Goal: Task Accomplishment & Management: Manage account settings

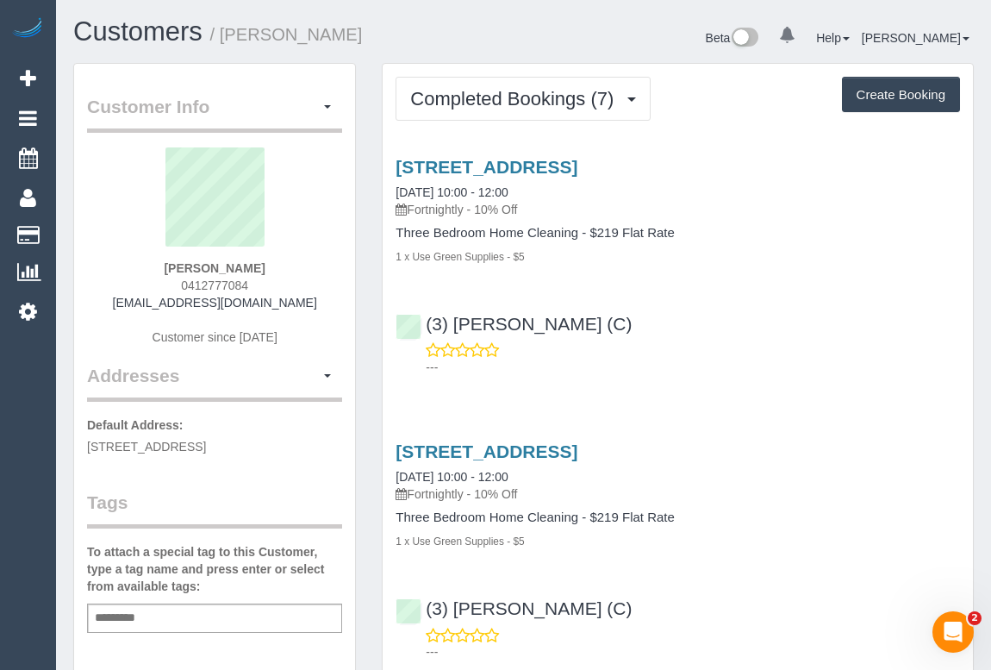
drag, startPoint x: 170, startPoint y: 283, endPoint x: 282, endPoint y: 278, distance: 112.1
click at [282, 278] on div "James Shirvill 0412777084 shirvill@gmail.com Customer since 2025" at bounding box center [214, 254] width 255 height 215
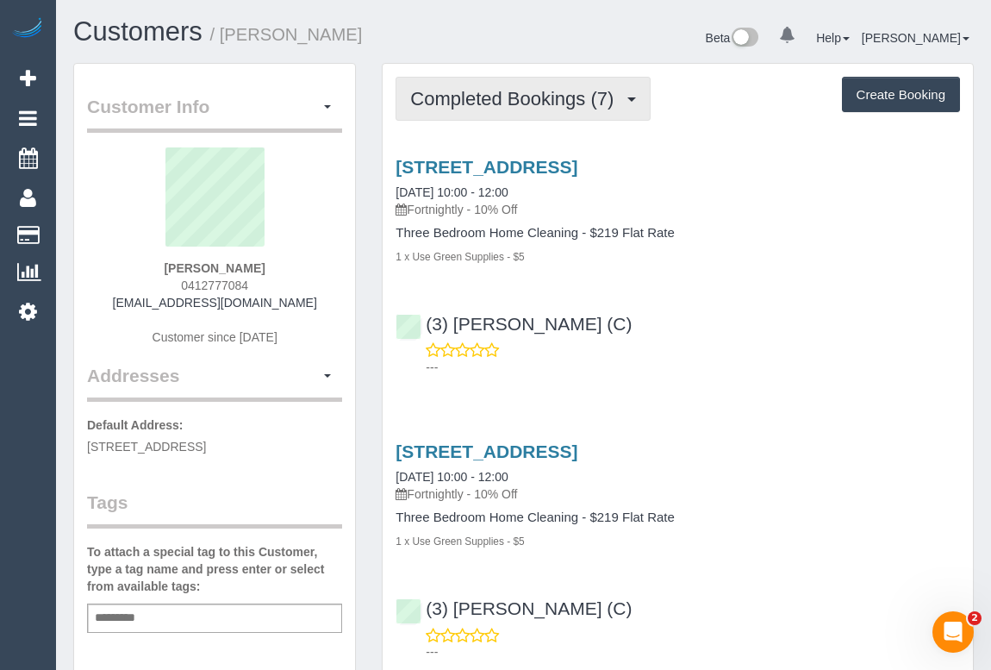
click at [479, 113] on button "Completed Bookings (7)" at bounding box center [523, 99] width 255 height 44
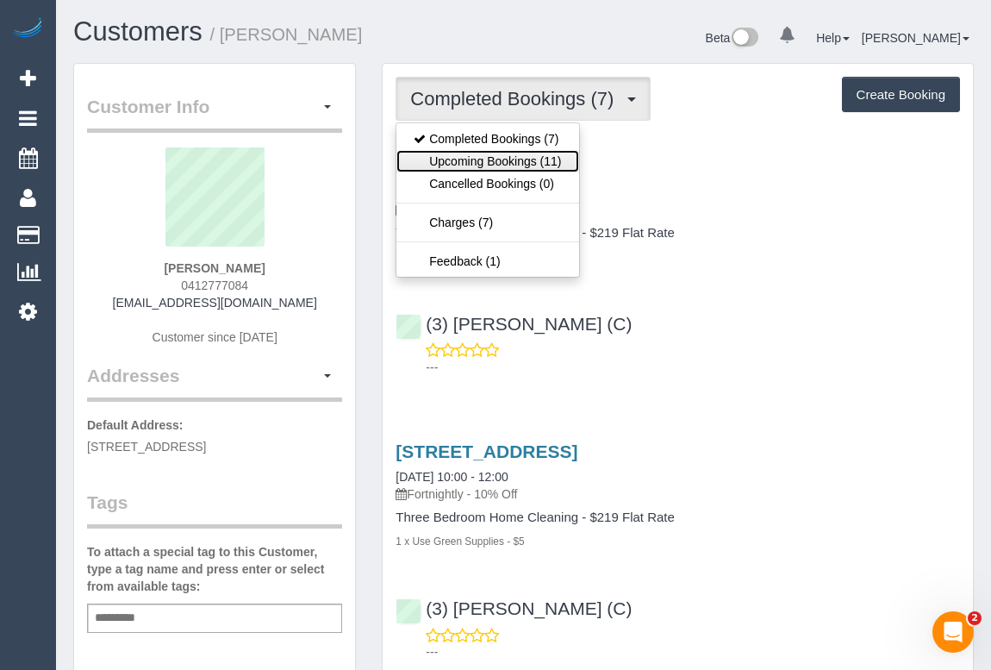
click at [484, 168] on link "Upcoming Bookings (11)" at bounding box center [487, 161] width 182 height 22
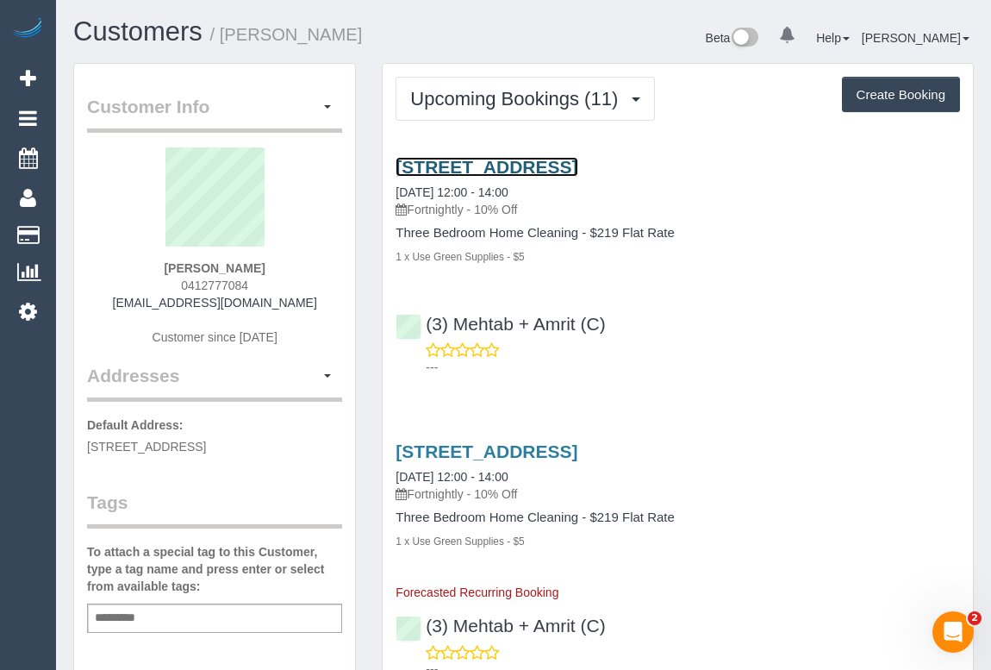
click at [488, 160] on link "58 Tanderum Drive, Coburg, VIC 3058" at bounding box center [487, 167] width 182 height 20
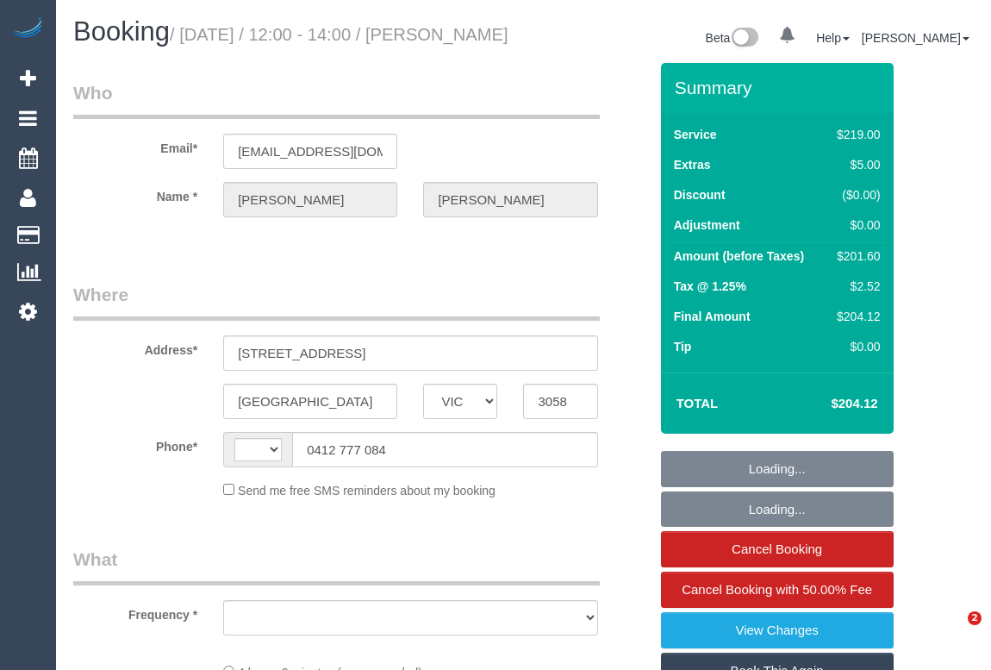
select select "VIC"
select select "object:327"
select select "string:stripe-pm_1ROVYG2GScqysDRVhp4mOrax"
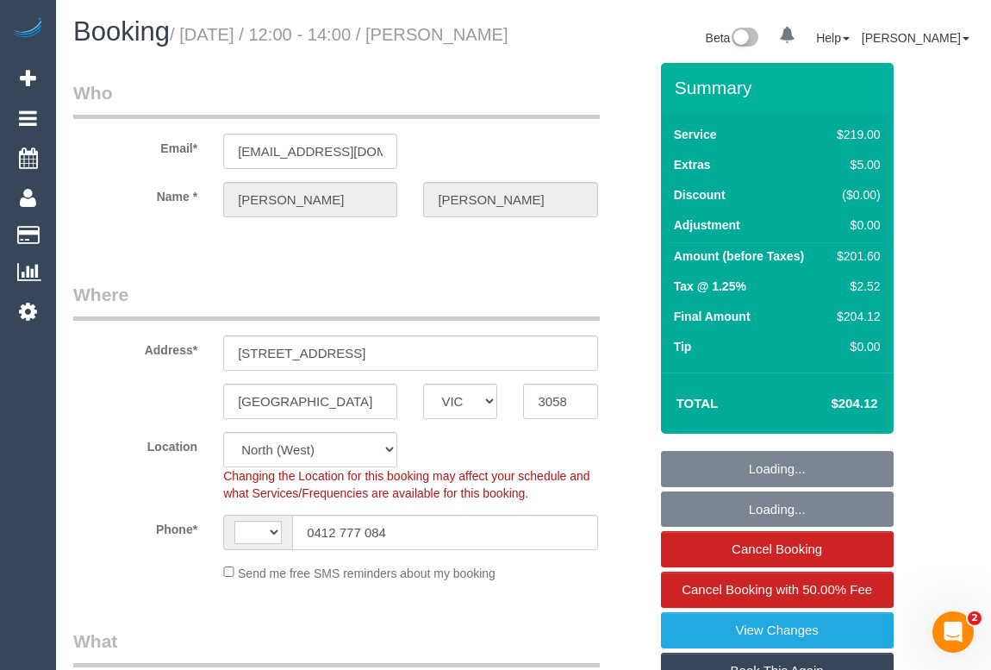
select select "object:578"
select select "string:AU"
select select "number:27"
select select "number:16"
select select "number:19"
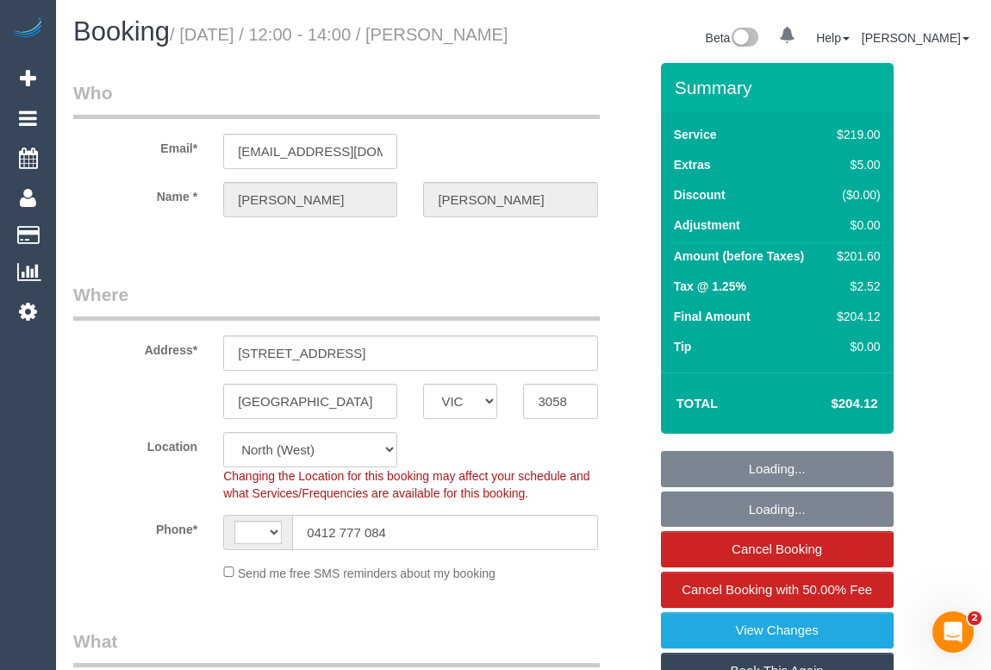
select select "number:36"
select select "number:33"
select select "number:11"
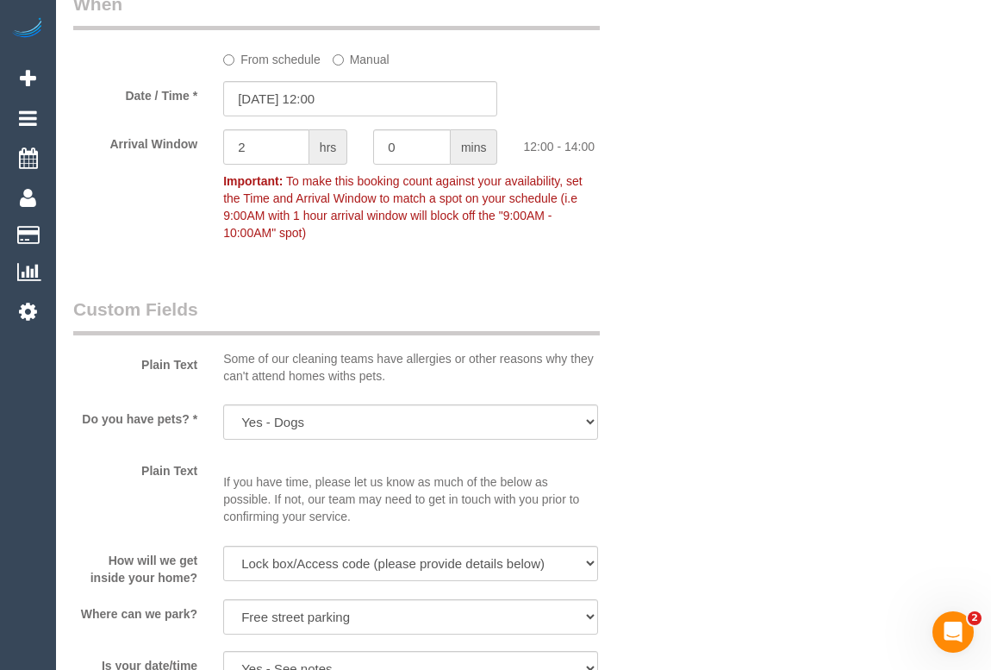
scroll to position [1958, 0]
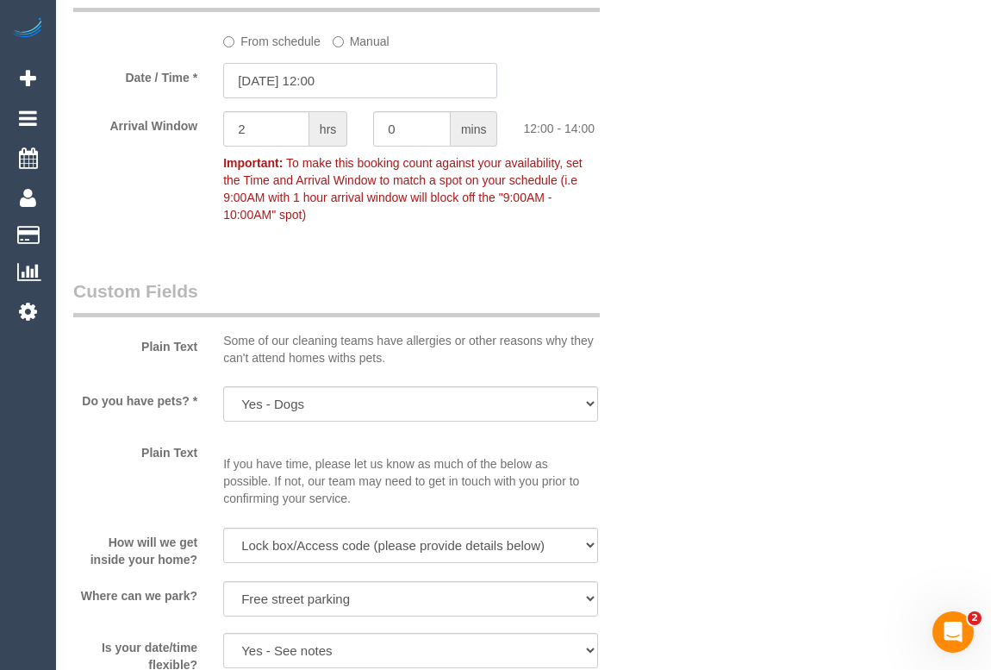
click at [321, 90] on input "21/08/2025 12:00" at bounding box center [360, 80] width 274 height 35
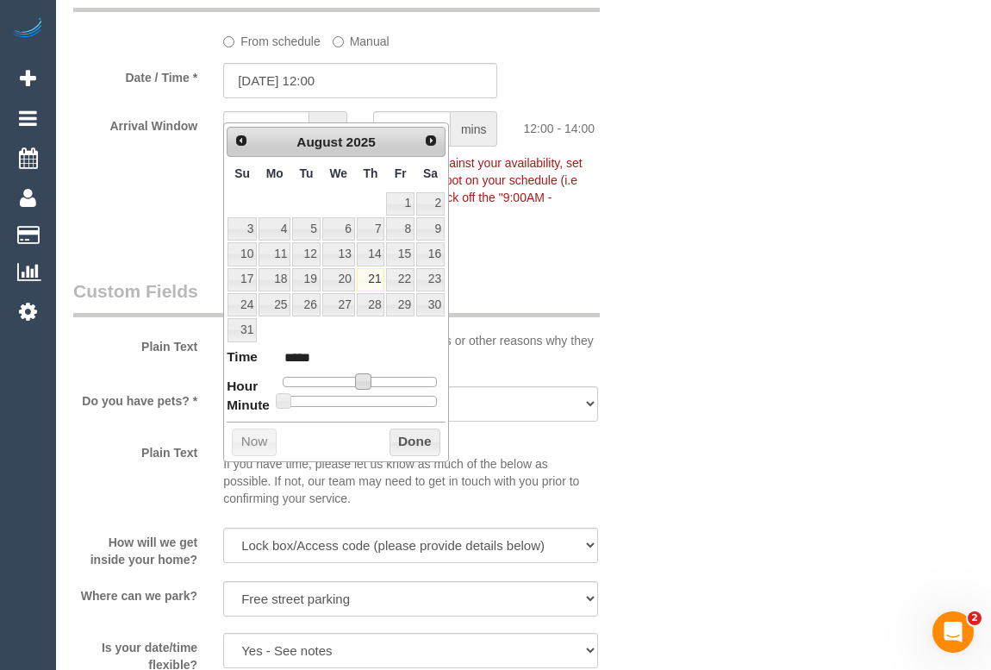
type input "21/08/2025 14:00"
type input "*****"
type input "21/08/2025 15:00"
type input "*****"
type input "21/08/2025 14:00"
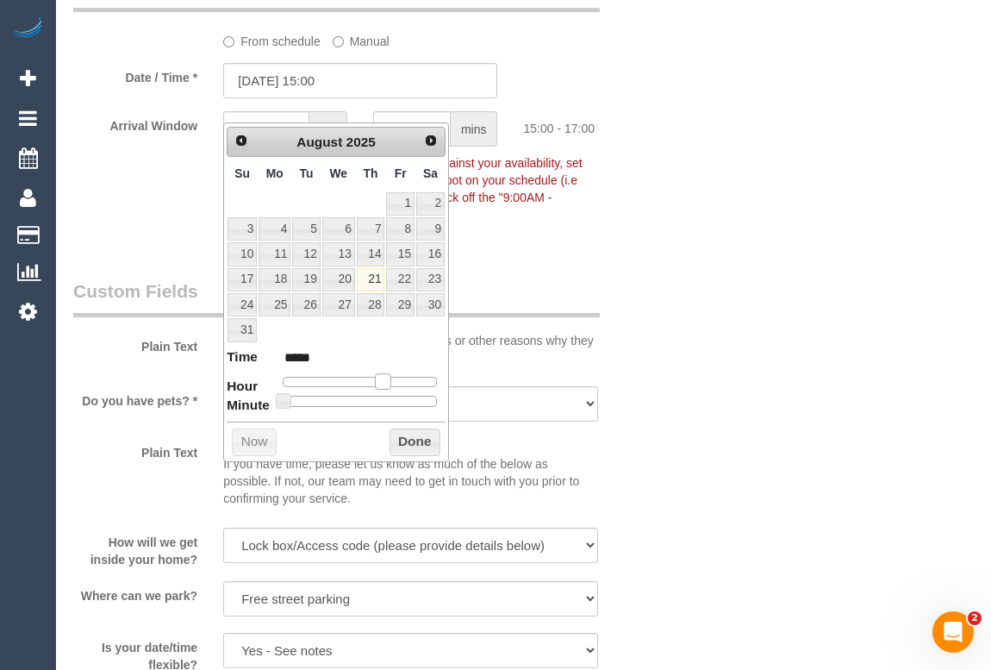
type input "*****"
drag, startPoint x: 359, startPoint y: 377, endPoint x: 376, endPoint y: 378, distance: 16.5
click at [376, 378] on span at bounding box center [377, 381] width 16 height 16
type input "21/08/2025 14:05"
type input "*****"
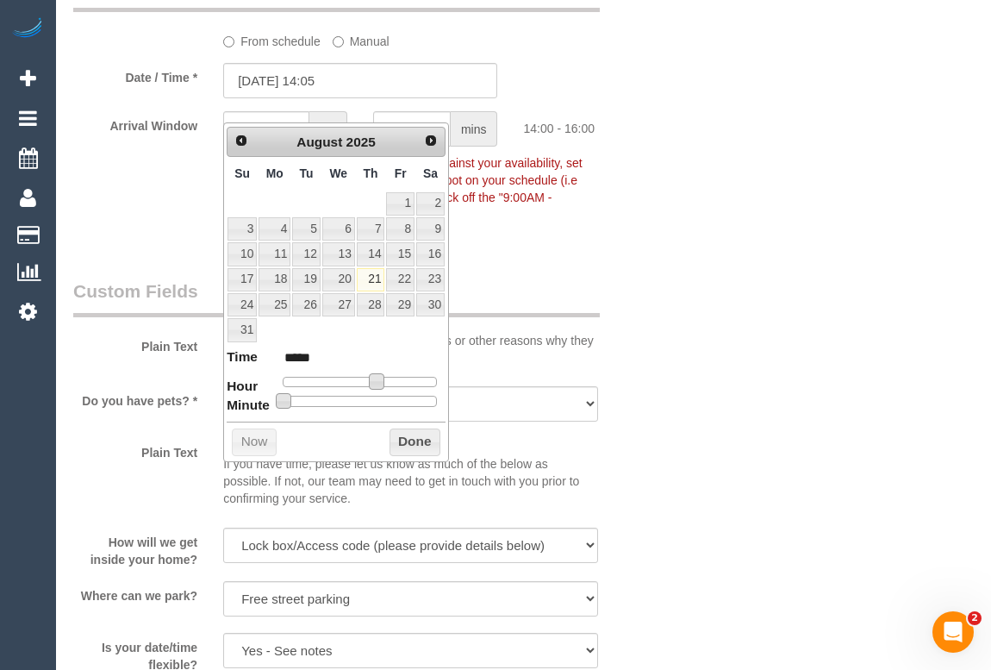
type input "21/08/2025 14:10"
type input "*****"
type input "21/08/2025 14:15"
type input "*****"
type input "21/08/2025 14:10"
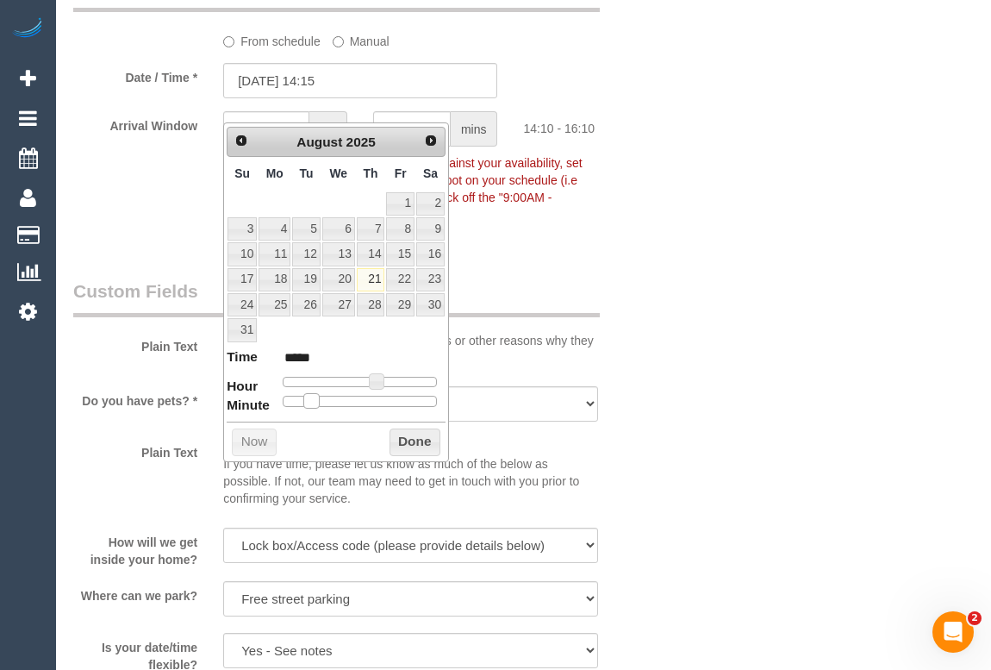
type input "*****"
drag, startPoint x: 292, startPoint y: 400, endPoint x: 310, endPoint y: 403, distance: 18.4
click at [310, 403] on span at bounding box center [311, 401] width 16 height 16
click at [422, 439] on button "Done" at bounding box center [414, 442] width 51 height 28
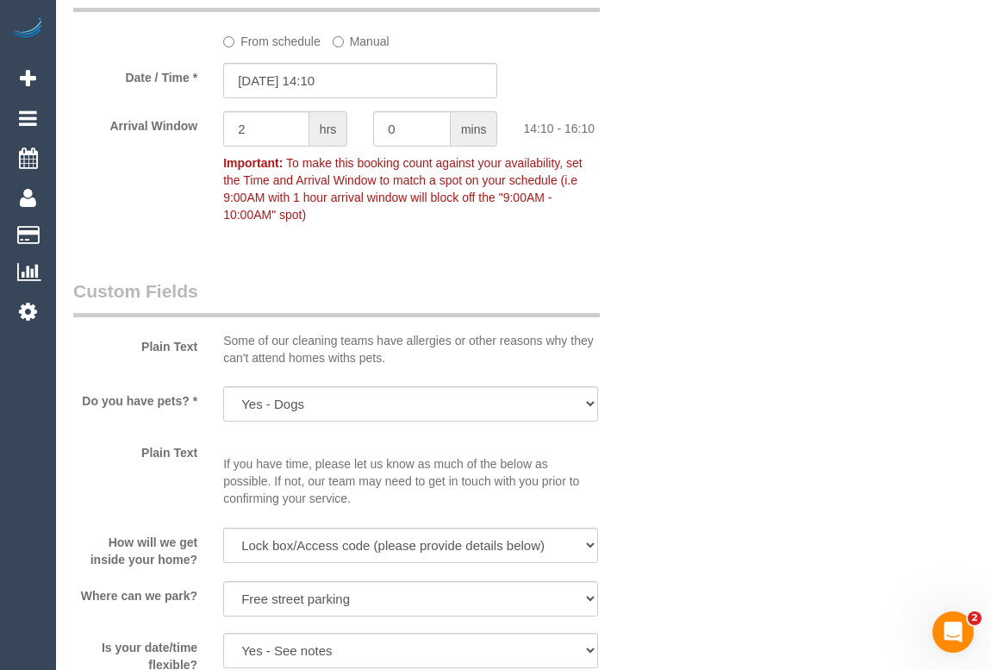
click at [830, 342] on div "Who Email* shirvill@gmail.com Name * James Shirvill Where Address* 58 Tanderum …" at bounding box center [523, 30] width 900 height 3850
drag, startPoint x: 404, startPoint y: 143, endPoint x: 325, endPoint y: 139, distance: 79.4
click at [317, 151] on div "Arrival Window 2 hrs 0 mins 14:10 - 16:10 Important: To make this booking count…" at bounding box center [360, 171] width 601 height 120
type input "15"
drag, startPoint x: 258, startPoint y: 148, endPoint x: 156, endPoint y: 148, distance: 101.7
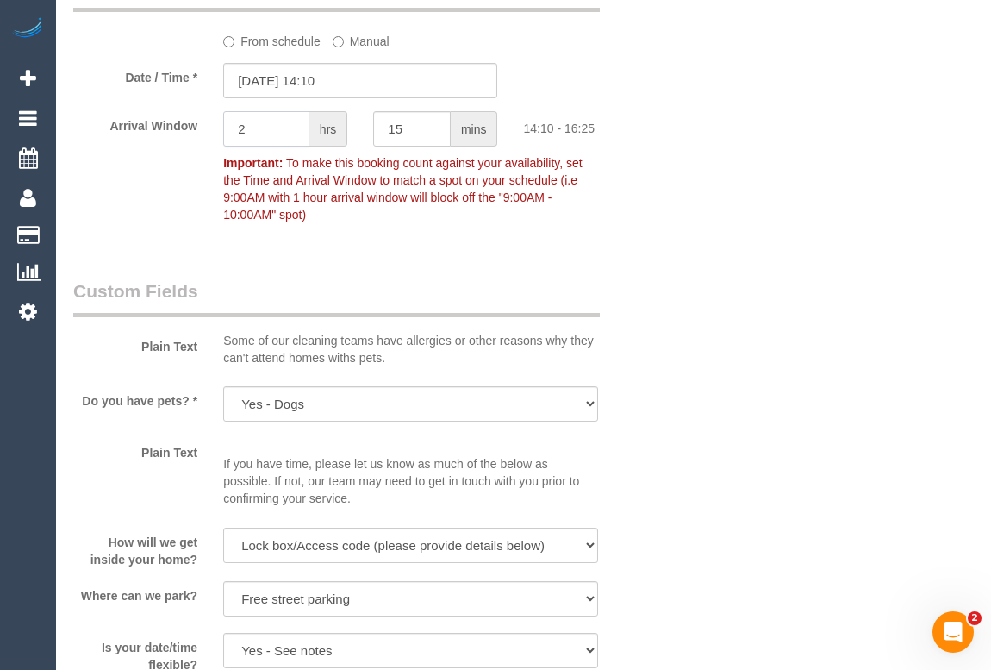
click at [155, 148] on div "Arrival Window 2 hrs 15 mins 14:10 - 16:25 Important: To make this booking coun…" at bounding box center [360, 171] width 601 height 120
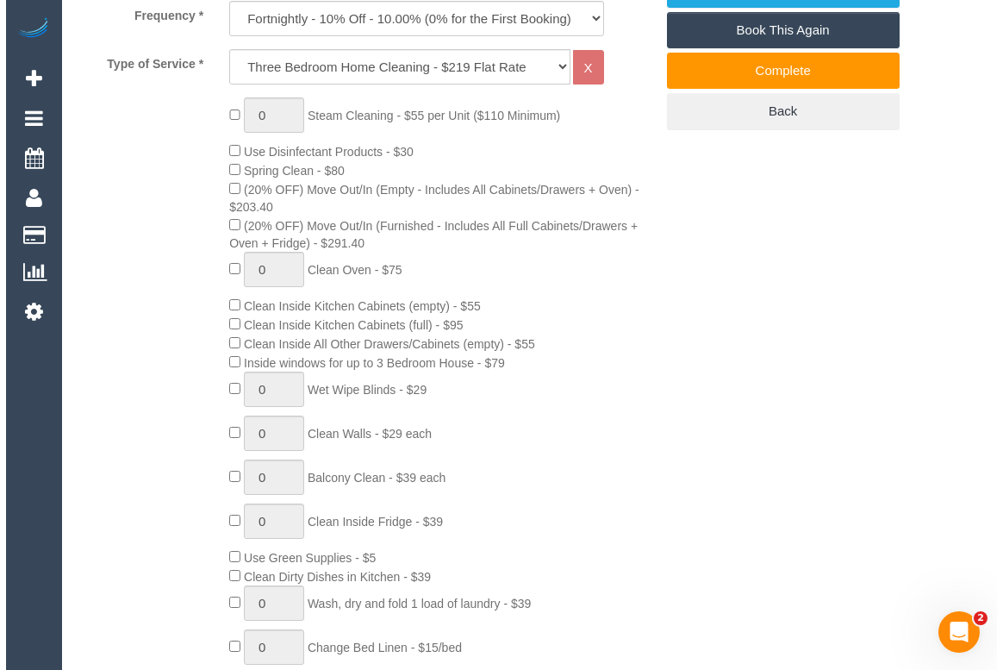
scroll to position [391, 0]
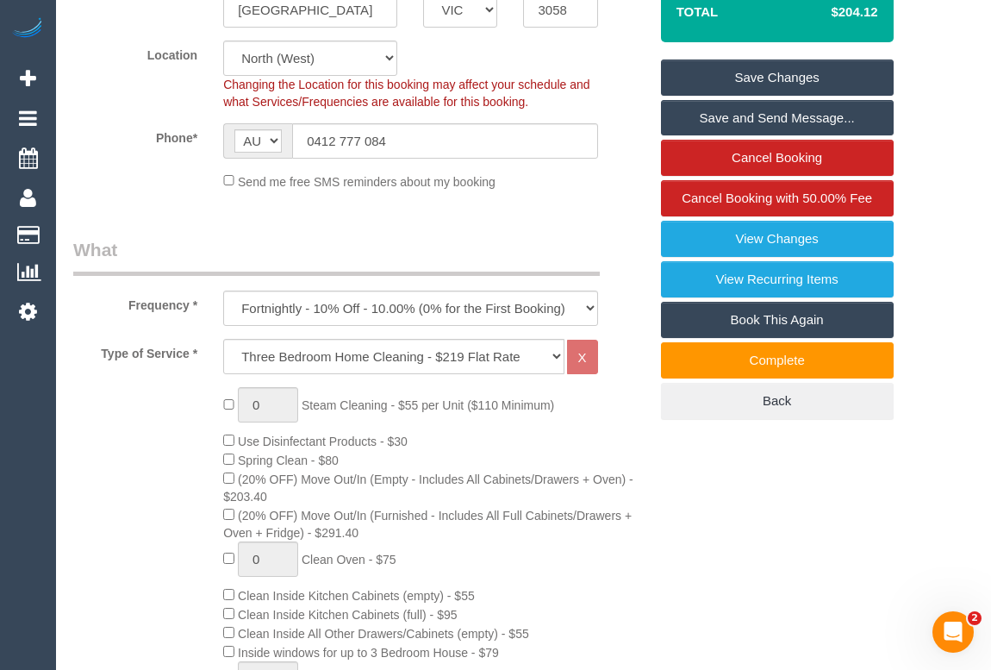
type input "0"
click at [770, 96] on link "Save Changes" at bounding box center [777, 77] width 233 height 36
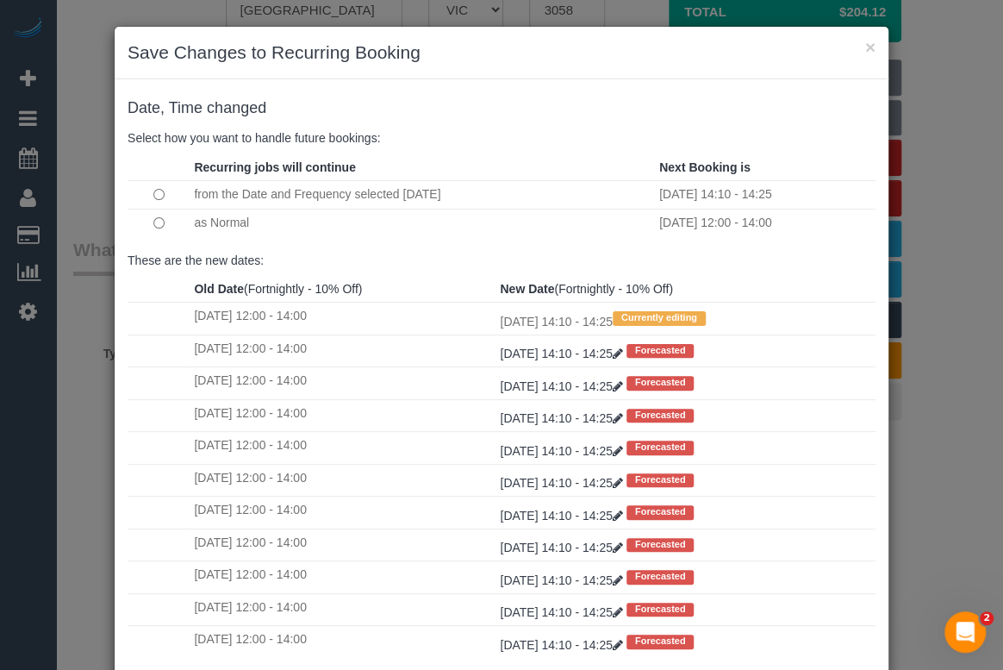
click at [144, 225] on td at bounding box center [159, 223] width 62 height 28
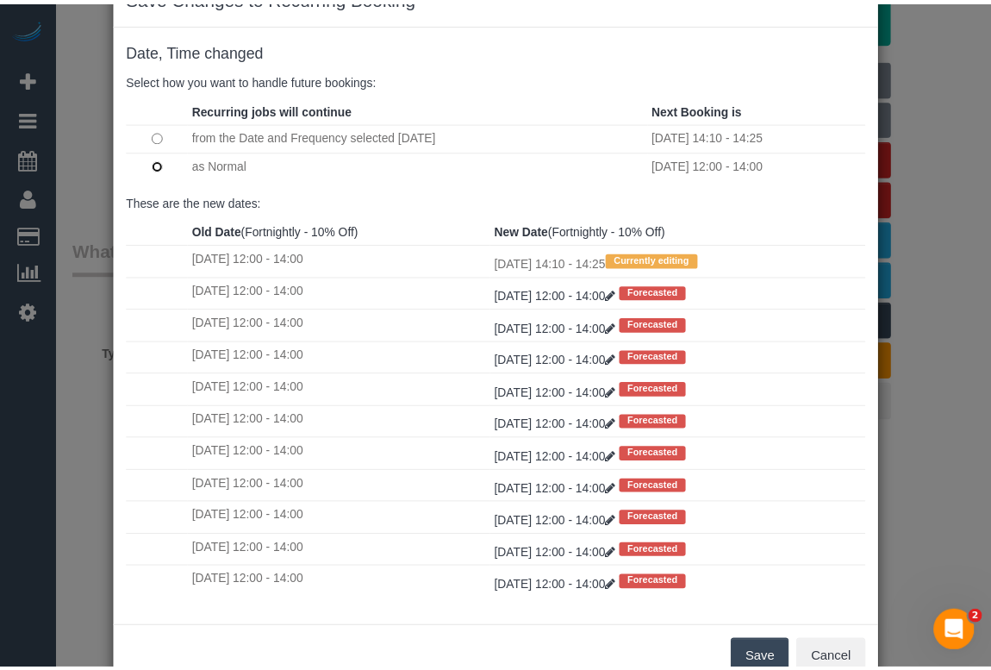
scroll to position [102, 0]
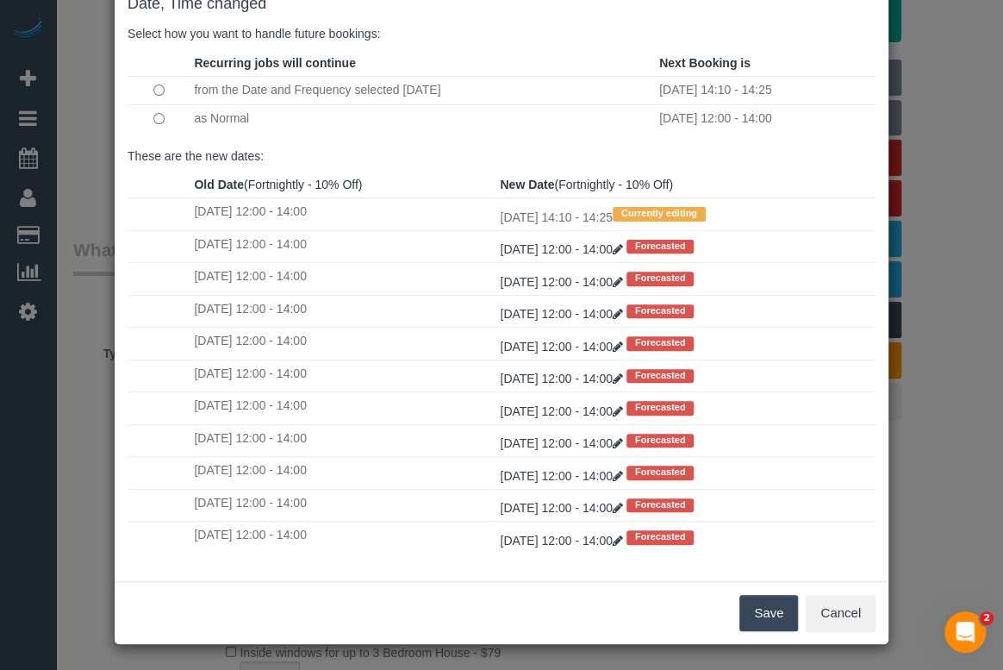
click at [781, 604] on button "Save" at bounding box center [768, 613] width 59 height 36
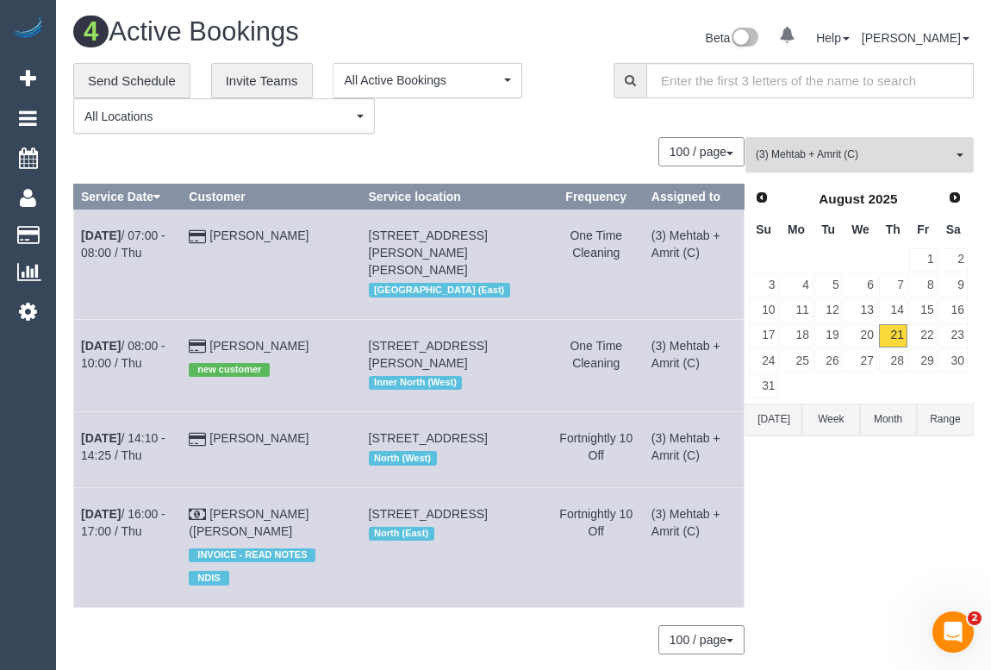
drag, startPoint x: 870, startPoint y: 150, endPoint x: 866, endPoint y: 161, distance: 12.0
click at [870, 150] on span "(3) Mehtab + Amrit (C)" at bounding box center [854, 154] width 196 height 15
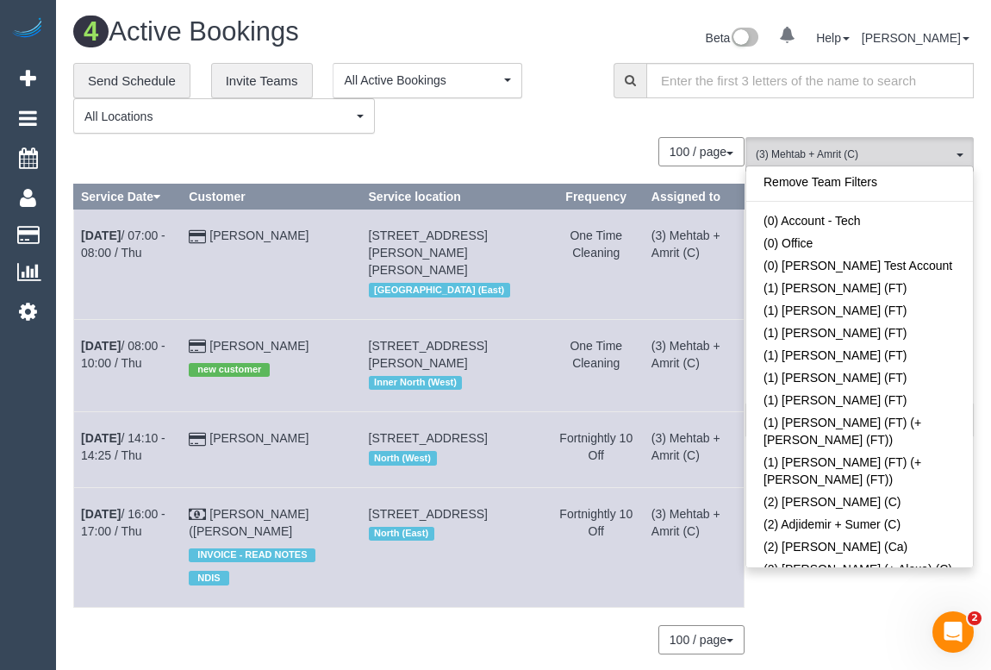
scroll to position [3236, 0]
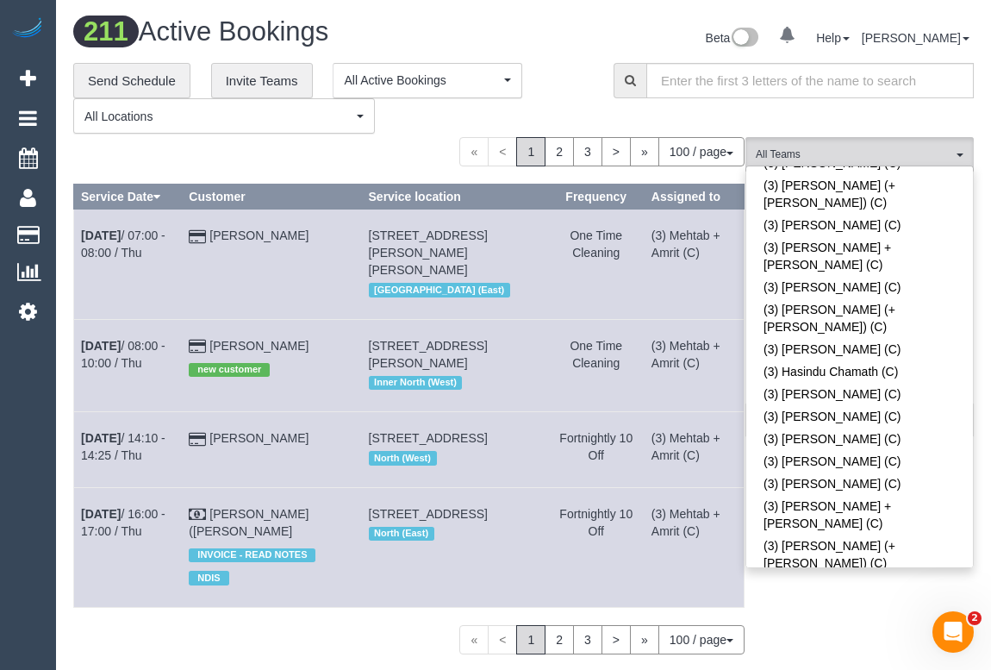
click at [587, 101] on div "**********" at bounding box center [330, 99] width 514 height 72
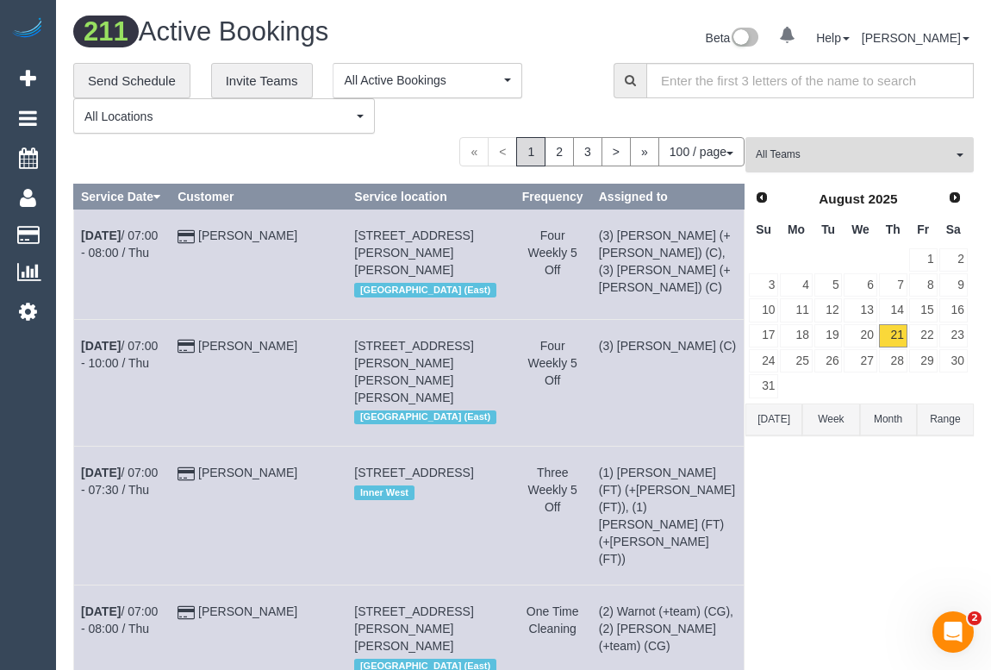
click at [864, 159] on span "All Teams" at bounding box center [854, 154] width 196 height 15
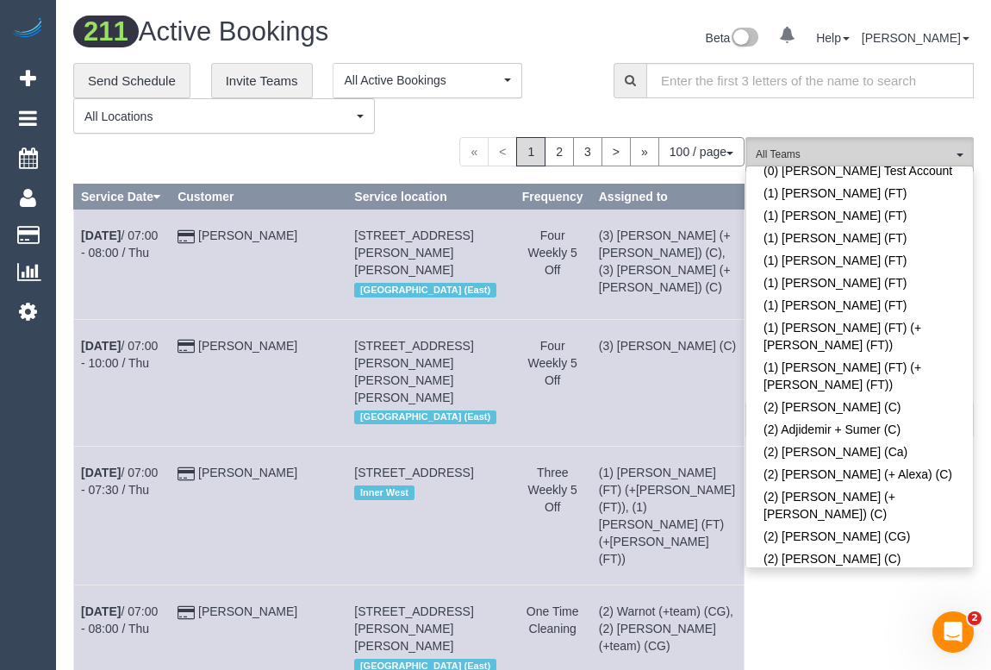
scroll to position [0, 0]
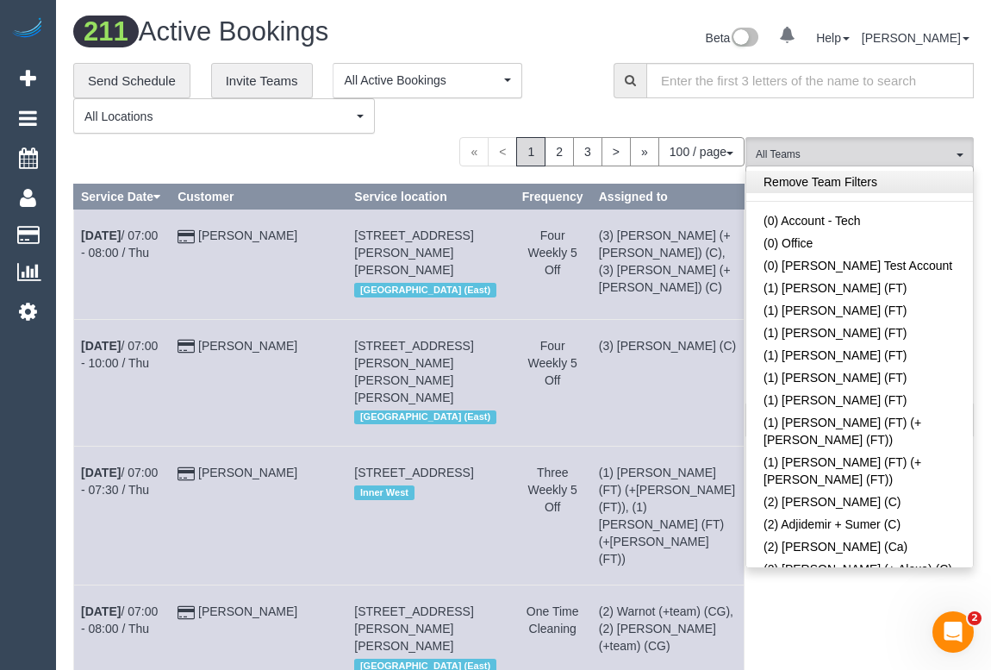
click at [847, 184] on link "Remove Team Filters" at bounding box center [859, 182] width 227 height 22
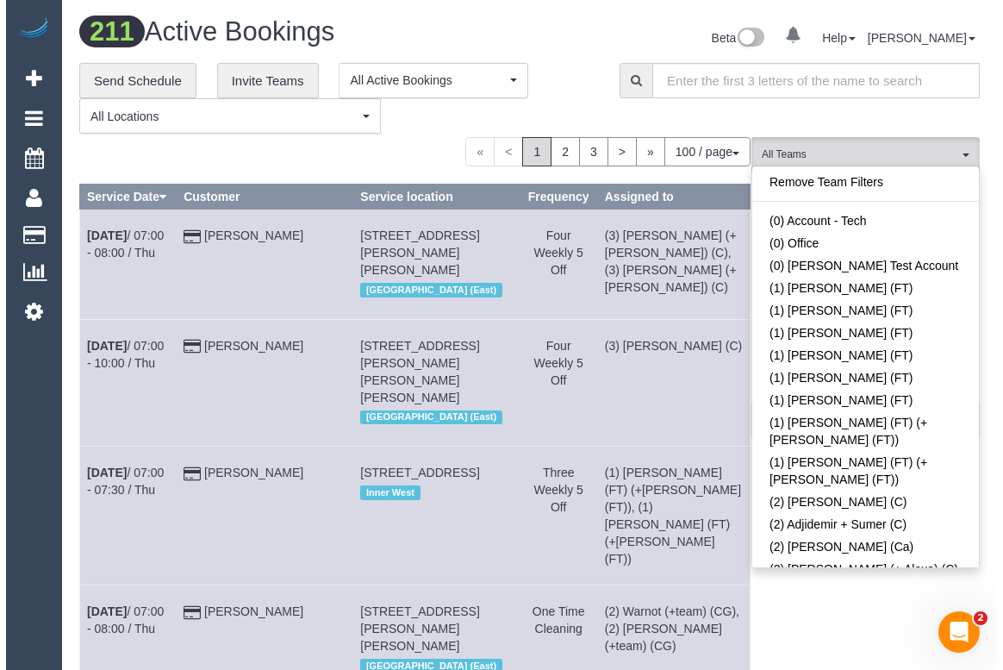
scroll to position [4646, 0]
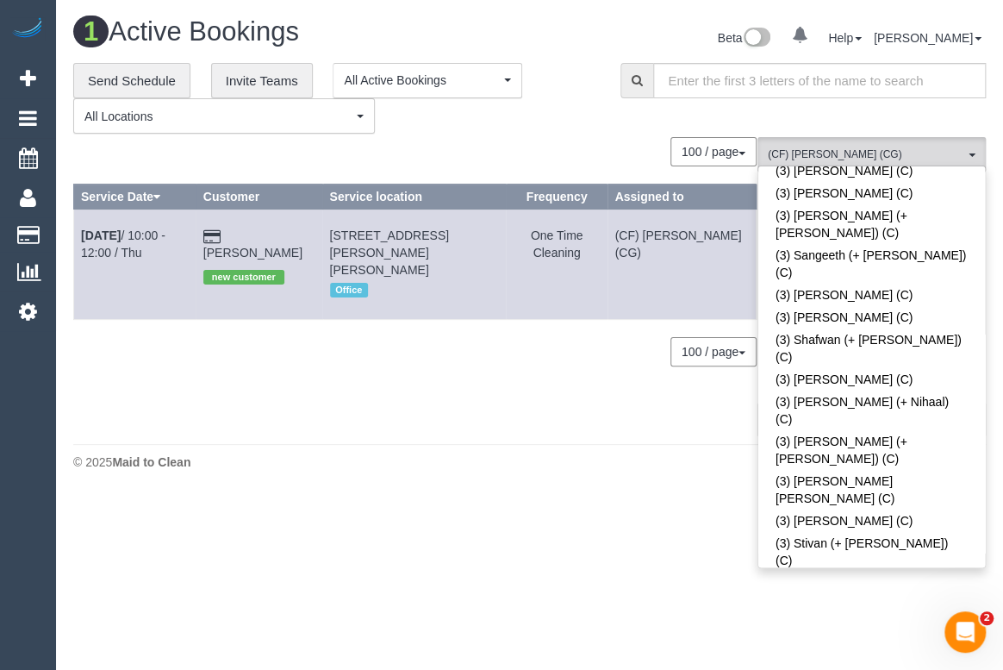
click at [420, 428] on div "0 Bookings found. We couldn't find any bookings that matched your search. Creat…" at bounding box center [415, 286] width 684 height 298
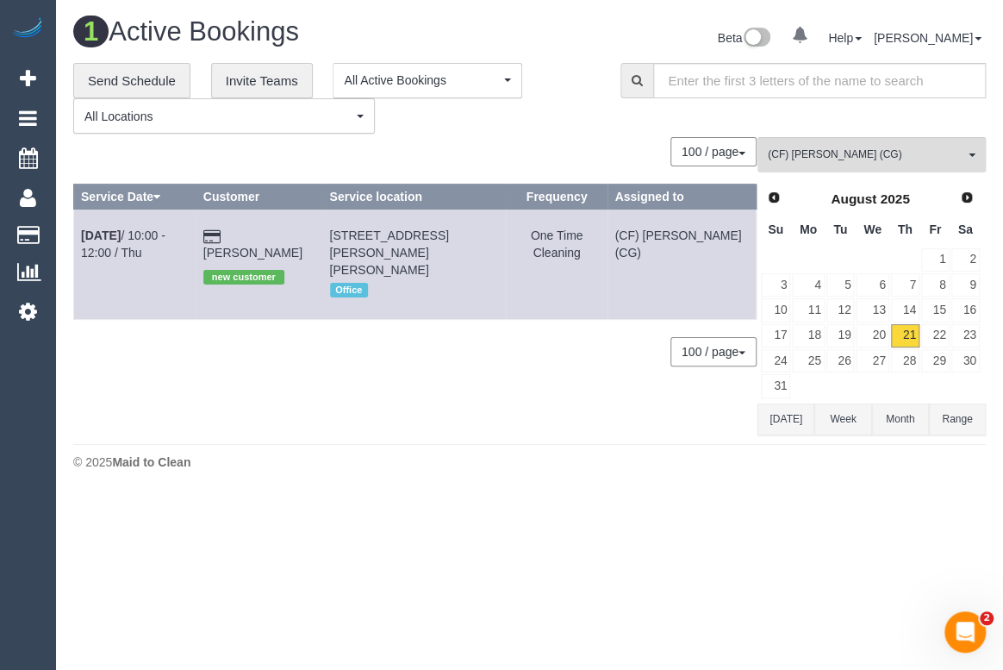
click at [457, 514] on body "0 Beta Your Notifications You have 0 alerts Add Booking Bookings Active Booking…" at bounding box center [501, 335] width 1003 height 670
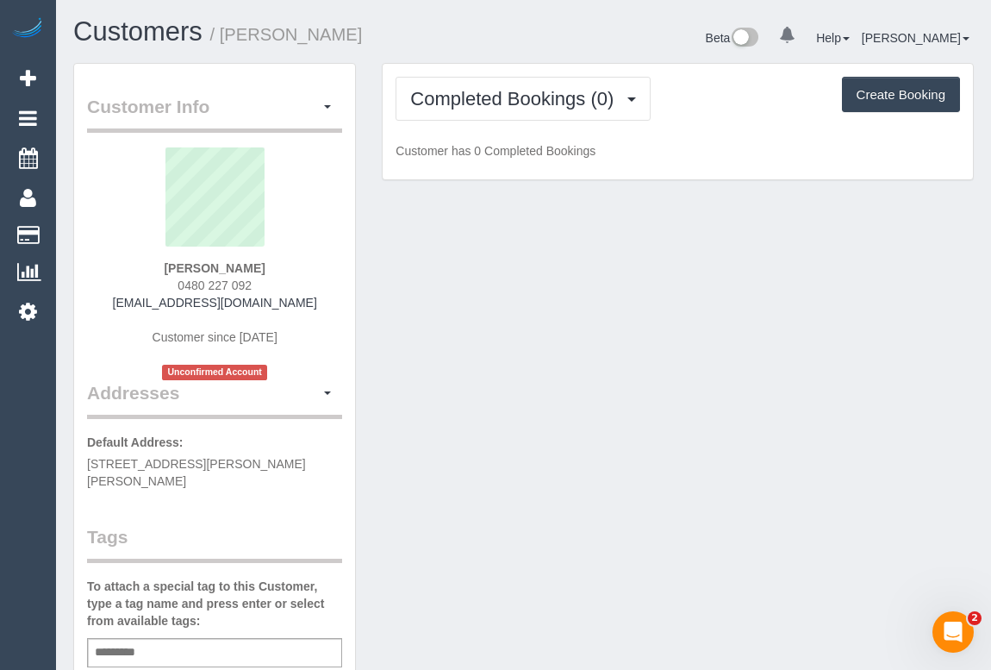
drag, startPoint x: 164, startPoint y: 278, endPoint x: 251, endPoint y: 277, distance: 87.0
click at [251, 277] on div "Amanda Xie 0480 227 092 mandanew2211@gmail.com Customer since 2025 Unconfirmed …" at bounding box center [214, 263] width 255 height 233
copy span "0480 227 092"
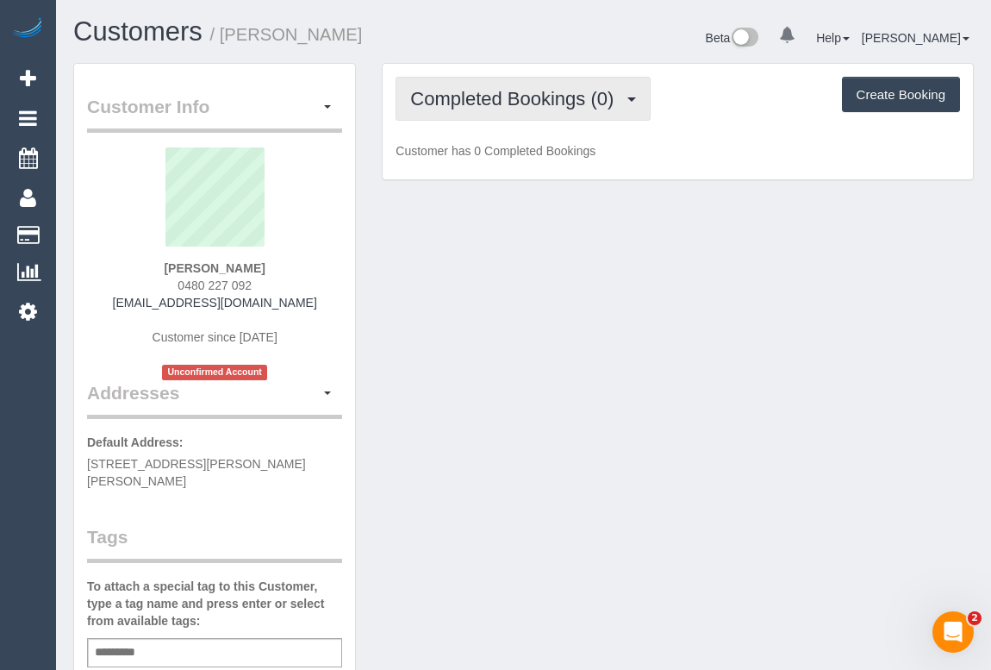
click at [525, 92] on span "Completed Bookings (0)" at bounding box center [516, 99] width 212 height 22
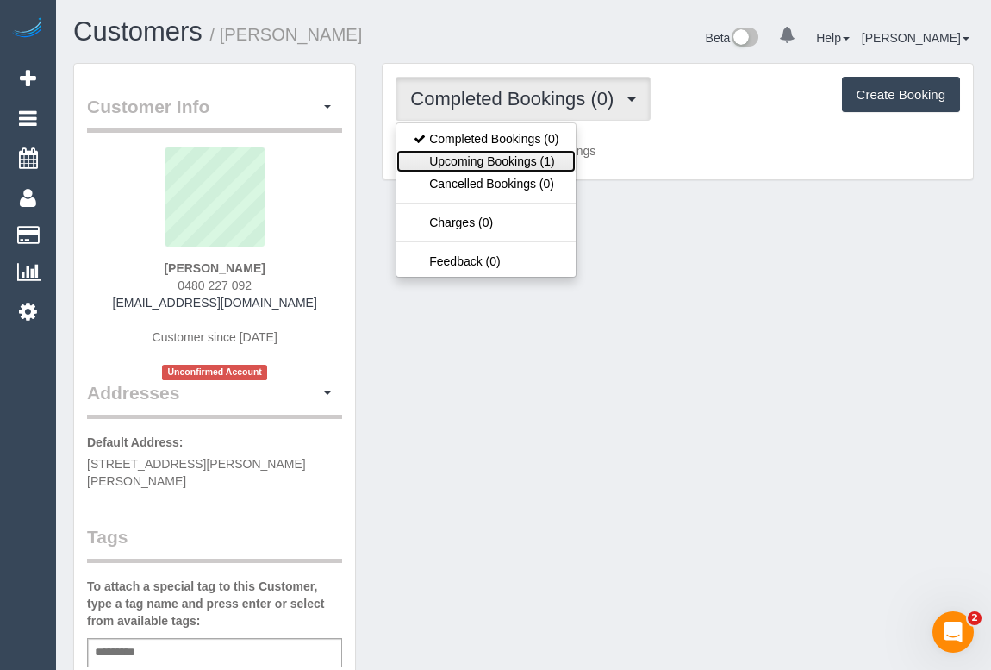
click at [514, 165] on link "Upcoming Bookings (1)" at bounding box center [485, 161] width 179 height 22
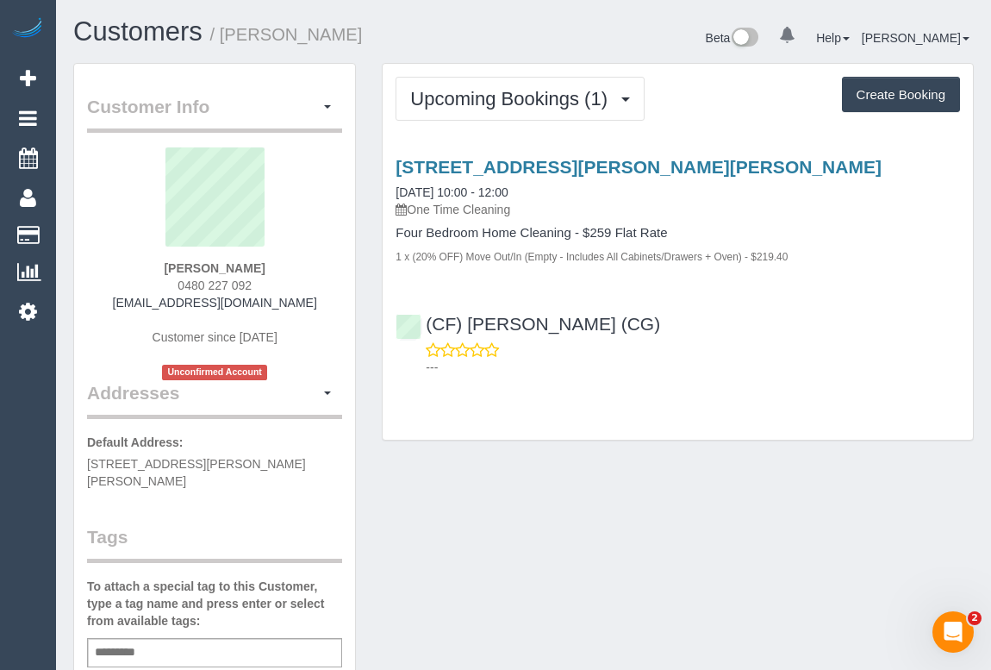
click at [452, 495] on div "Customer Info Edit Contact Info Send Message Email Preferences Special Sales Ta…" at bounding box center [523, 657] width 926 height 1189
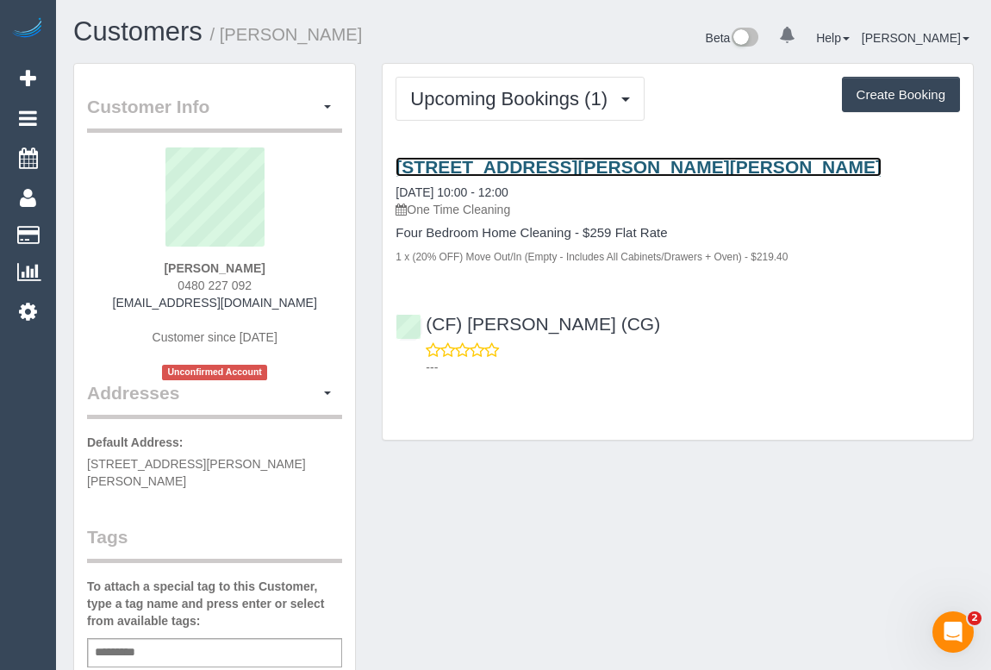
click at [518, 157] on link "49 Darnley Grove, Wheelers Hill, VIC 3150" at bounding box center [639, 167] width 486 height 20
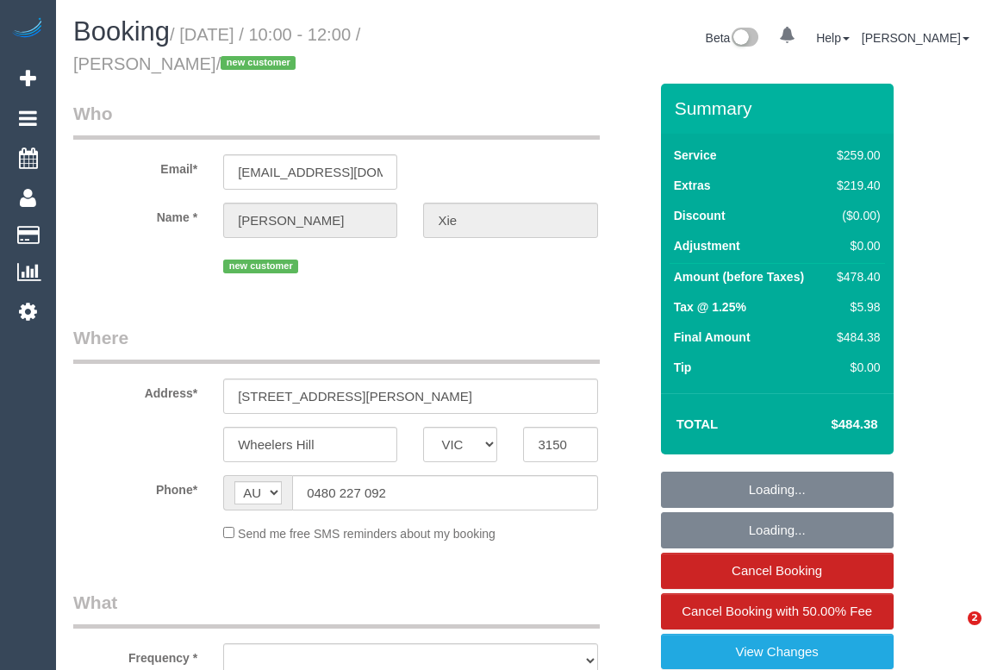
select select "VIC"
select select "string:stripe-pm_1RwFcW2GScqysDRVmye1AyqG"
select select "number:28"
select select "number:14"
select select "number:19"
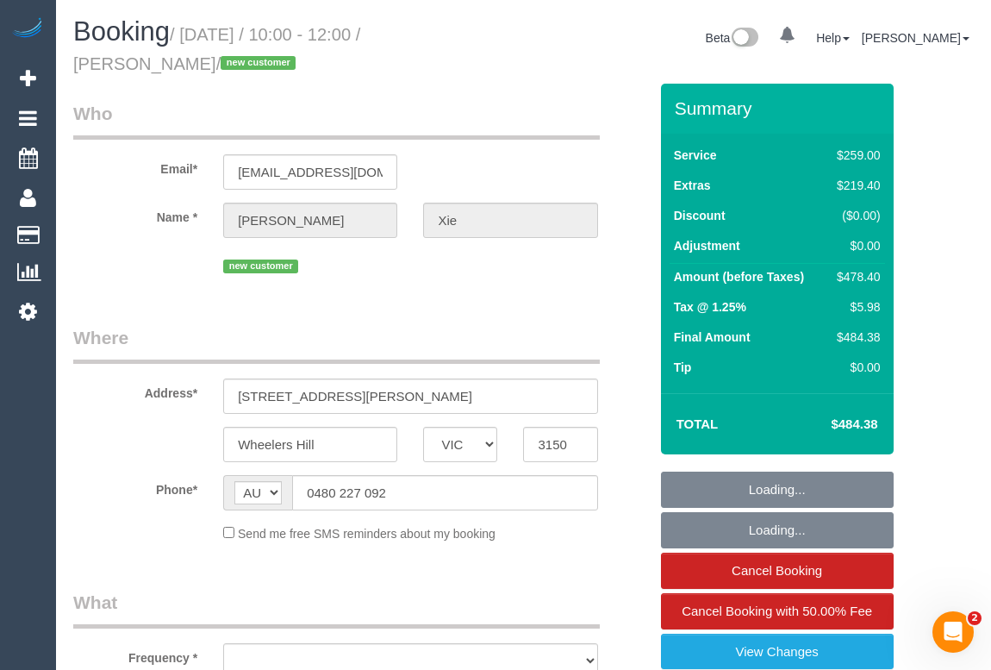
select select "number:24"
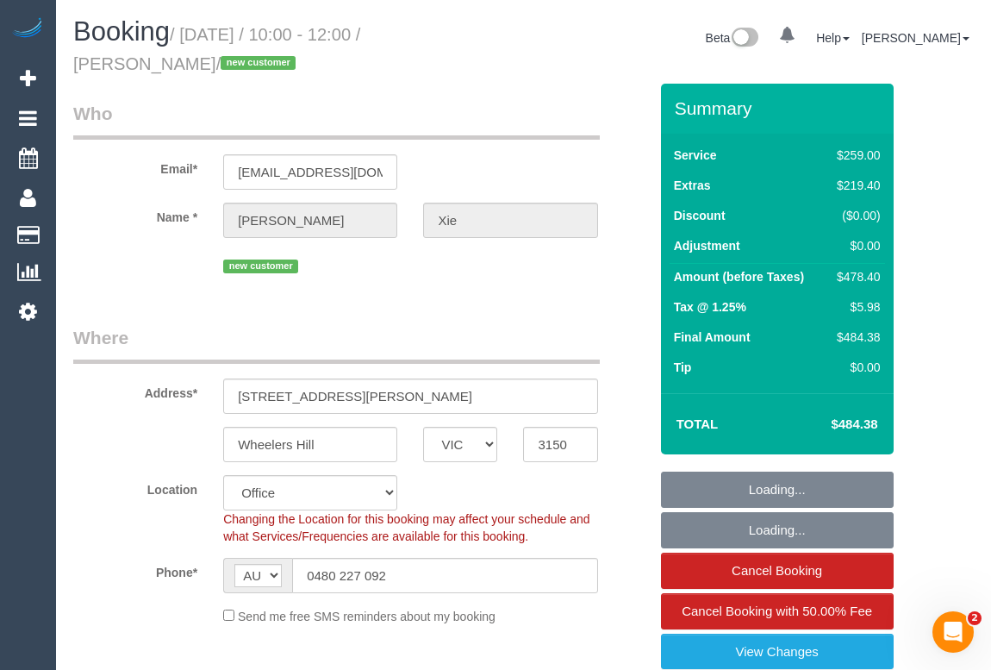
select select "object:2149"
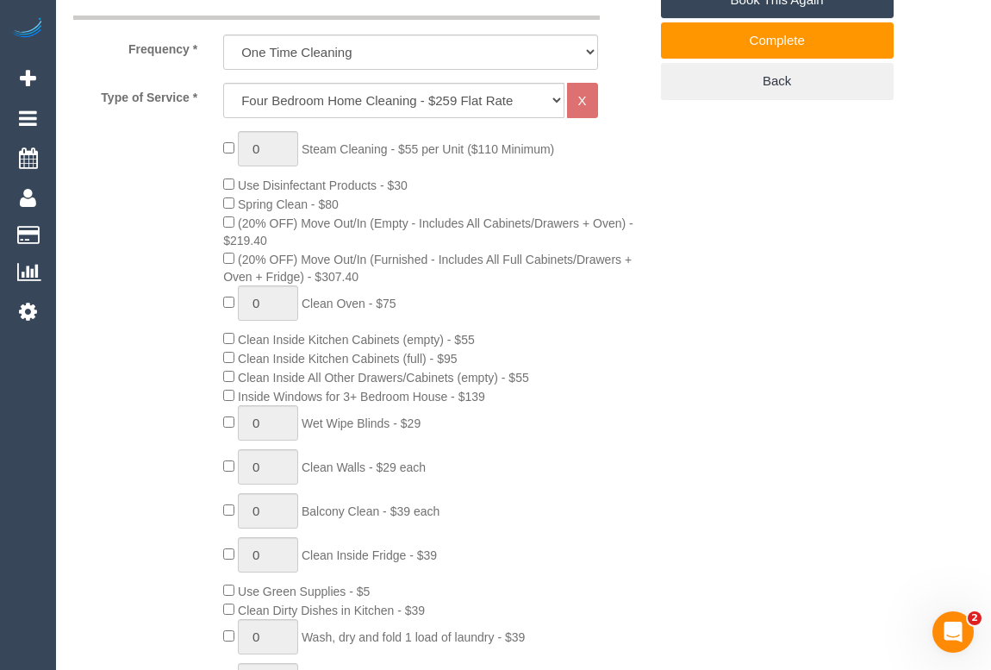
scroll to position [705, 0]
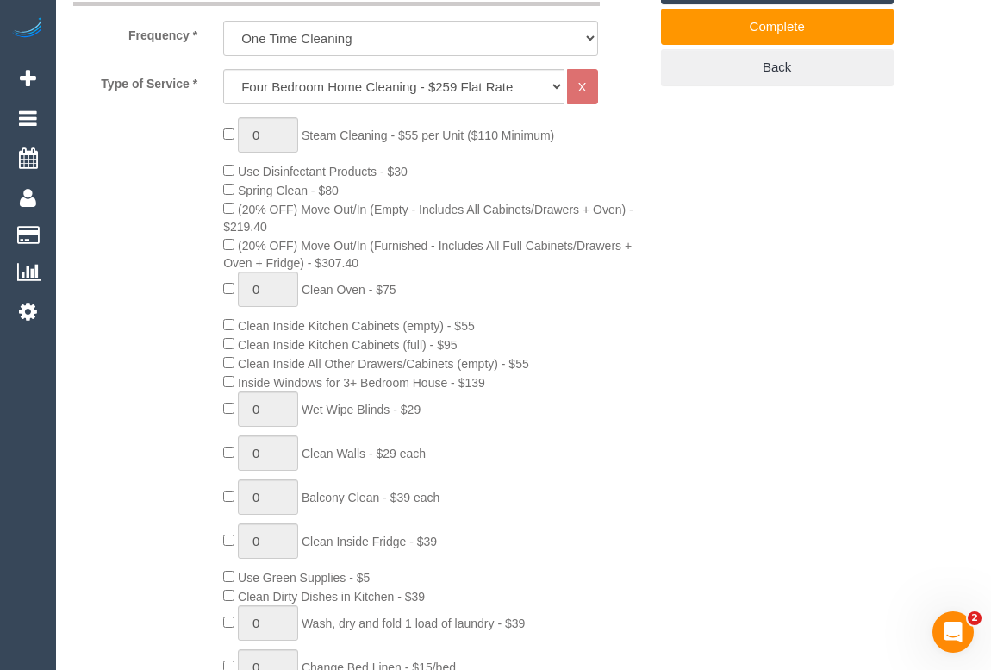
drag, startPoint x: 744, startPoint y: 321, endPoint x: 735, endPoint y: 403, distance: 82.3
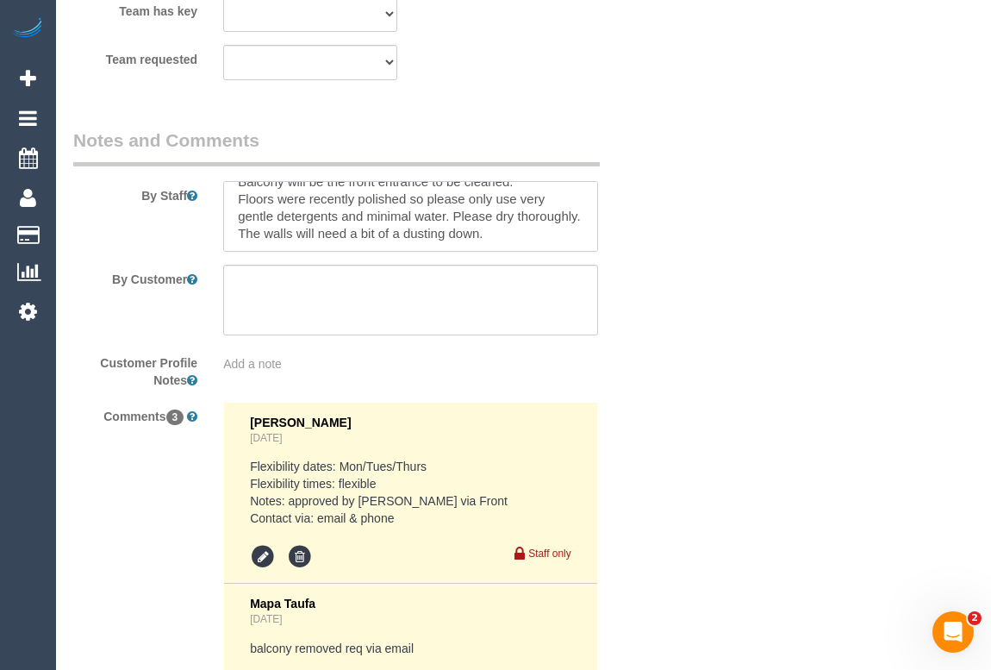
scroll to position [85, 0]
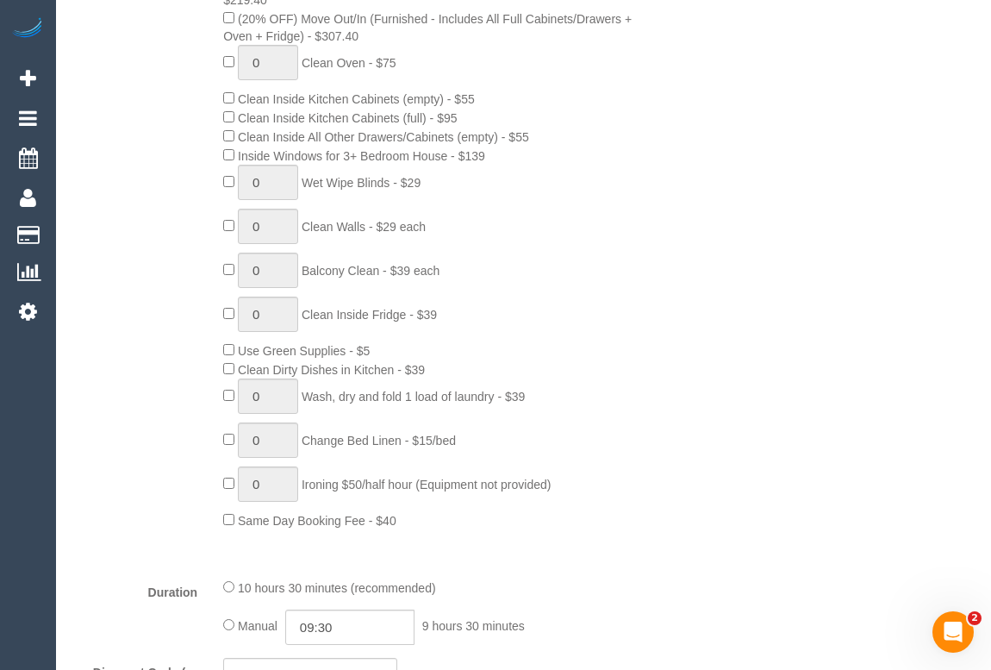
scroll to position [700, 0]
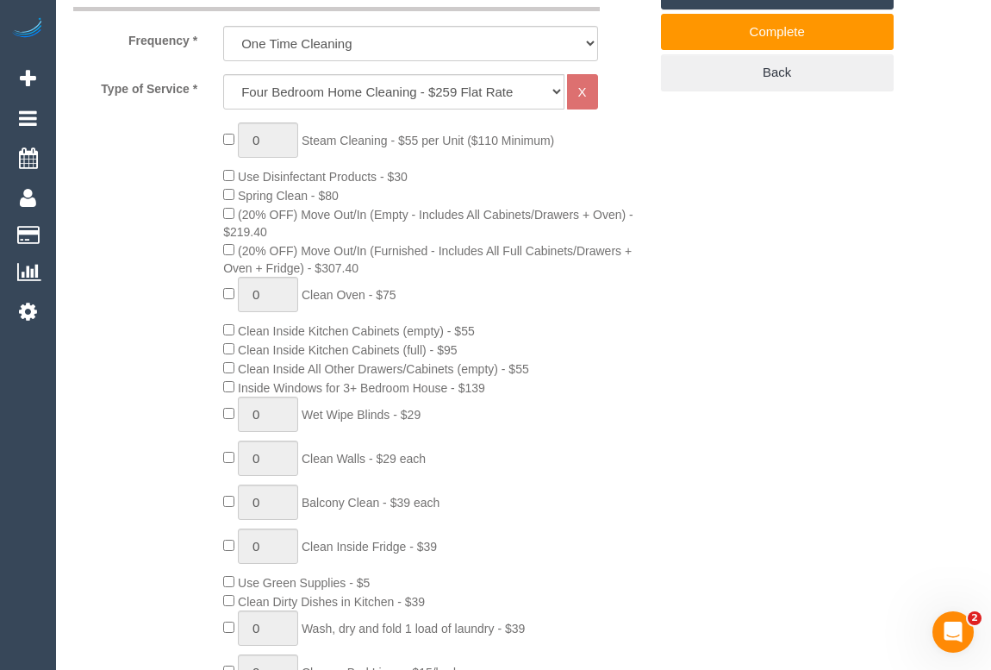
drag, startPoint x: 700, startPoint y: 471, endPoint x: 688, endPoint y: 487, distance: 19.1
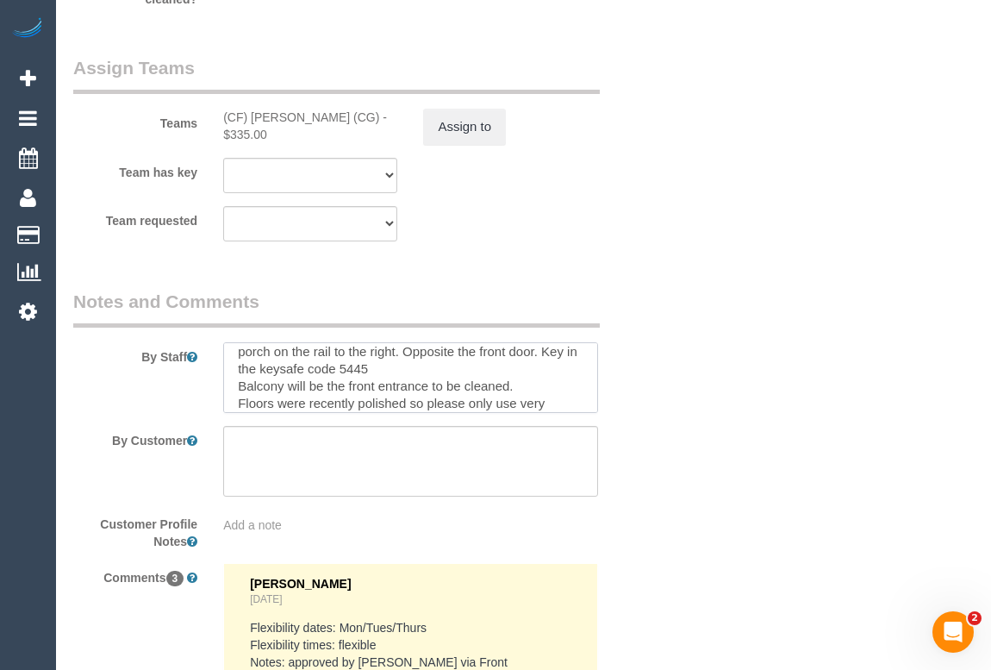
scroll to position [0, 0]
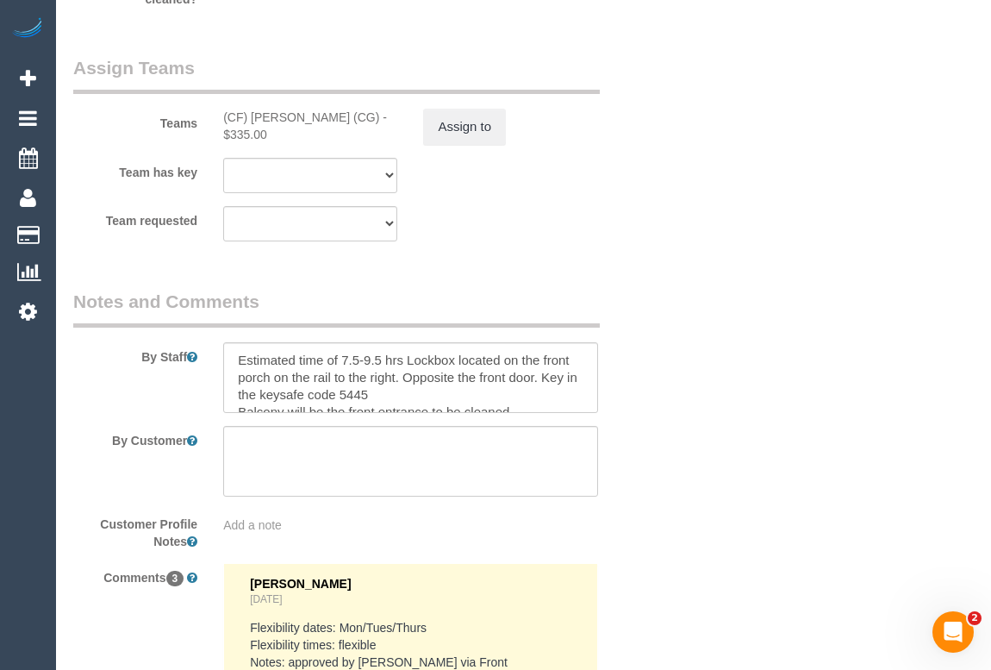
drag, startPoint x: 640, startPoint y: 435, endPoint x: 646, endPoint y: 451, distance: 16.6
click at [640, 435] on div "By Customer" at bounding box center [360, 461] width 601 height 71
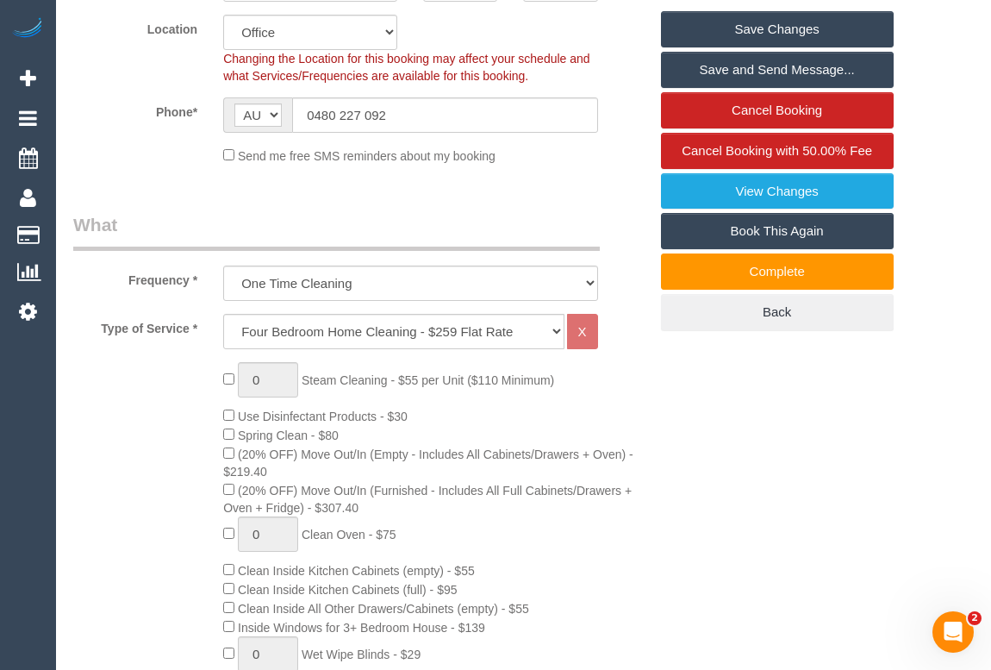
scroll to position [705, 0]
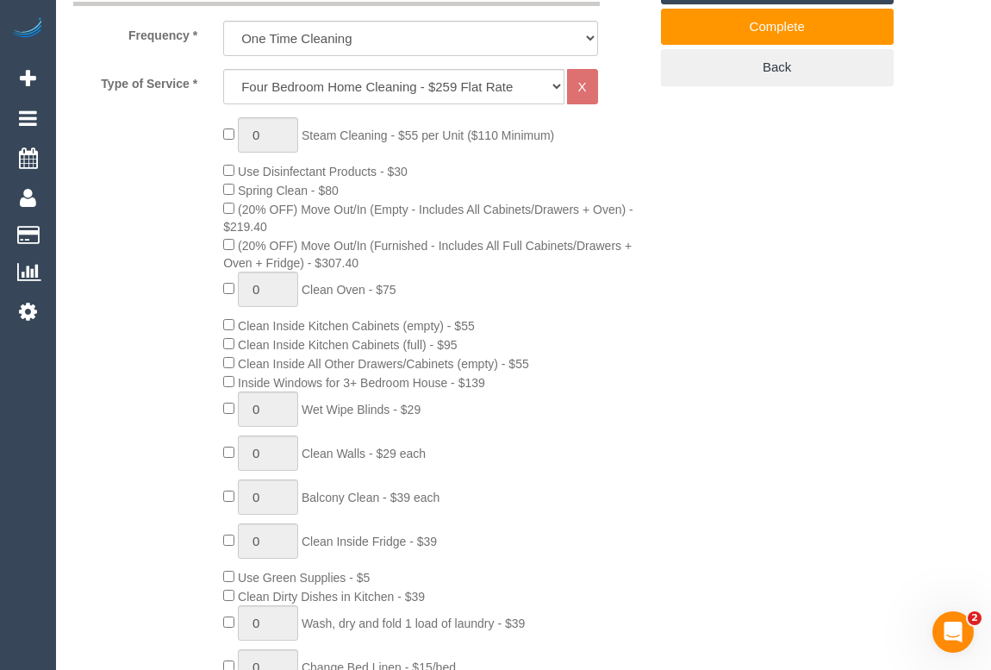
click at [510, 498] on div "0 Steam Cleaning - $55 per Unit ($110 Minimum) Use Disinfectant Products - $30 …" at bounding box center [435, 436] width 450 height 638
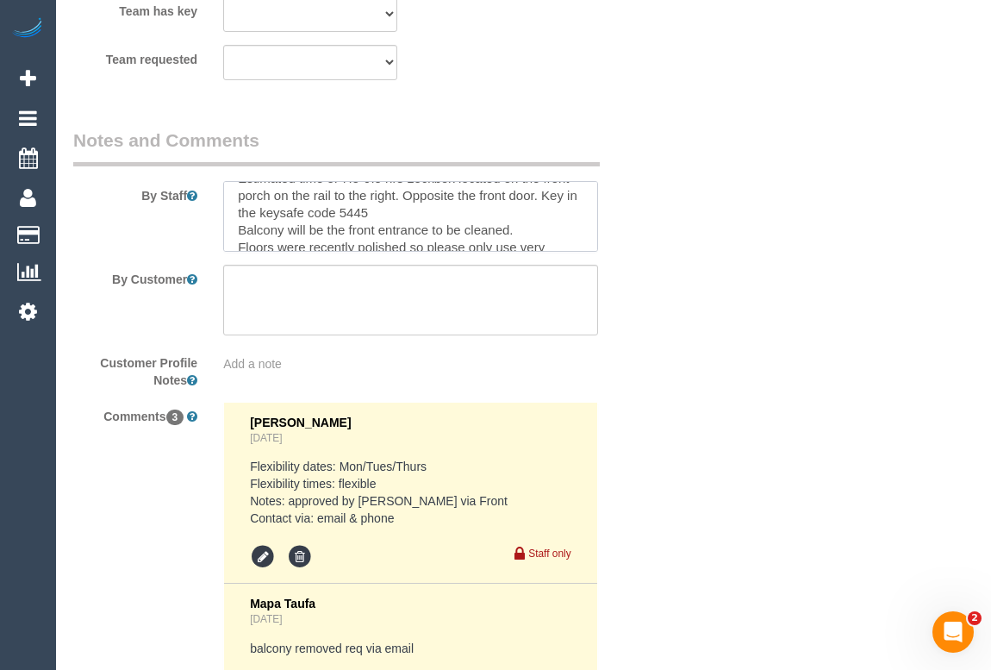
scroll to position [31, 0]
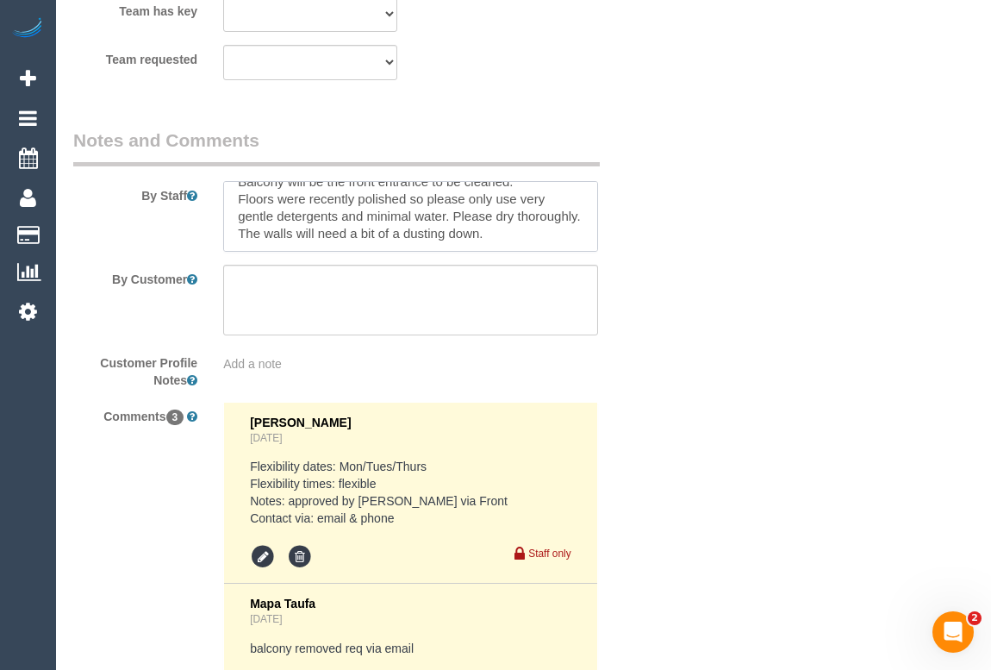
scroll to position [0, 0]
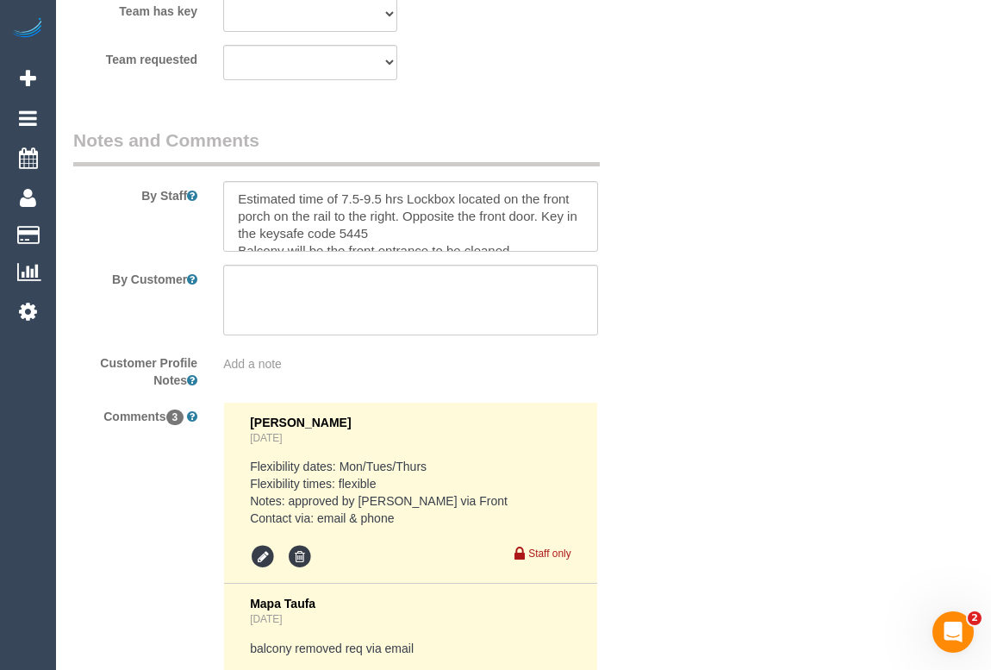
drag, startPoint x: 701, startPoint y: 475, endPoint x: 710, endPoint y: 486, distance: 14.1
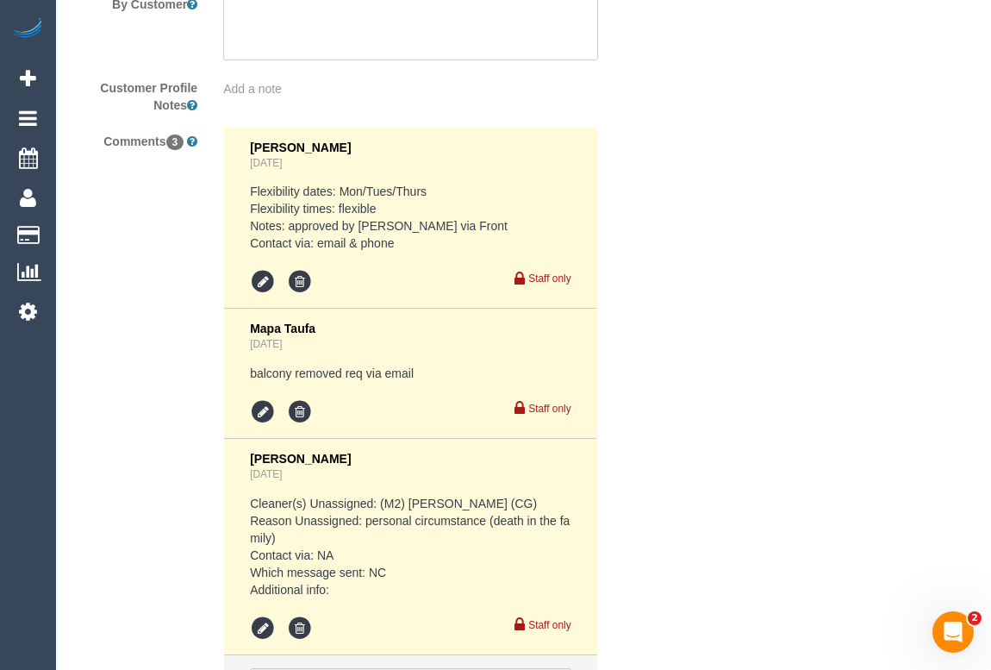
scroll to position [3520, 0]
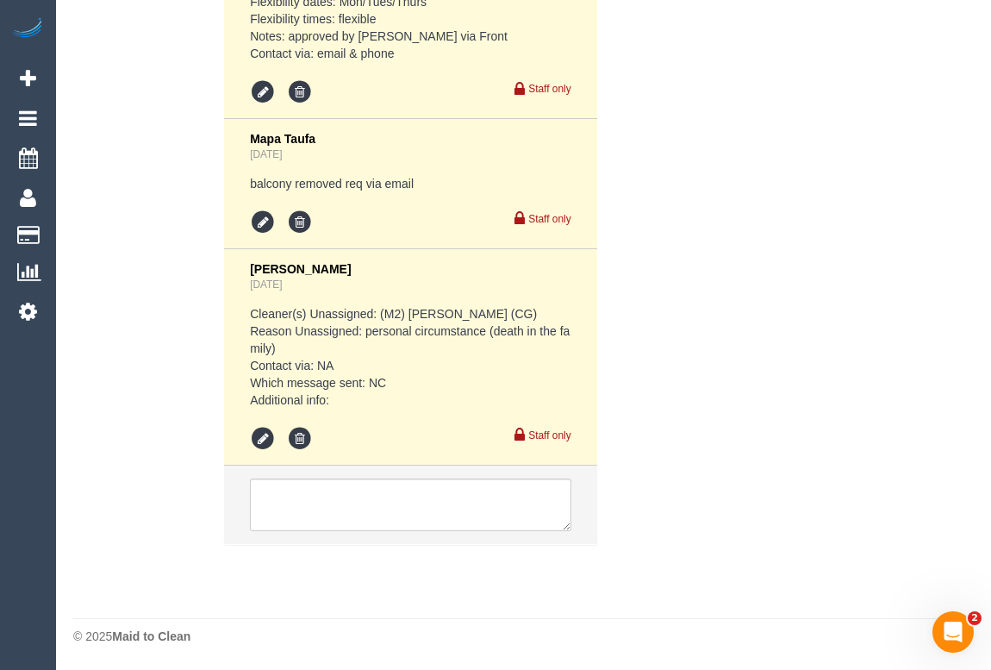
drag, startPoint x: 813, startPoint y: 480, endPoint x: 718, endPoint y: 519, distance: 102.4
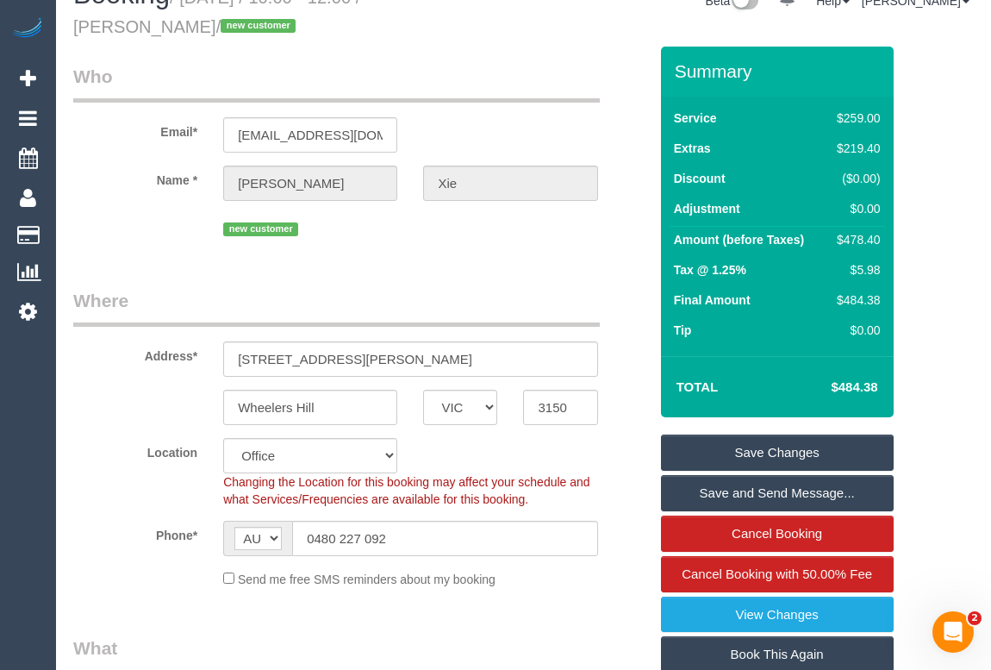
scroll to position [0, 0]
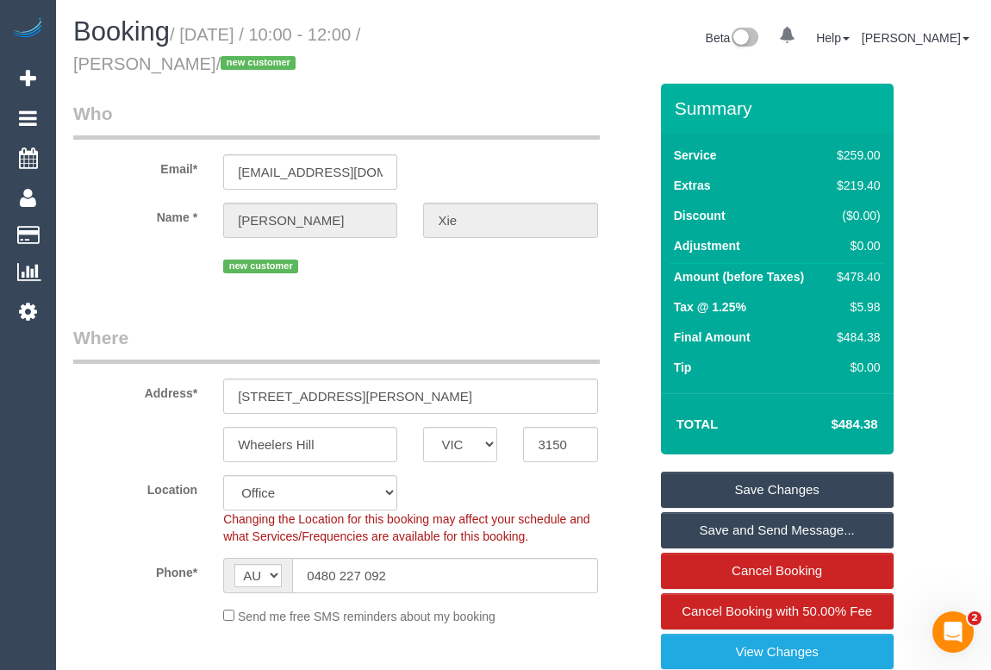
click at [478, 325] on legend "Where" at bounding box center [336, 344] width 526 height 39
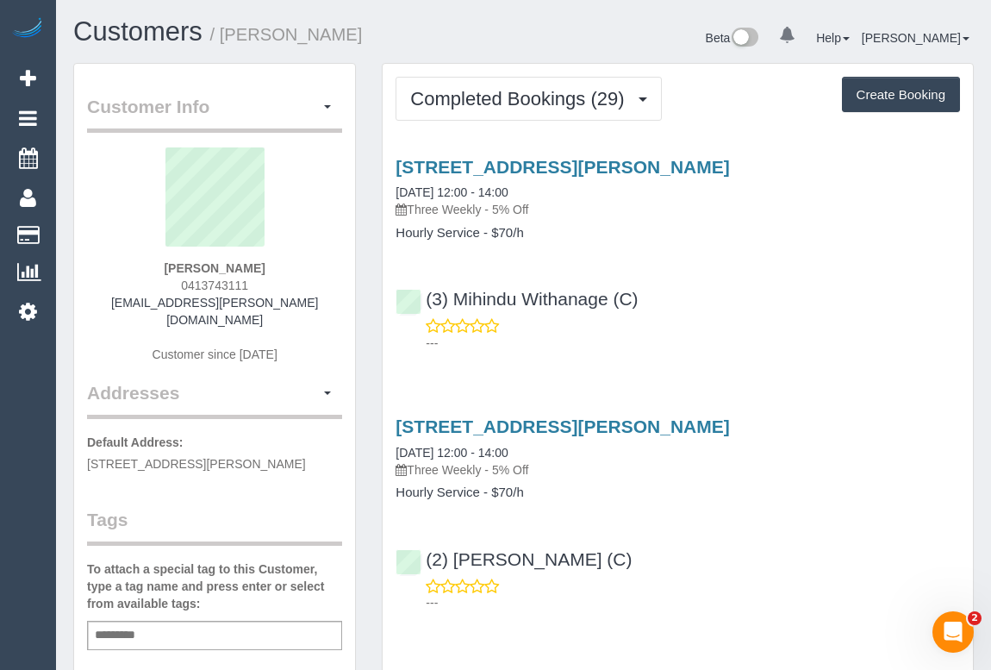
drag, startPoint x: 251, startPoint y: 284, endPoint x: 282, endPoint y: 282, distance: 31.1
click at [282, 282] on div "Rachael Selak 0413743111 rachael.selak@gmail.com Customer since 2018" at bounding box center [214, 263] width 255 height 233
drag, startPoint x: 162, startPoint y: 261, endPoint x: 302, endPoint y: 265, distance: 140.5
click at [294, 261] on div "Rachael Selak 0413743111 rachael.selak@gmail.com Customer since 2018" at bounding box center [214, 263] width 255 height 233
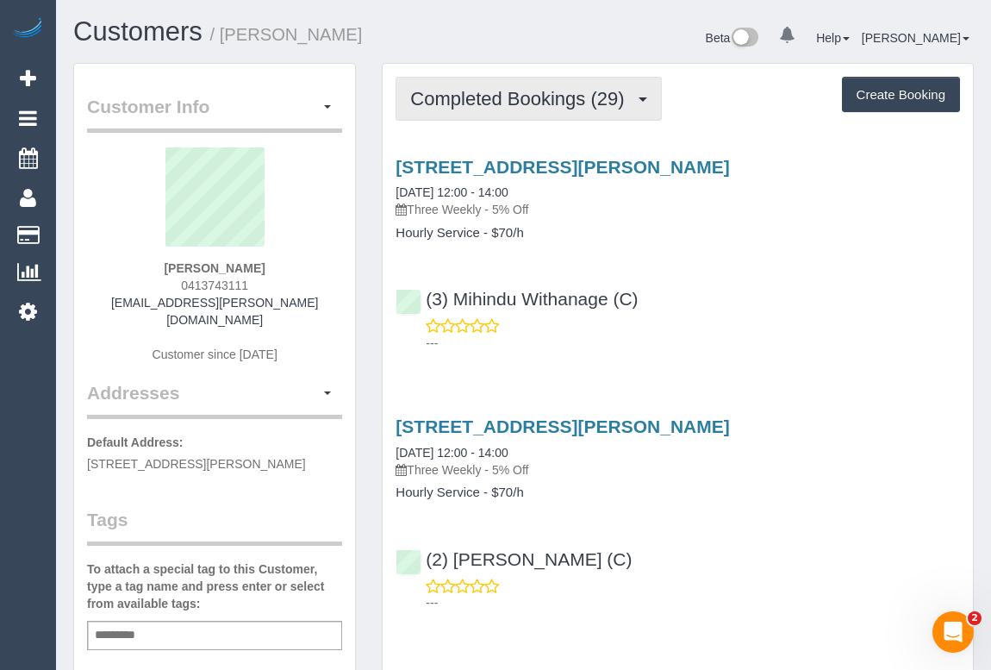
click at [544, 95] on span "Completed Bookings (29)" at bounding box center [521, 99] width 222 height 22
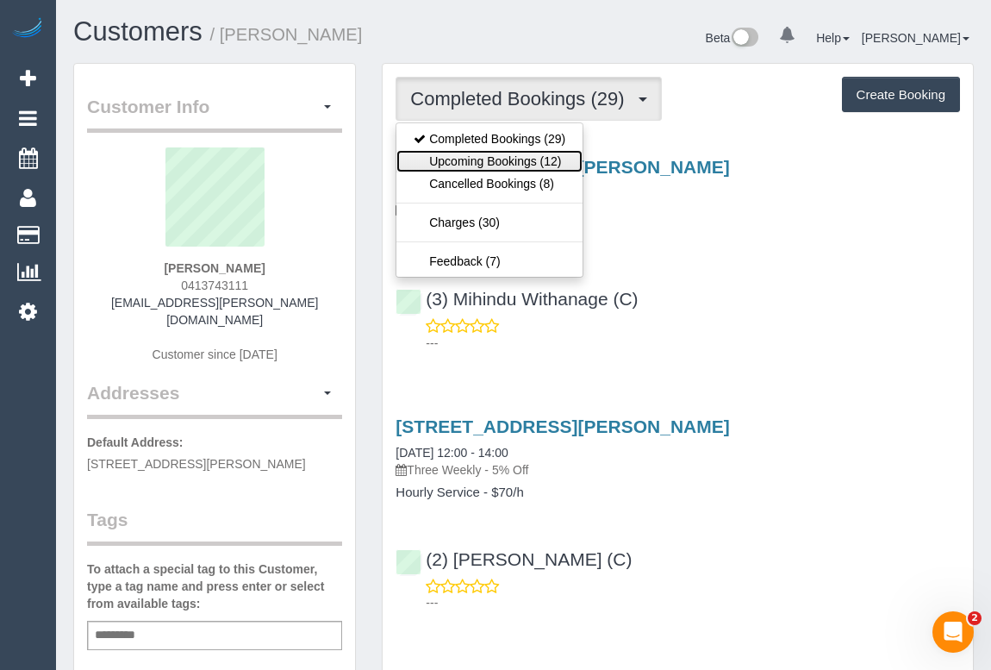
click at [517, 160] on link "Upcoming Bookings (12)" at bounding box center [489, 161] width 186 height 22
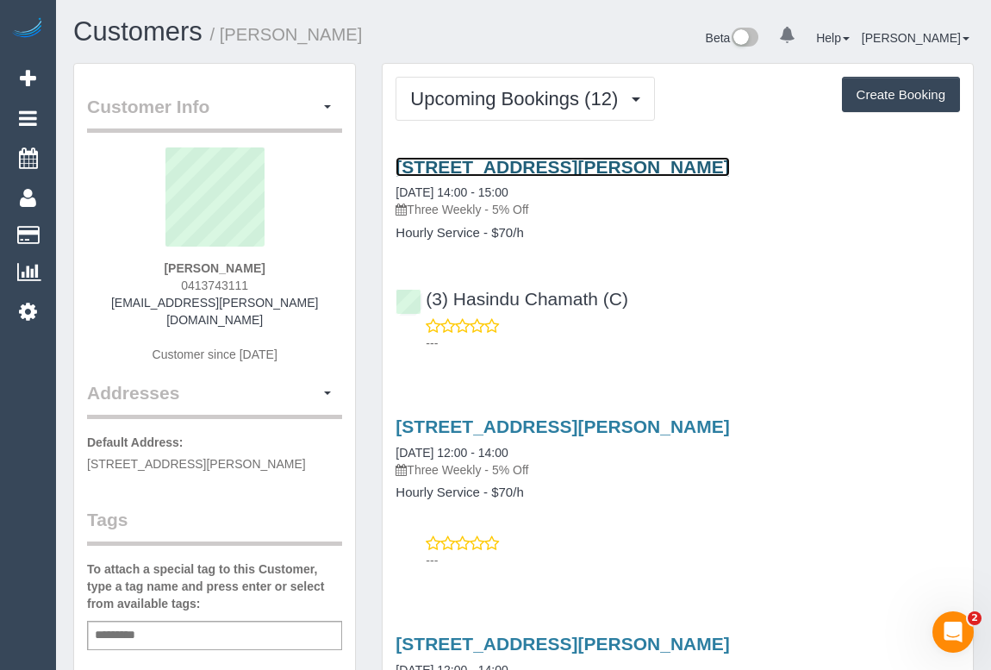
click at [548, 164] on link "15 Sapphire Street, Preston, VIC 3072" at bounding box center [562, 167] width 333 height 20
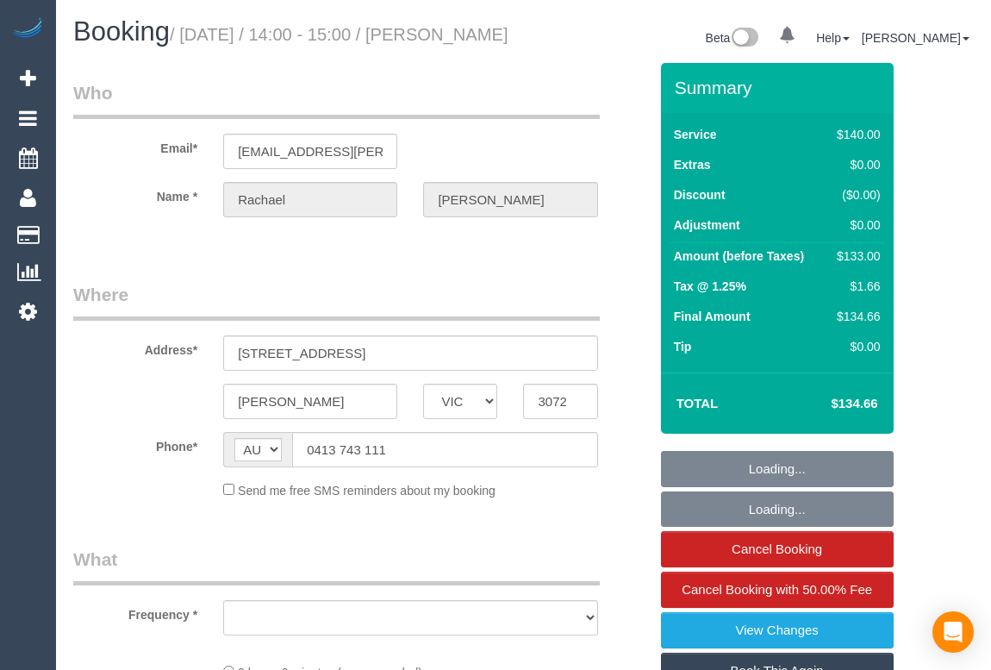
select select "VIC"
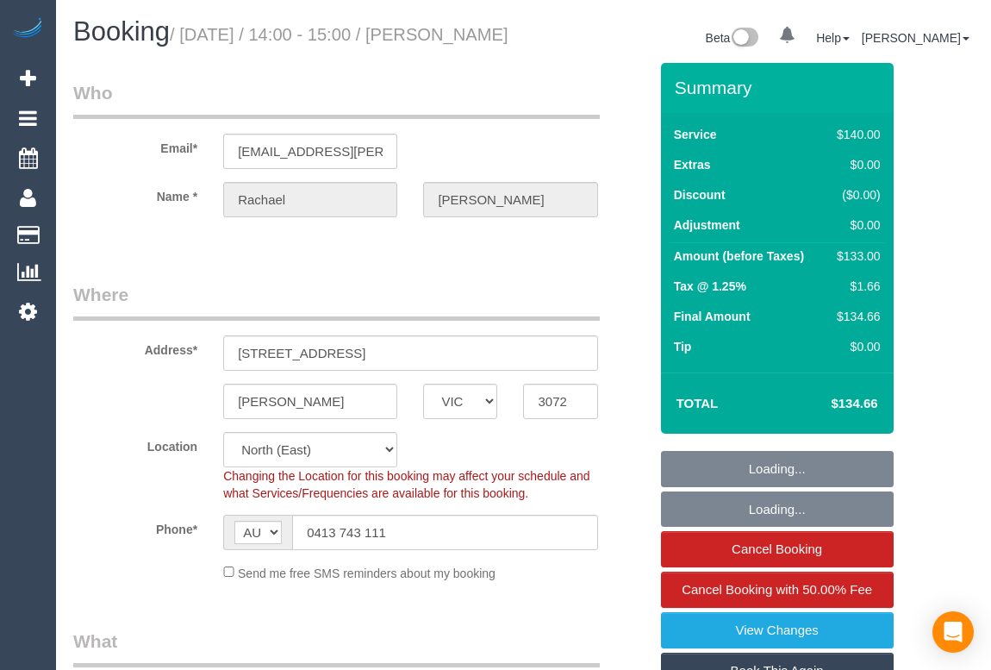
select select "string:stripe-pm_1NiSM42GScqysDRV2Pq4K9fJ"
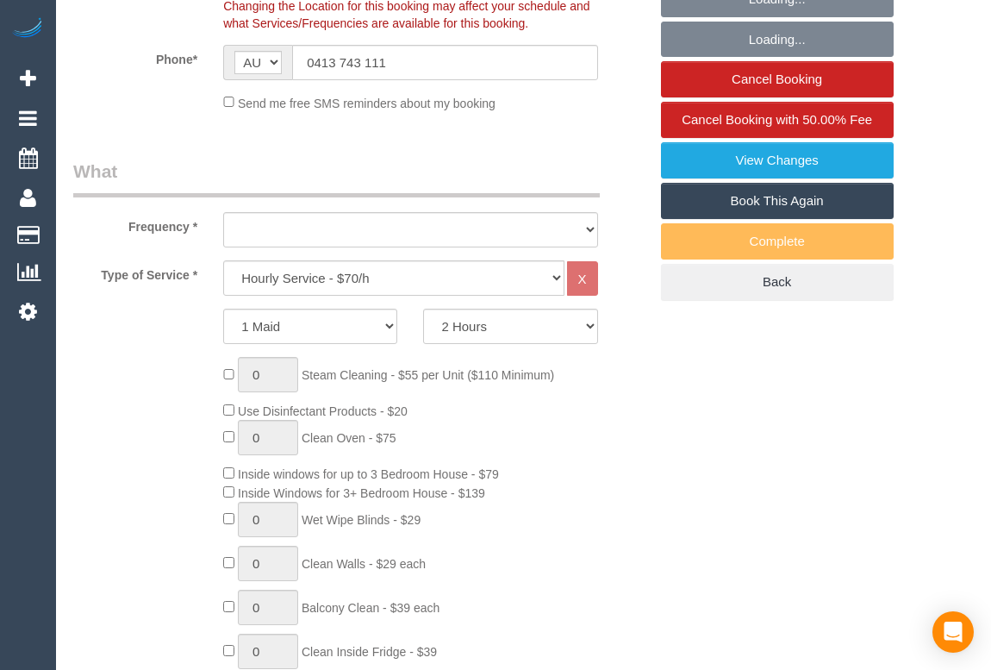
select select "object:744"
select select "number:27"
select select "number:14"
select select "number:19"
select select "number:24"
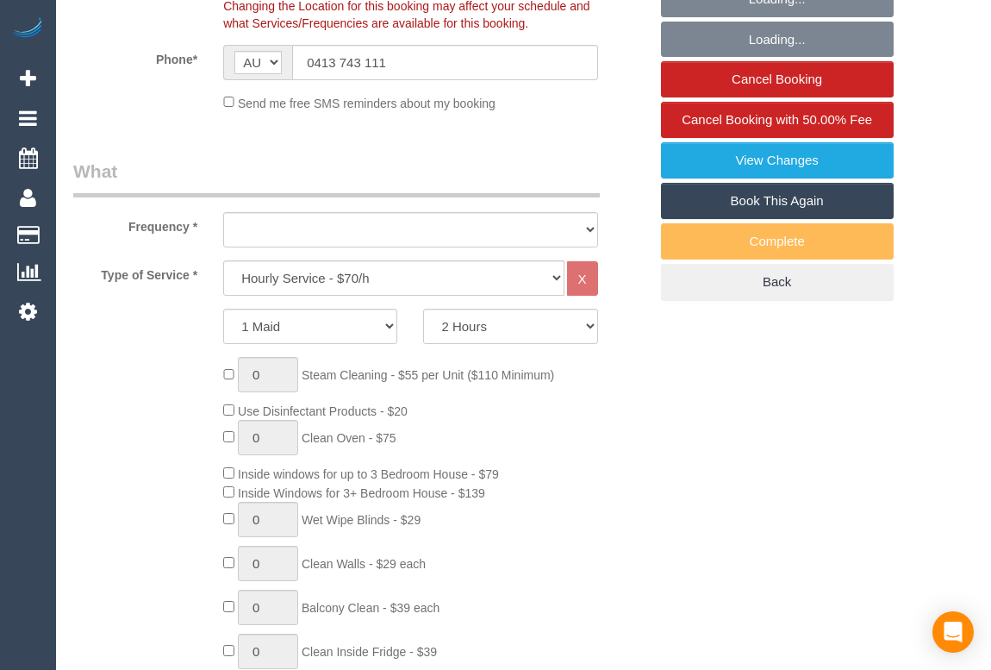
select select "number:33"
select select "number:11"
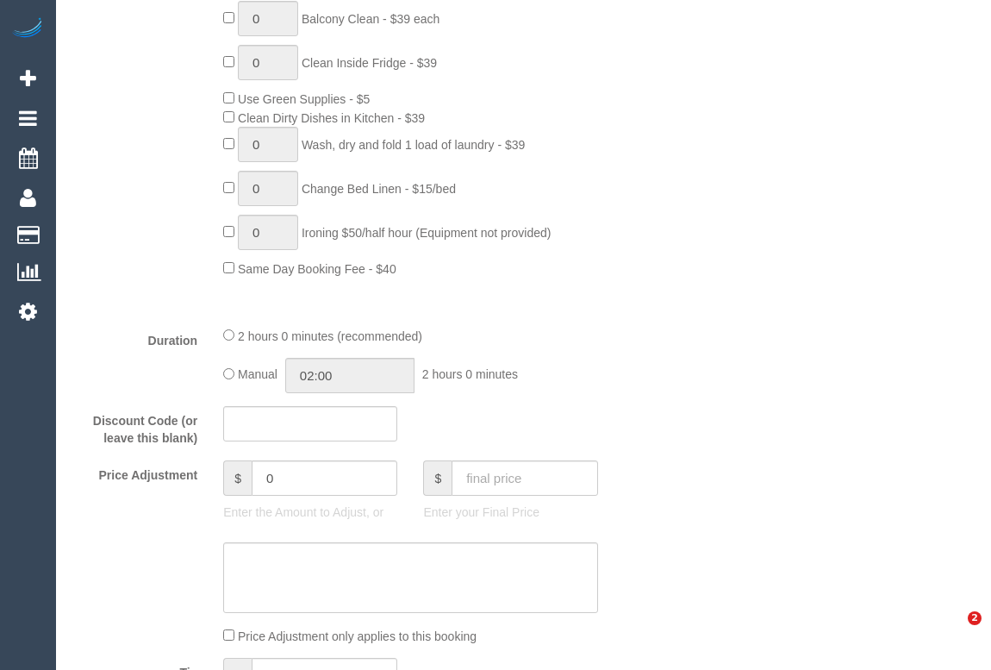
select select "object:1541"
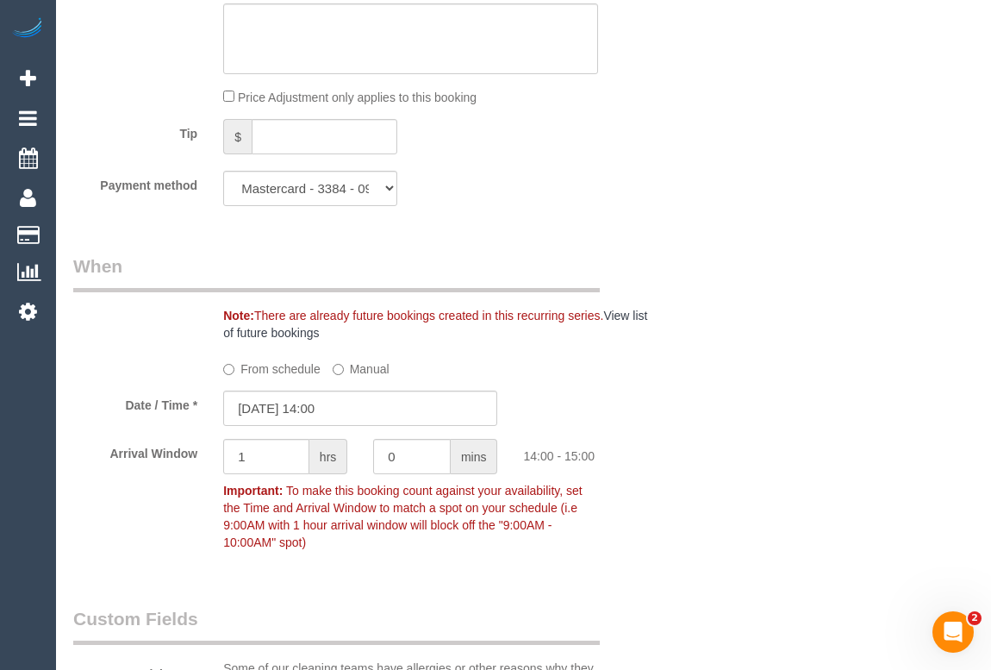
scroll to position [1801, 0]
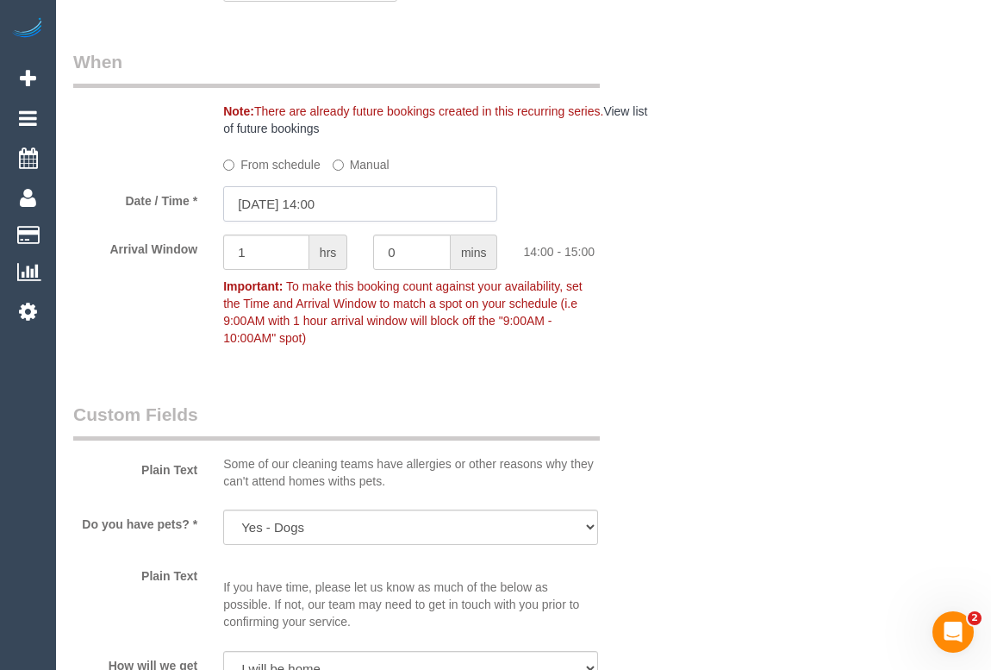
click at [332, 221] on input "[DATE] 14:00" at bounding box center [360, 203] width 274 height 35
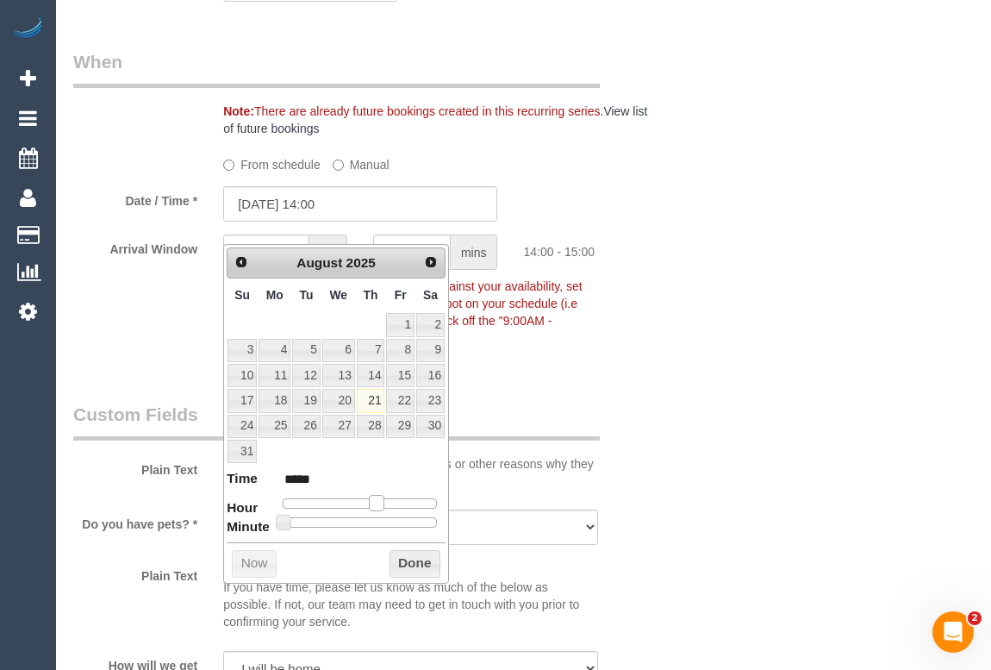
type input "21/08/2025 15:00"
type input "*****"
type input "21/08/2025 16:00"
type input "*****"
type input "21/08/2025 15:00"
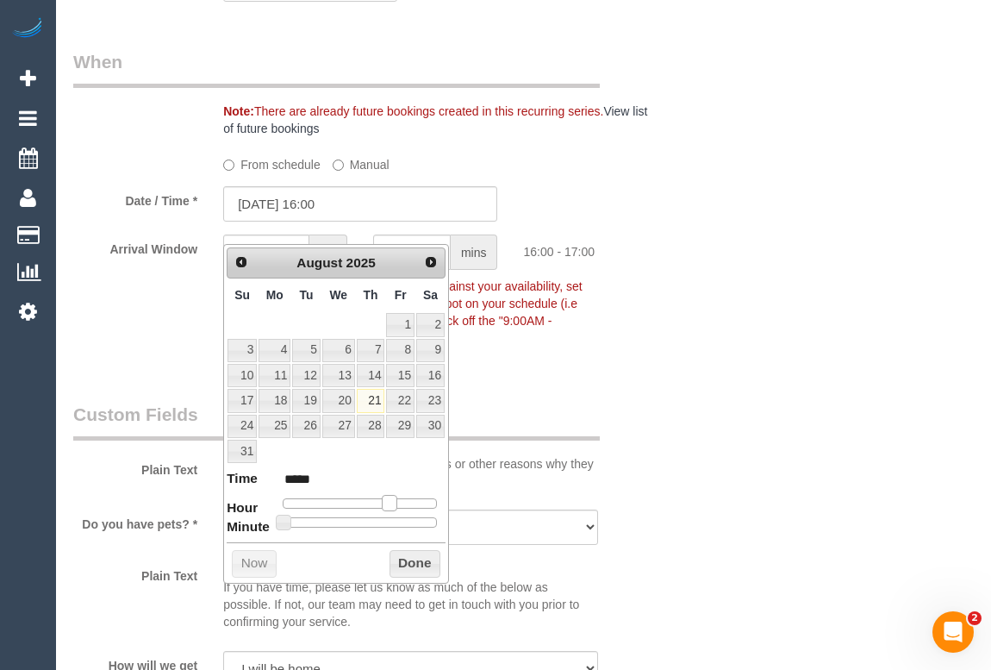
type input "*****"
click at [381, 498] on span at bounding box center [383, 503] width 16 height 16
type input "21/08/2025 15:05"
type input "*****"
type input "21/08/2025 15:10"
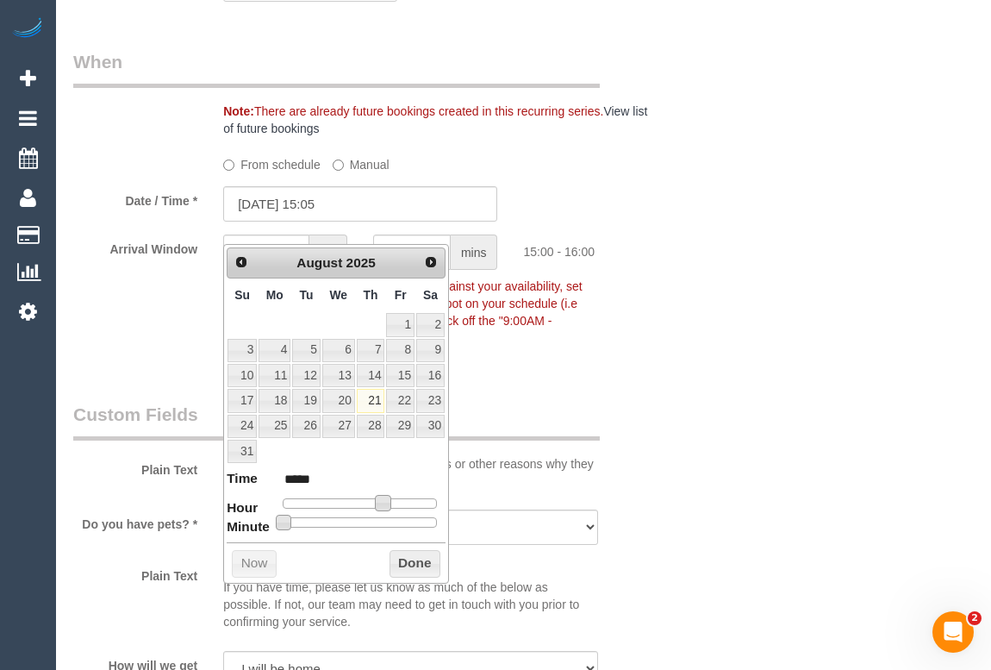
type input "*****"
type input "21/08/2025 15:15"
type input "*****"
type input "21/08/2025 15:25"
type input "*****"
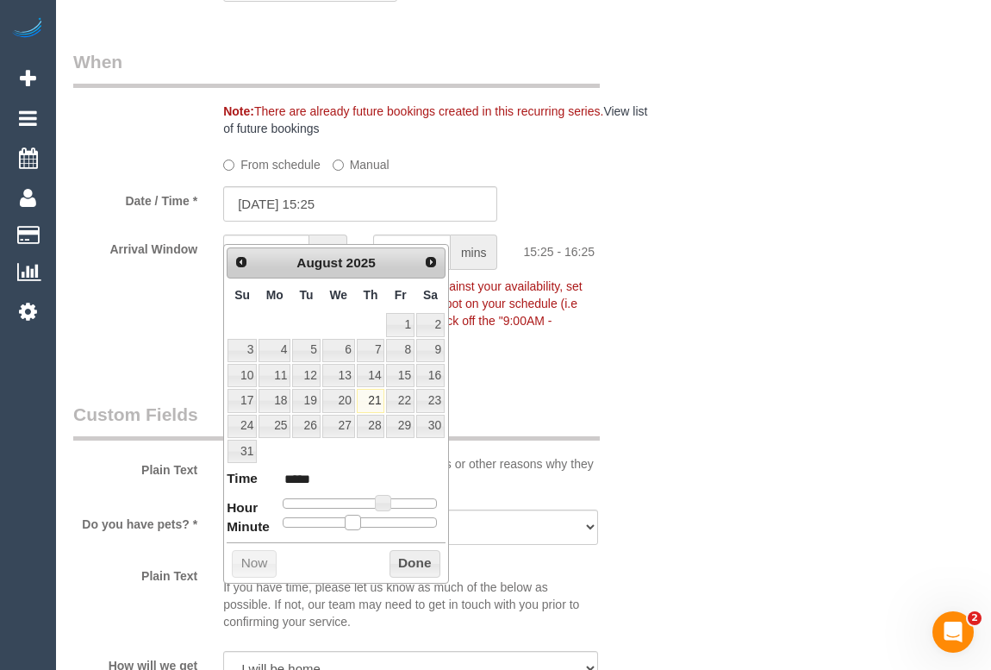
type input "21/08/2025 15:30"
type input "*****"
type input "21/08/2025 15:35"
type input "*****"
type input "21/08/2025 15:30"
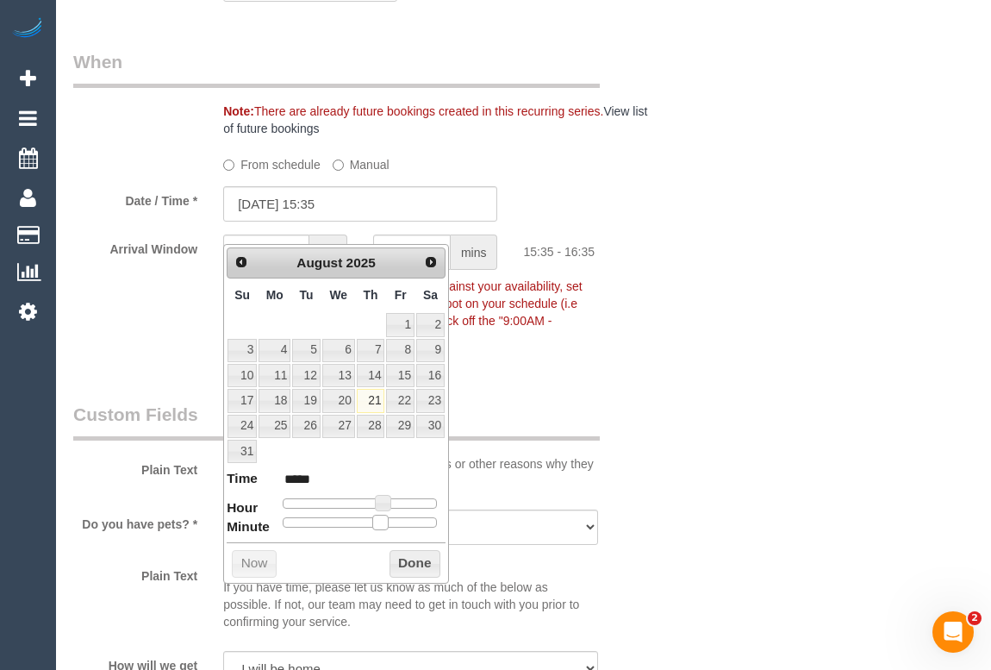
type input "*****"
drag, startPoint x: 280, startPoint y: 520, endPoint x: 369, endPoint y: 523, distance: 88.8
click at [369, 523] on span at bounding box center [366, 522] width 16 height 16
click at [394, 556] on button "Done" at bounding box center [414, 564] width 51 height 28
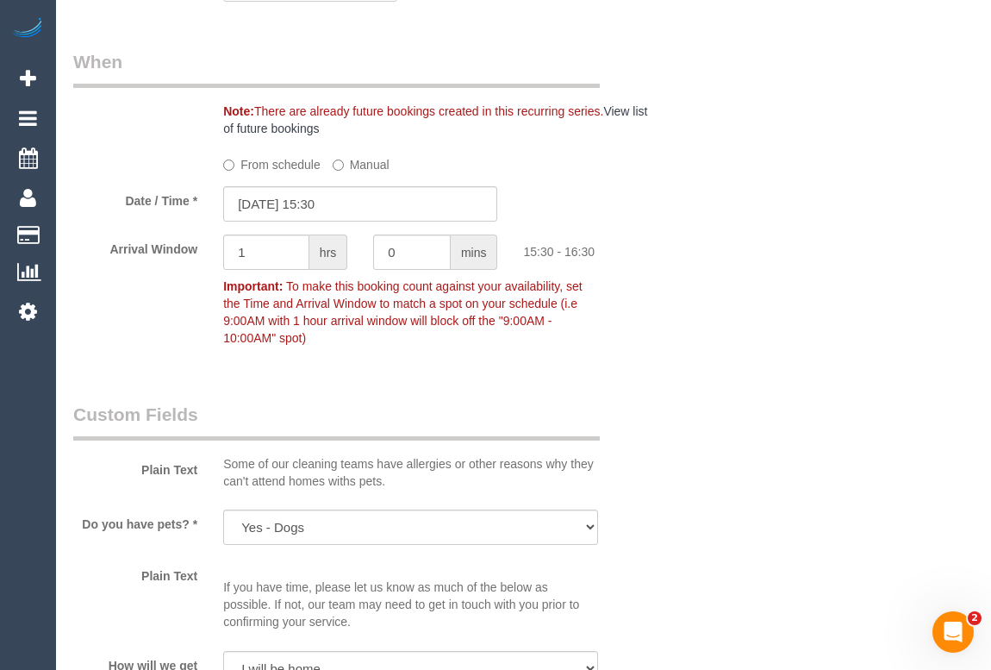
drag, startPoint x: 760, startPoint y: 470, endPoint x: 844, endPoint y: 348, distance: 148.2
click at [761, 470] on div "Who Email* rachael.selak@gmail.com Name * Rachael Selak Where Address* 15 Sapph…" at bounding box center [523, 170] width 900 height 3816
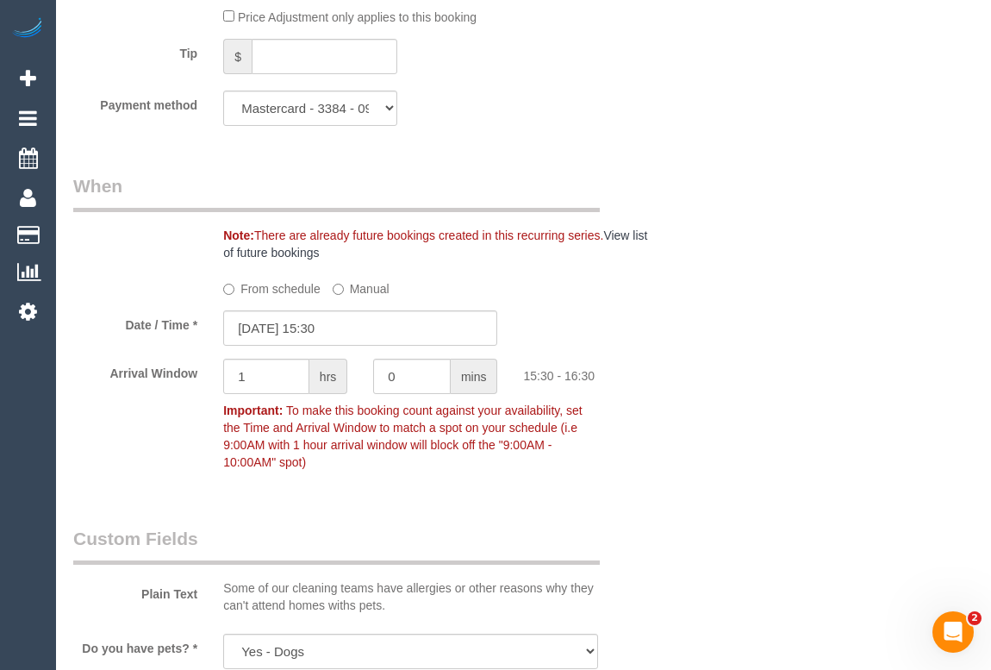
scroll to position [1879, 0]
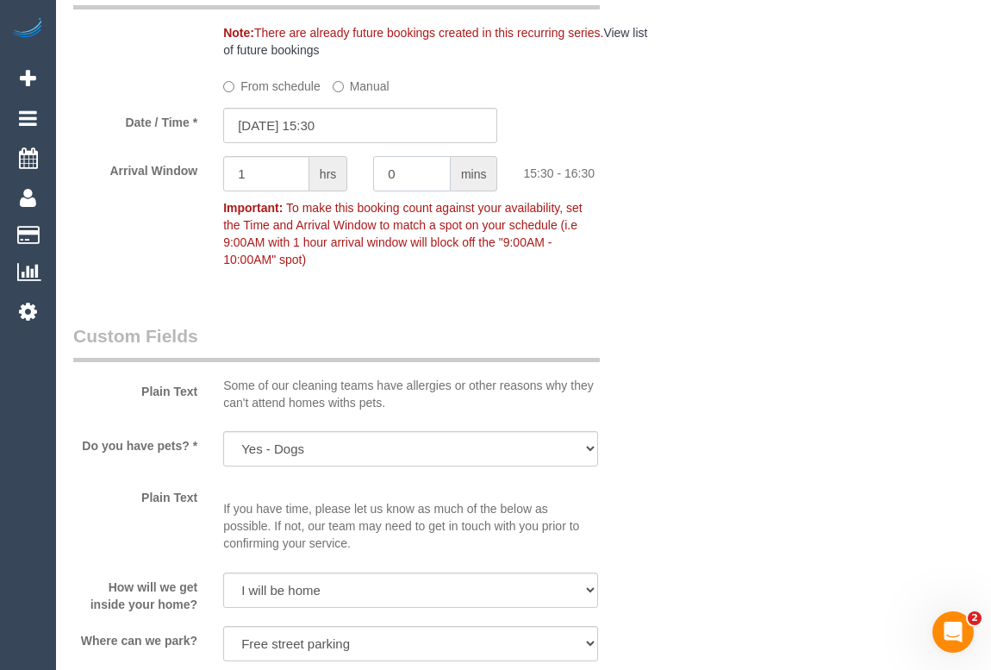
drag, startPoint x: 414, startPoint y: 182, endPoint x: 303, endPoint y: 177, distance: 111.3
click at [308, 204] on div "Arrival Window 1 hrs 0 mins 15:30 - 16:30 Important: To make this booking count…" at bounding box center [360, 216] width 601 height 120
type input "15"
drag, startPoint x: 275, startPoint y: 184, endPoint x: 159, endPoint y: 178, distance: 116.5
click at [152, 188] on div "Arrival Window 1 hrs 15 mins 15:30 - 16:45 Important: To make this booking coun…" at bounding box center [360, 216] width 601 height 120
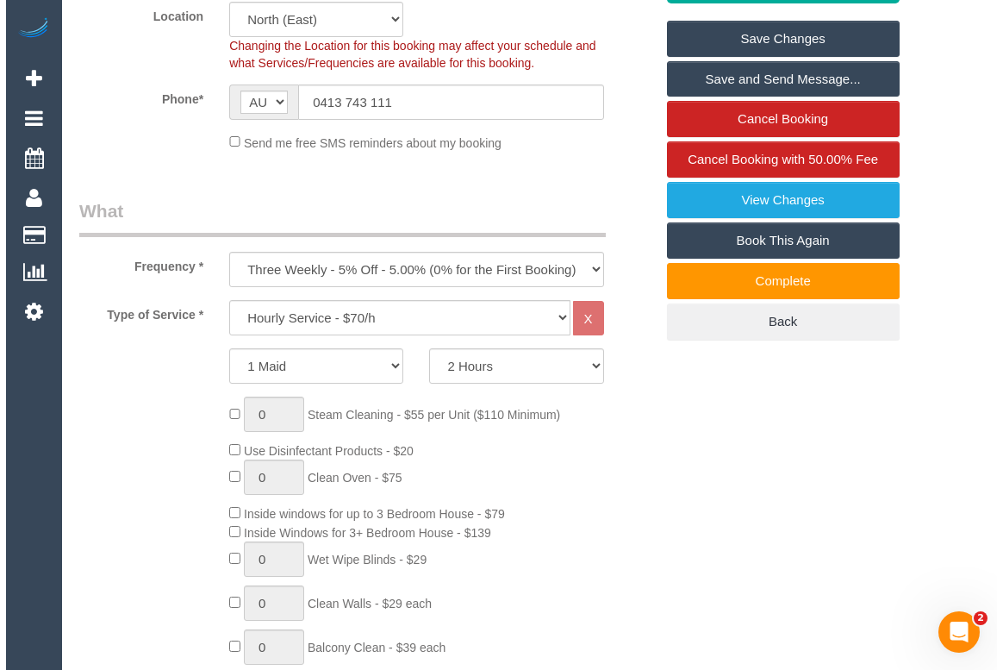
scroll to position [391, 0]
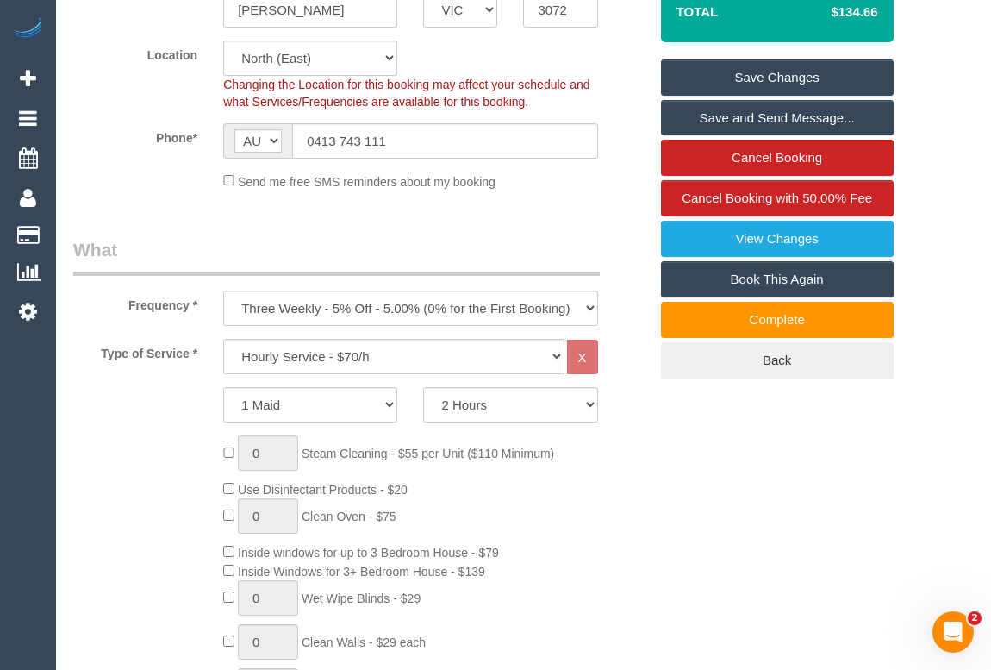
type input "0"
click at [799, 96] on link "Save Changes" at bounding box center [777, 77] width 233 height 36
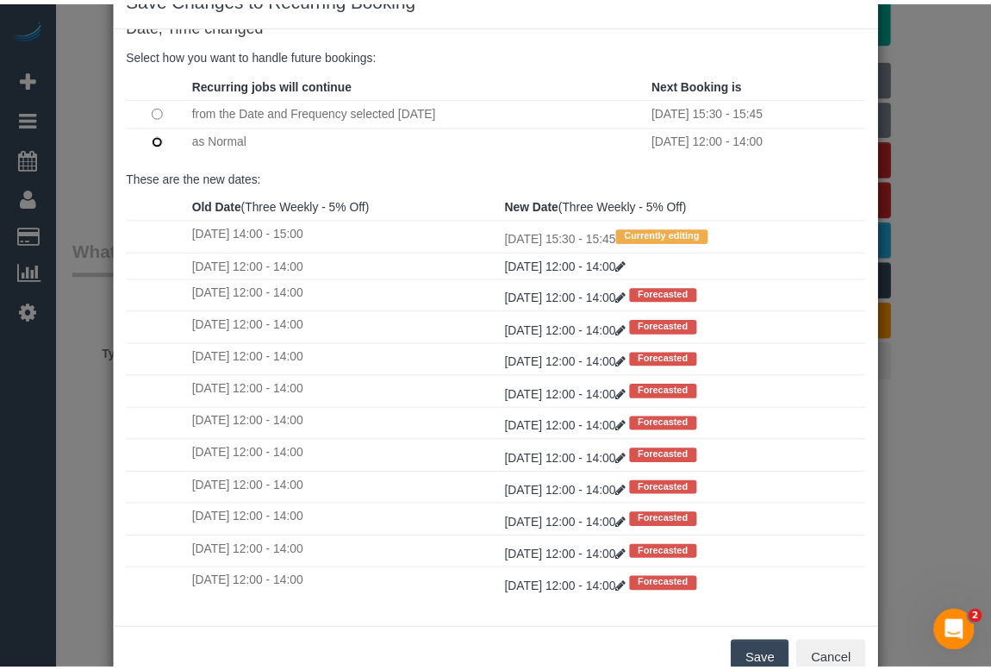
scroll to position [102, 0]
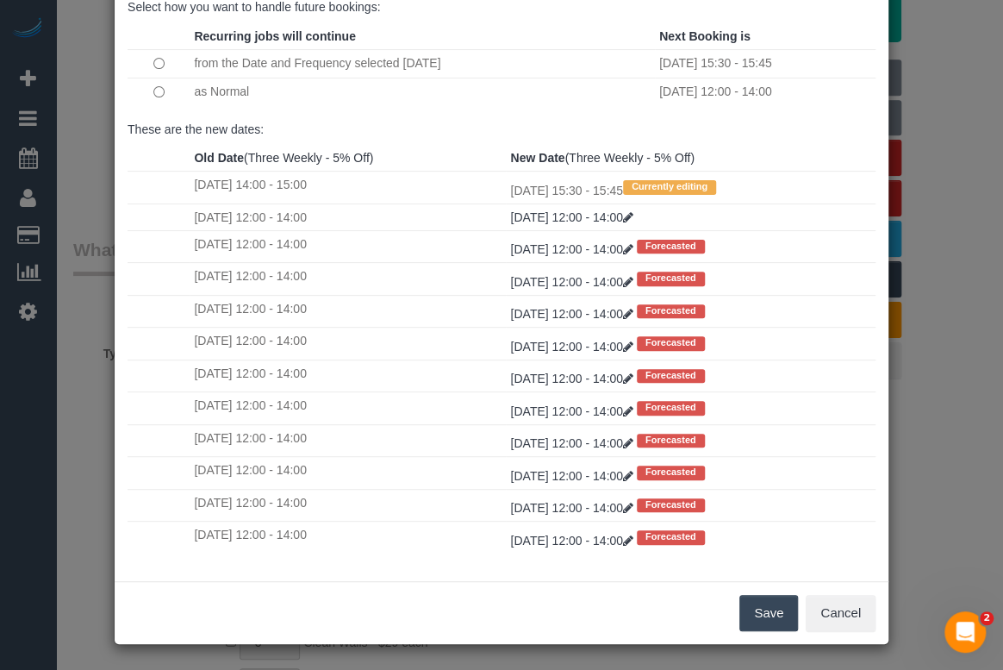
click at [766, 606] on button "Save" at bounding box center [768, 613] width 59 height 36
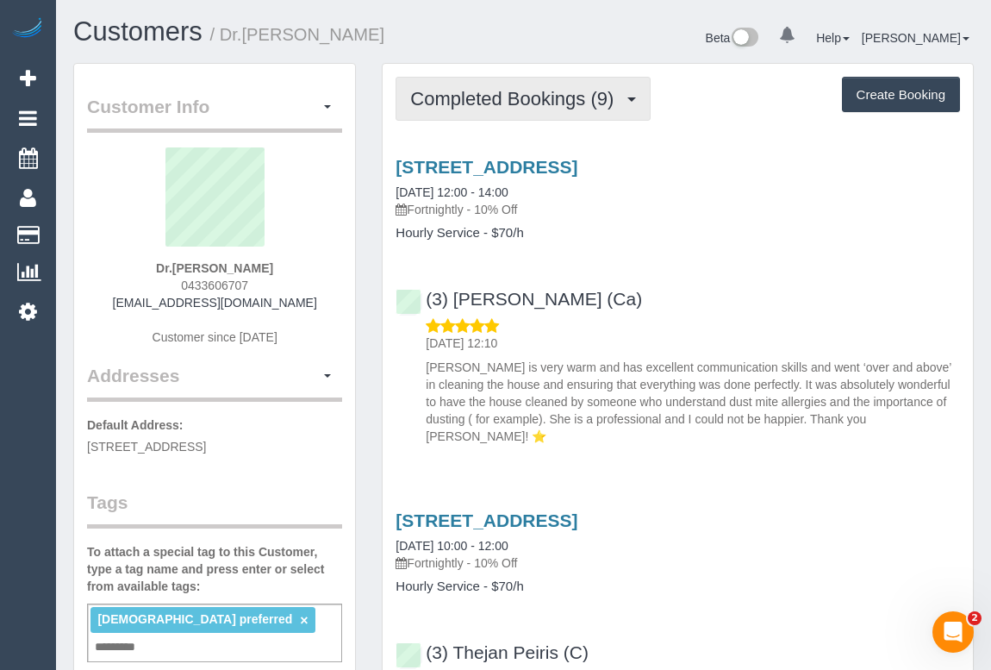
click at [543, 103] on span "Completed Bookings (9)" at bounding box center [516, 99] width 212 height 22
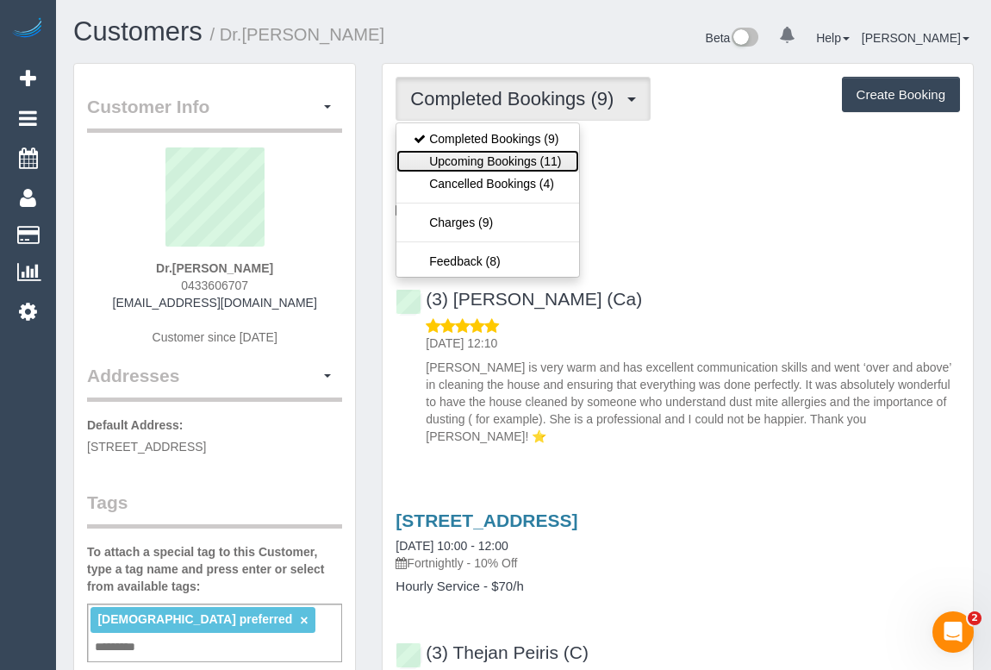
click at [515, 158] on link "Upcoming Bookings (11)" at bounding box center [487, 161] width 182 height 22
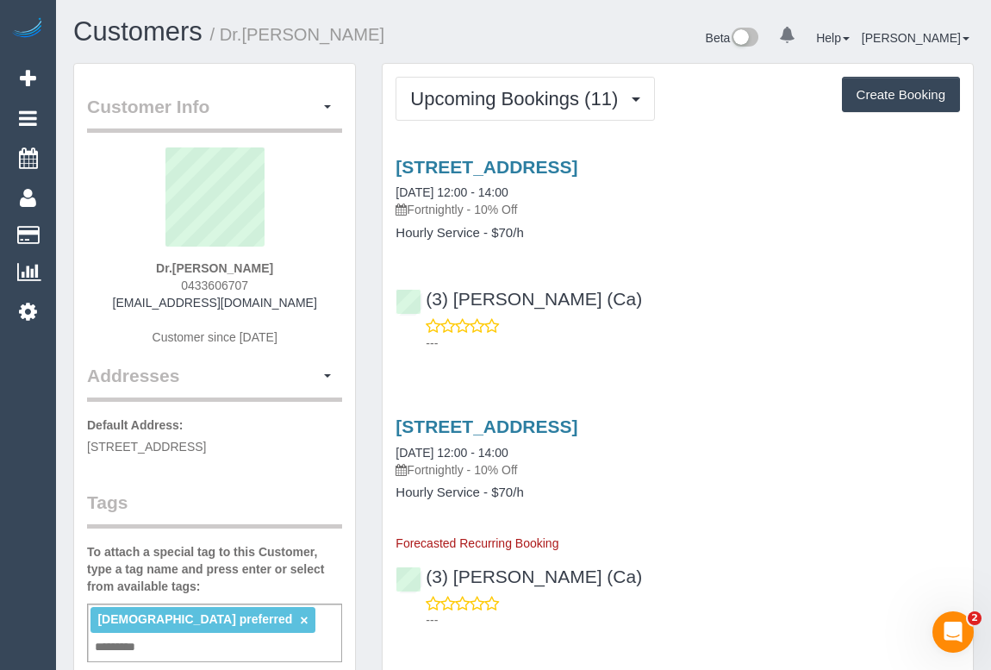
click at [831, 317] on div "---" at bounding box center [678, 334] width 564 height 34
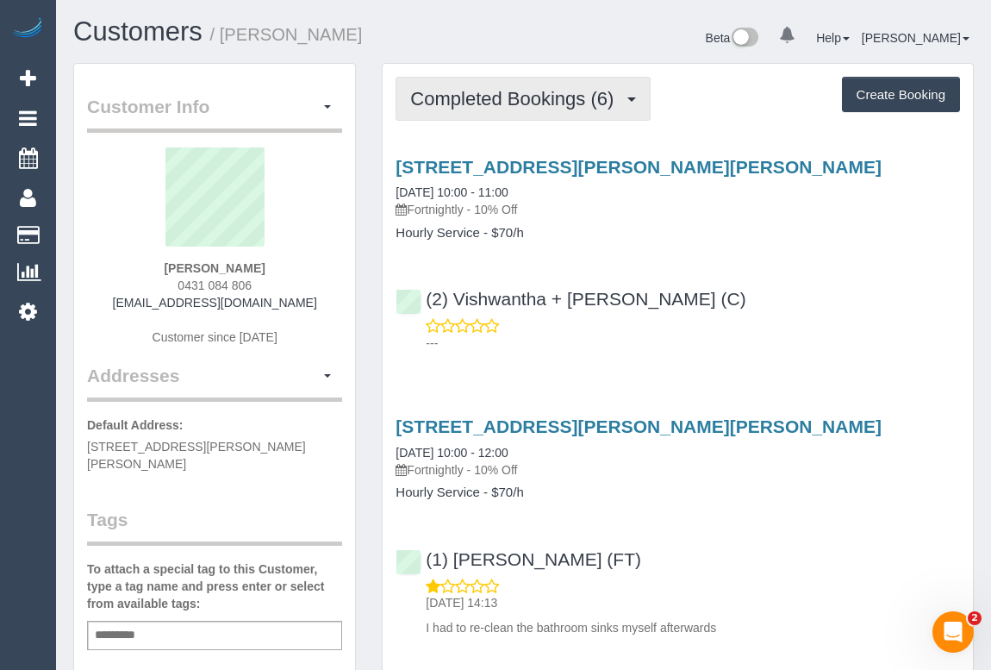
click at [458, 114] on button "Completed Bookings (6)" at bounding box center [523, 99] width 255 height 44
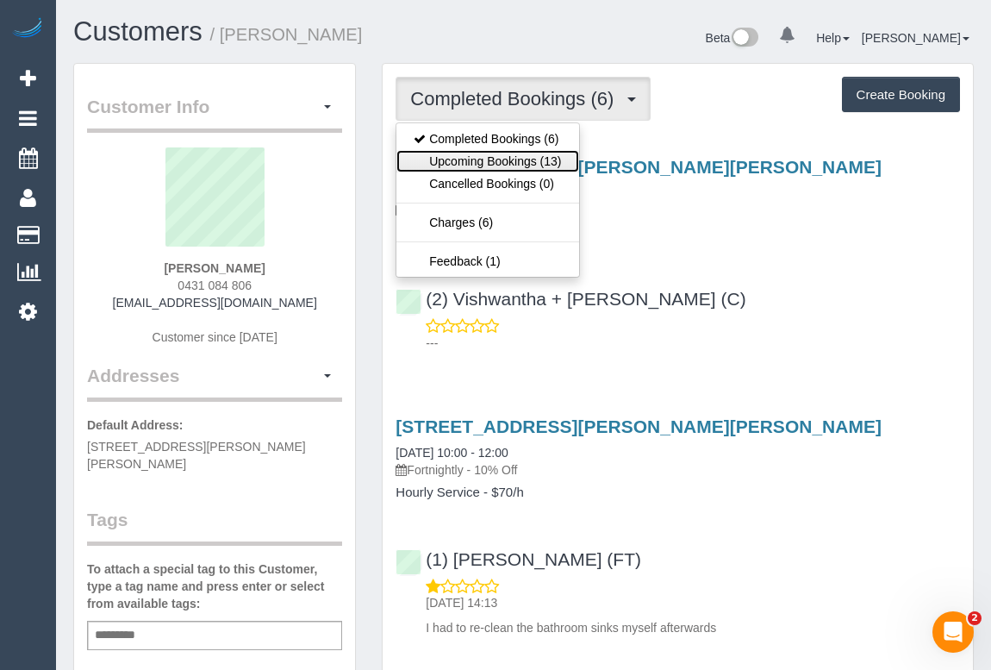
click at [464, 157] on link "Upcoming Bookings (13)" at bounding box center [487, 161] width 182 height 22
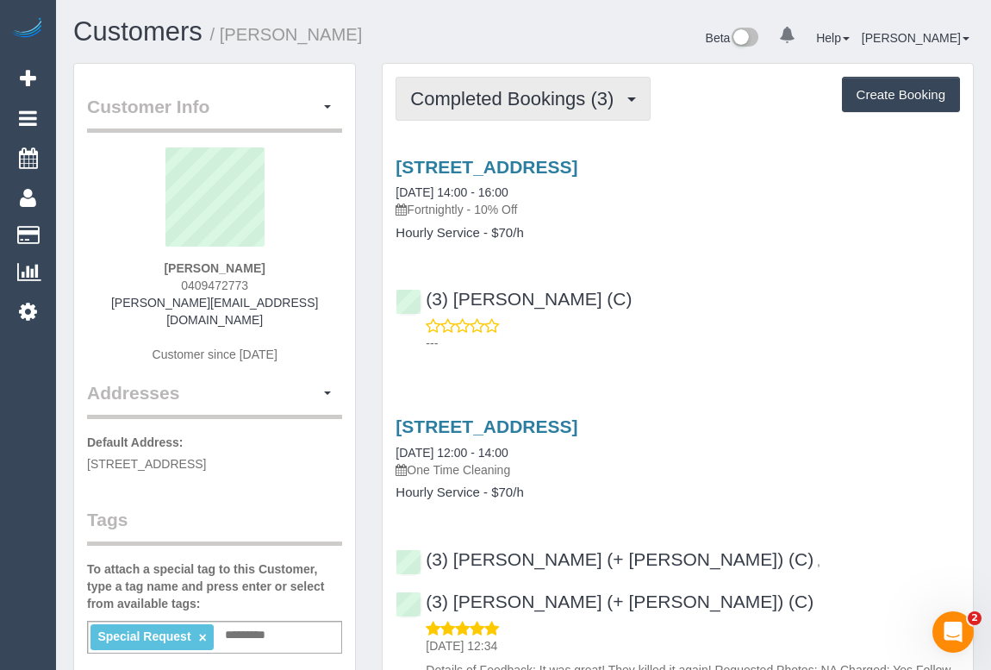
click at [530, 99] on span "Completed Bookings (3)" at bounding box center [516, 99] width 212 height 22
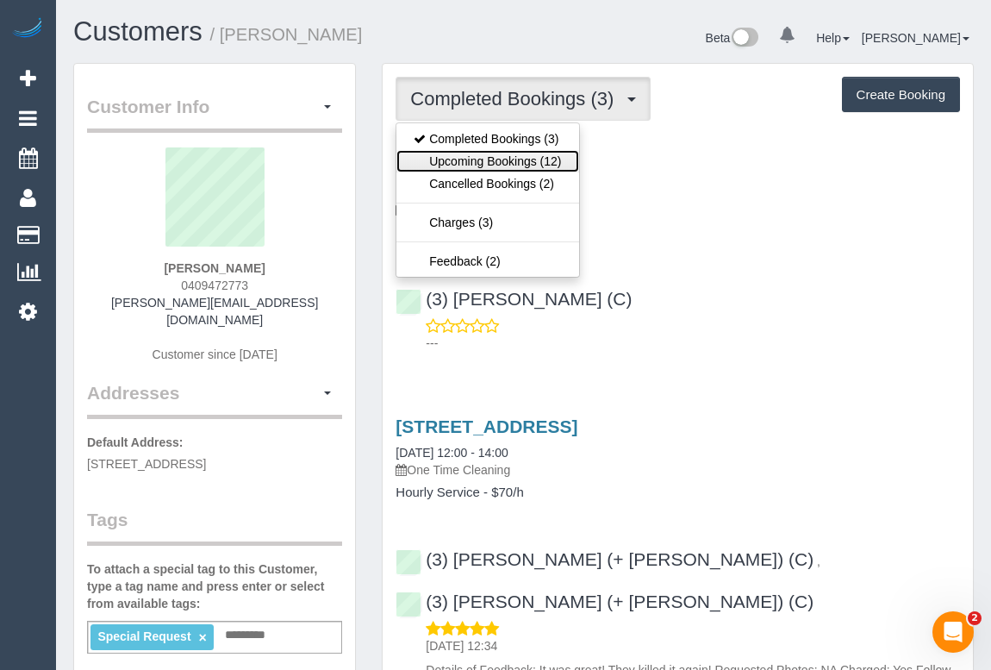
click at [515, 153] on link "Upcoming Bookings (12)" at bounding box center [487, 161] width 182 height 22
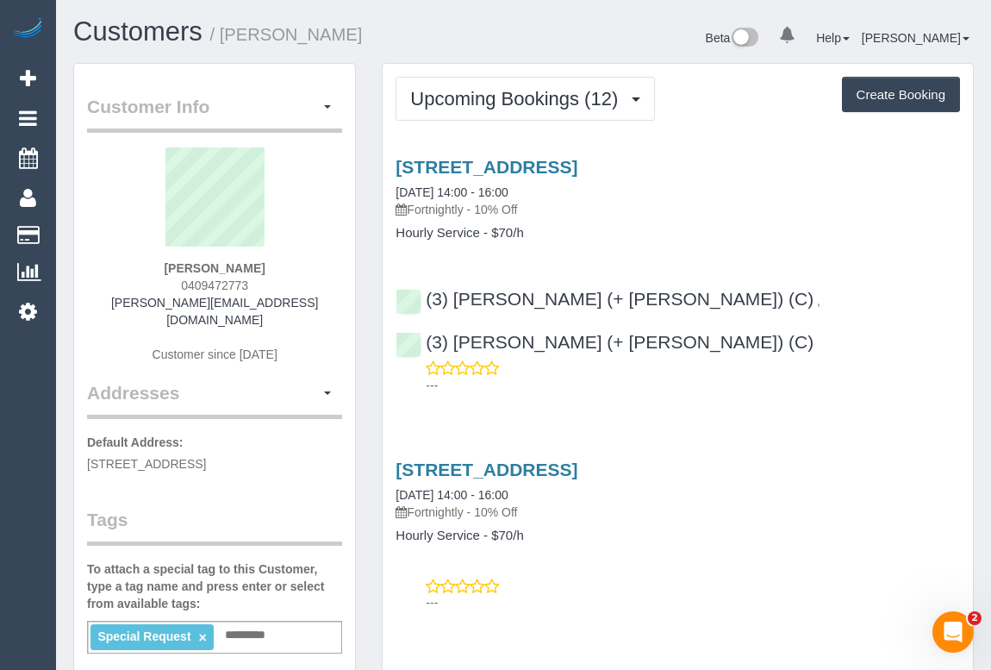
click at [638, 239] on div "[STREET_ADDRESS] [DATE] 14:00 - 16:00 Fortnightly - 10% Off Hourly Service - $7…" at bounding box center [678, 271] width 590 height 259
click at [744, 240] on div "[STREET_ADDRESS] [DATE] 14:00 - 16:00 Fortnightly - 10% Off Hourly Service - $7…" at bounding box center [678, 271] width 590 height 259
click at [489, 36] on h1 "Customers / [PERSON_NAME]" at bounding box center [292, 31] width 438 height 29
click at [520, 162] on link "[STREET_ADDRESS]" at bounding box center [487, 167] width 182 height 20
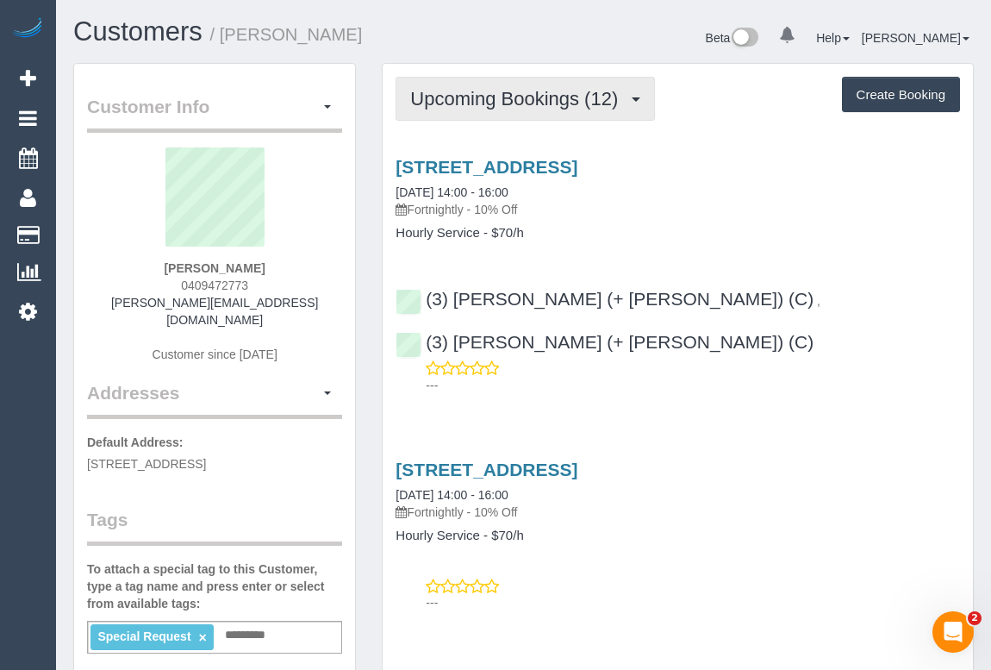
click at [526, 86] on button "Upcoming Bookings (12)" at bounding box center [525, 99] width 259 height 44
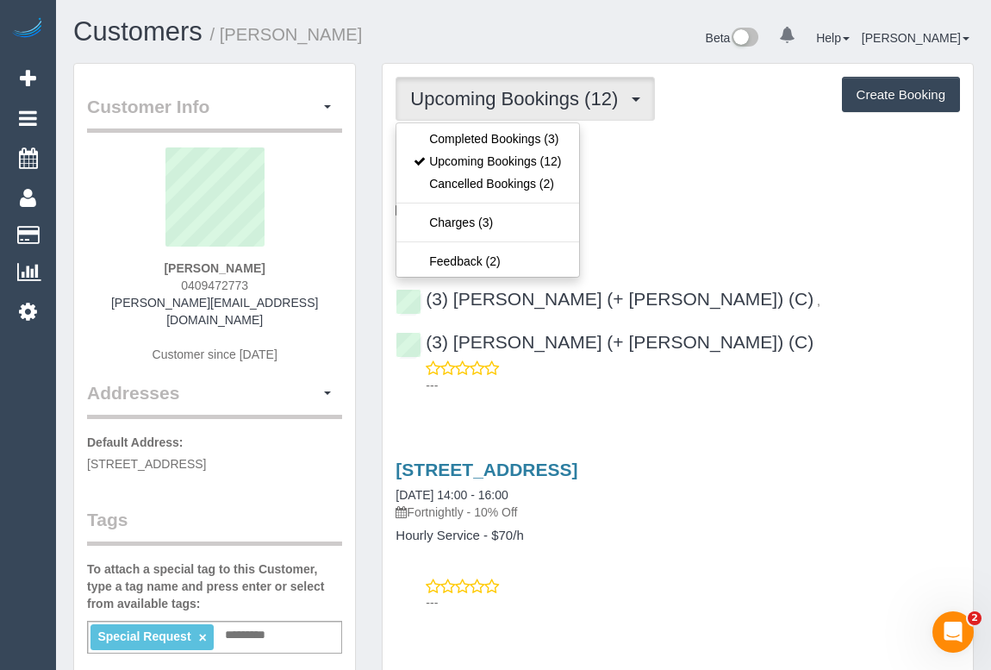
click at [511, 125] on ul "Completed Bookings (3) Upcoming Bookings (12) Cancelled Bookings (2) Charges (3…" at bounding box center [488, 199] width 184 height 155
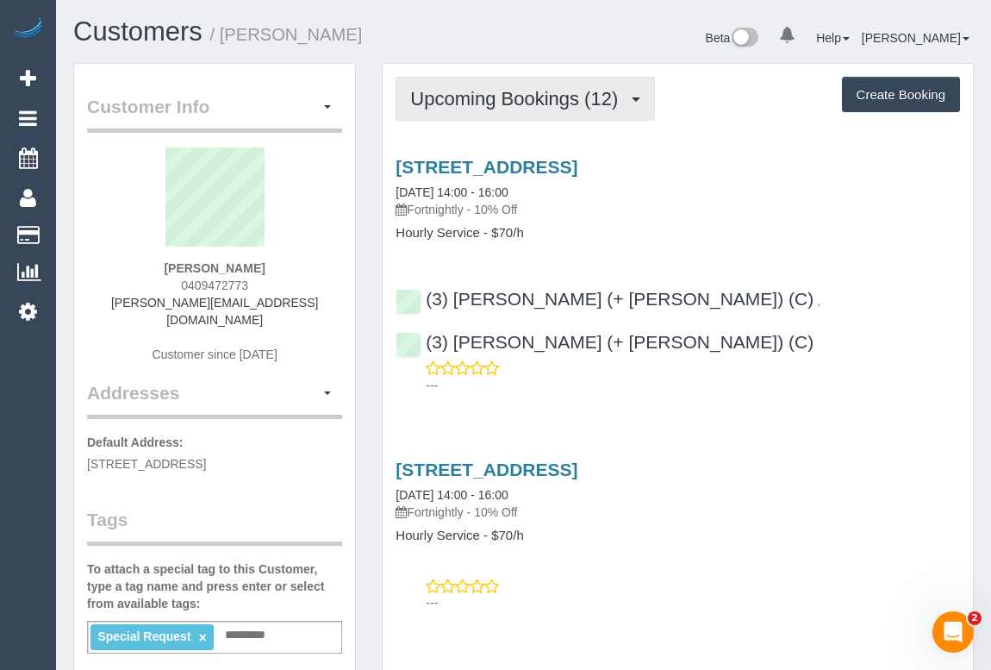
click at [516, 107] on span "Upcoming Bookings (12)" at bounding box center [518, 99] width 216 height 22
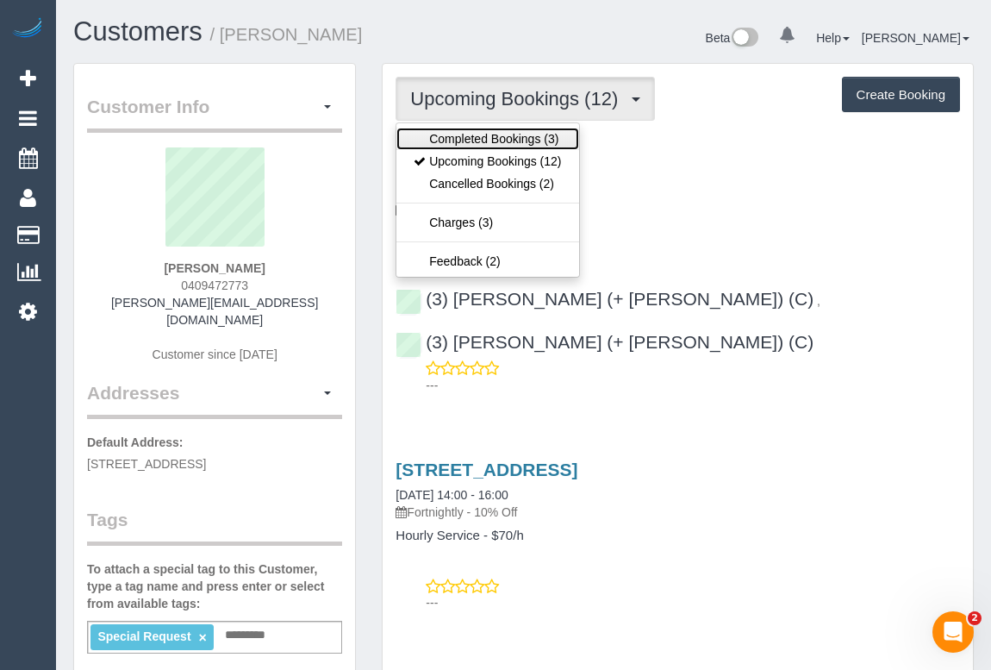
click at [501, 142] on link "Completed Bookings (3)" at bounding box center [487, 139] width 182 height 22
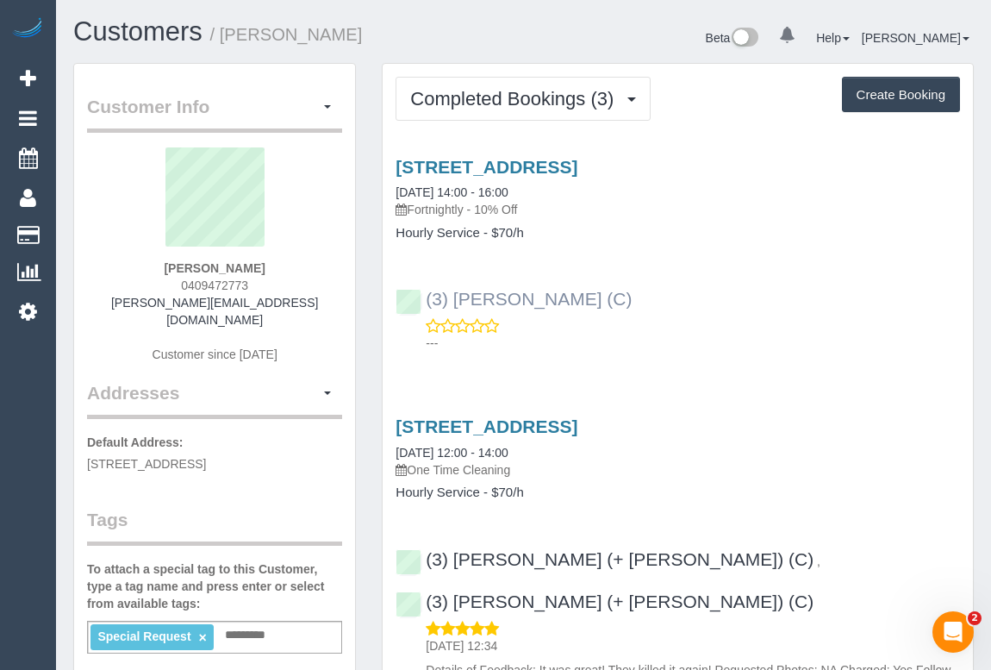
click at [421, 296] on div "(3) [PERSON_NAME] (C) ---" at bounding box center [678, 313] width 590 height 78
copy link "(3) [PERSON_NAME] (C)"
drag, startPoint x: 159, startPoint y: 266, endPoint x: 248, endPoint y: 266, distance: 88.8
click at [248, 266] on div "[PERSON_NAME] 0409472773 [PERSON_NAME][EMAIL_ADDRESS][DOMAIN_NAME] Customer sin…" at bounding box center [214, 263] width 255 height 233
copy strong "[PERSON_NAME]"
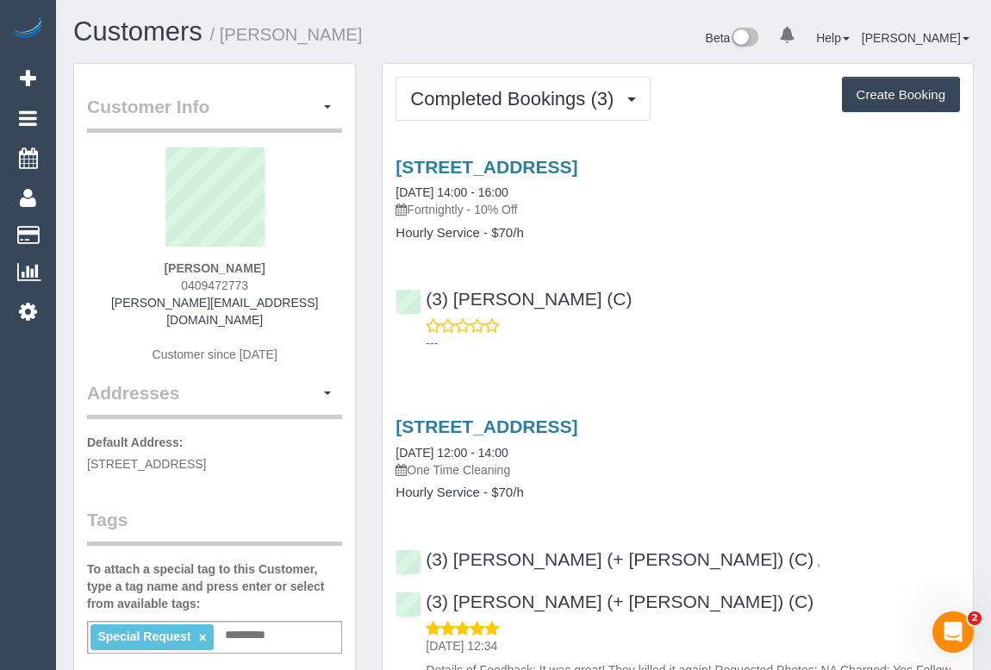
drag, startPoint x: 86, startPoint y: 444, endPoint x: 137, endPoint y: 457, distance: 52.5
click at [137, 457] on p "Default Address: [STREET_ADDRESS]" at bounding box center [214, 452] width 255 height 39
copy span "[STREET_ADDRESS]"
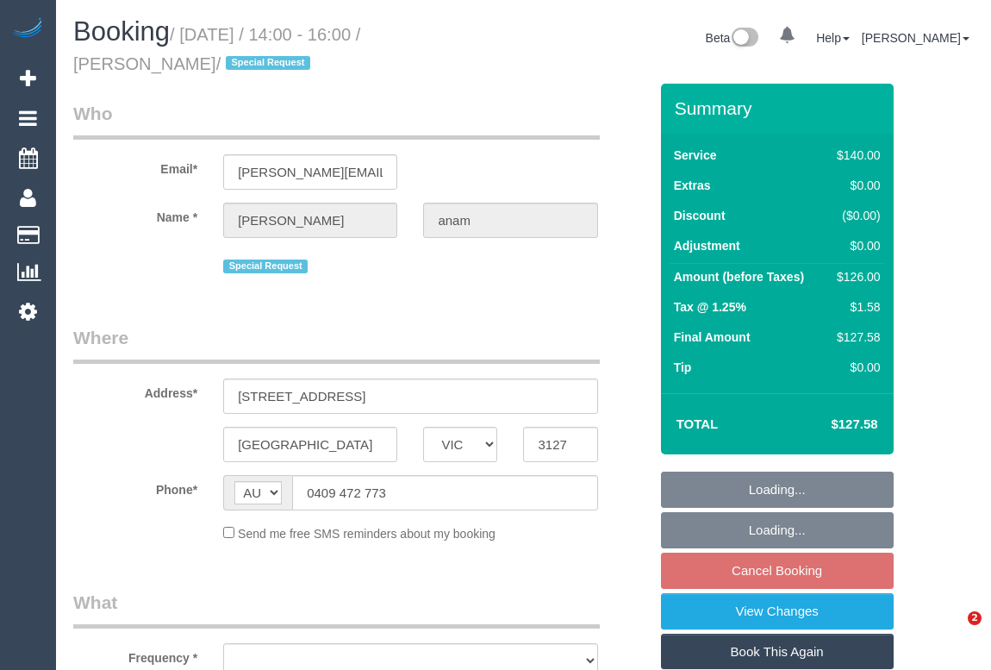
select select "VIC"
select select "object:585"
select select "string:stripe-pm_1RPExR2GScqysDRVHdGaHHCK"
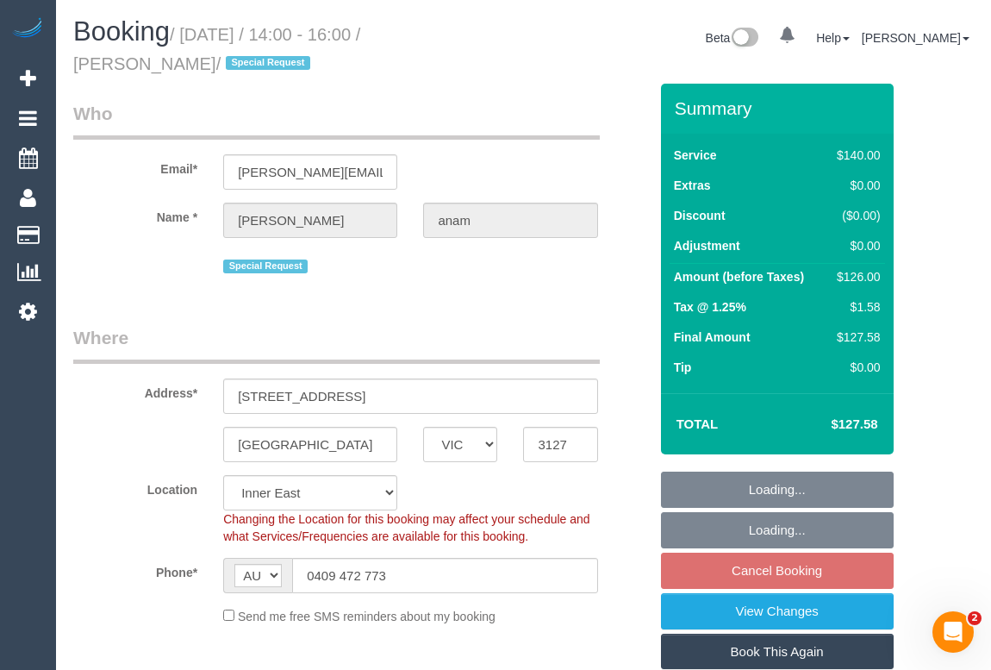
select select "object:754"
select select "number:28"
select select "number:14"
select select "number:18"
select select "number:25"
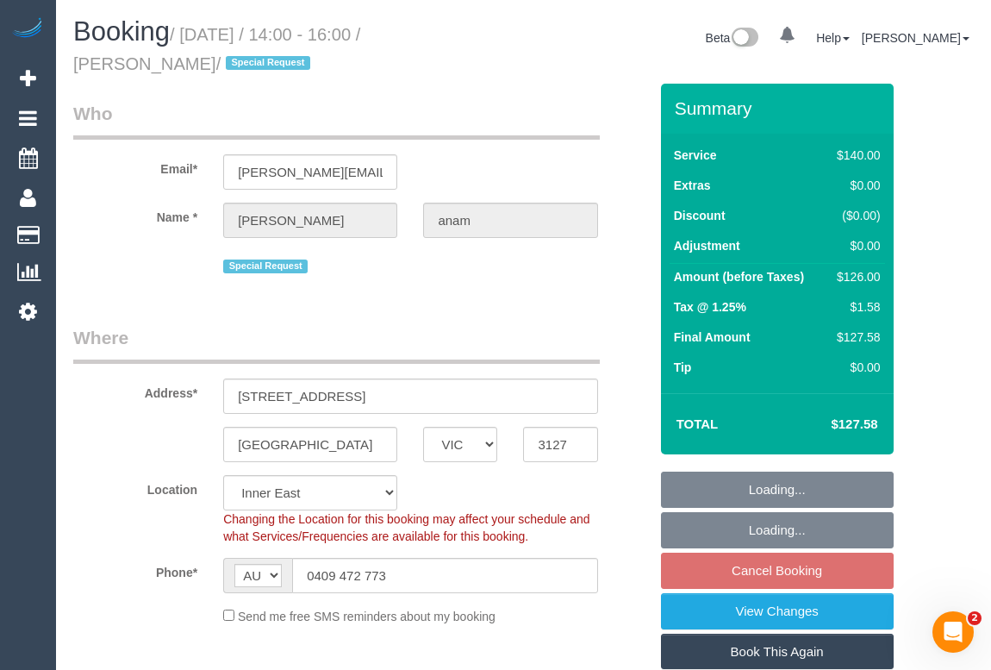
select select "number:35"
select select "number:12"
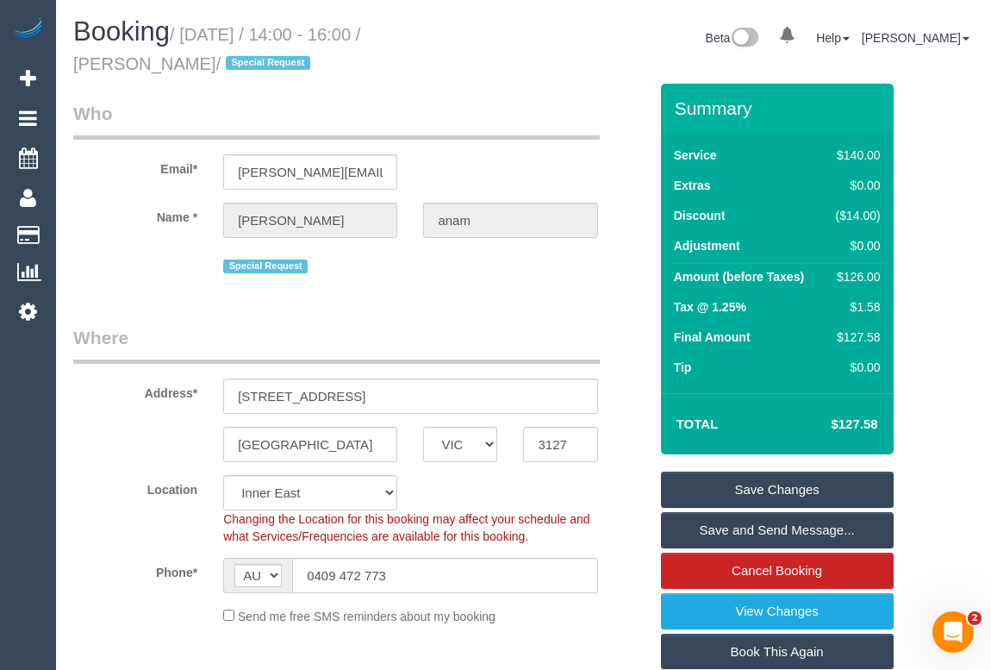
drag, startPoint x: 538, startPoint y: 84, endPoint x: 730, endPoint y: 8, distance: 206.9
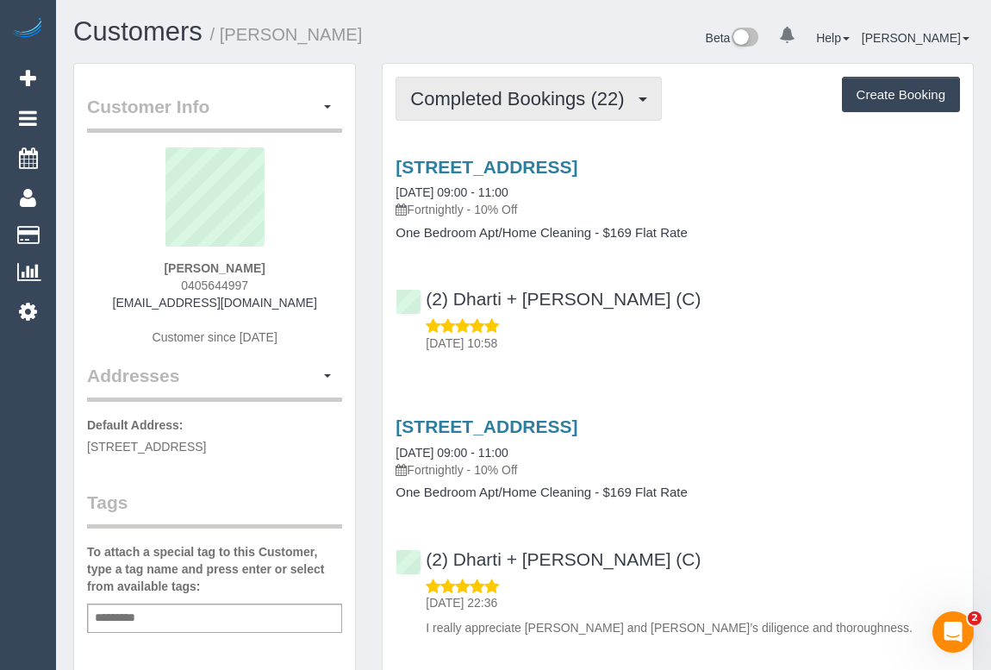
click at [500, 105] on span "Completed Bookings (22)" at bounding box center [521, 99] width 222 height 22
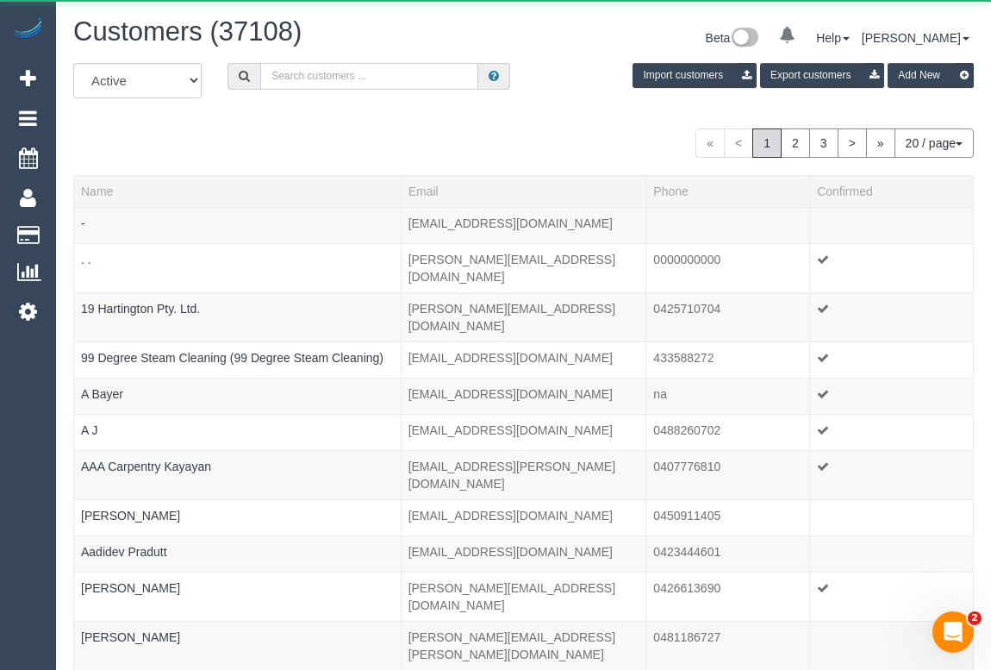
click at [374, 72] on input "text" at bounding box center [369, 76] width 218 height 27
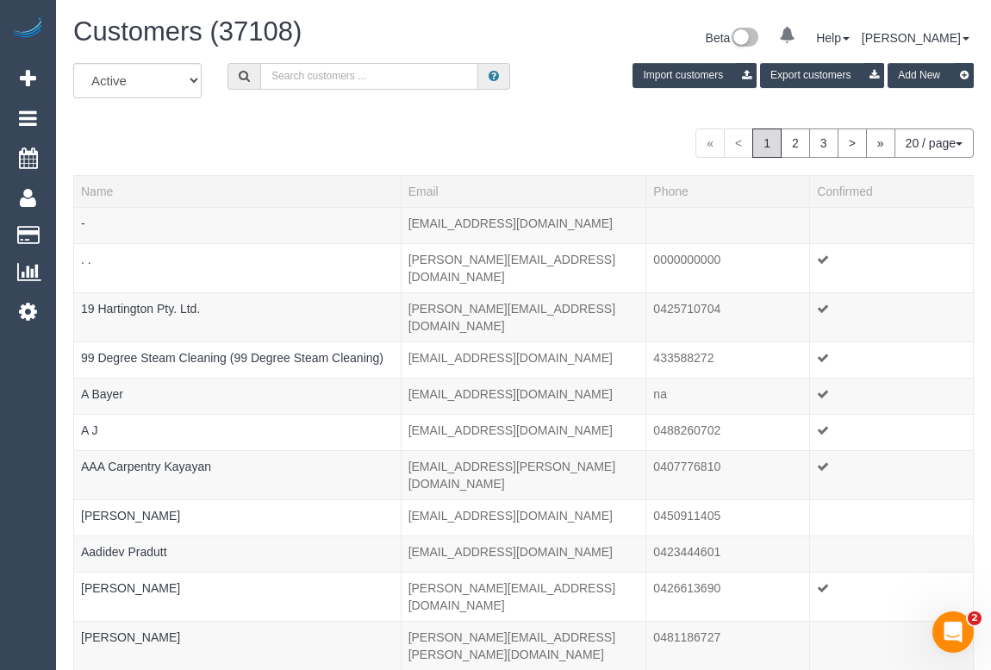
paste input "[PERSON_NAME]"
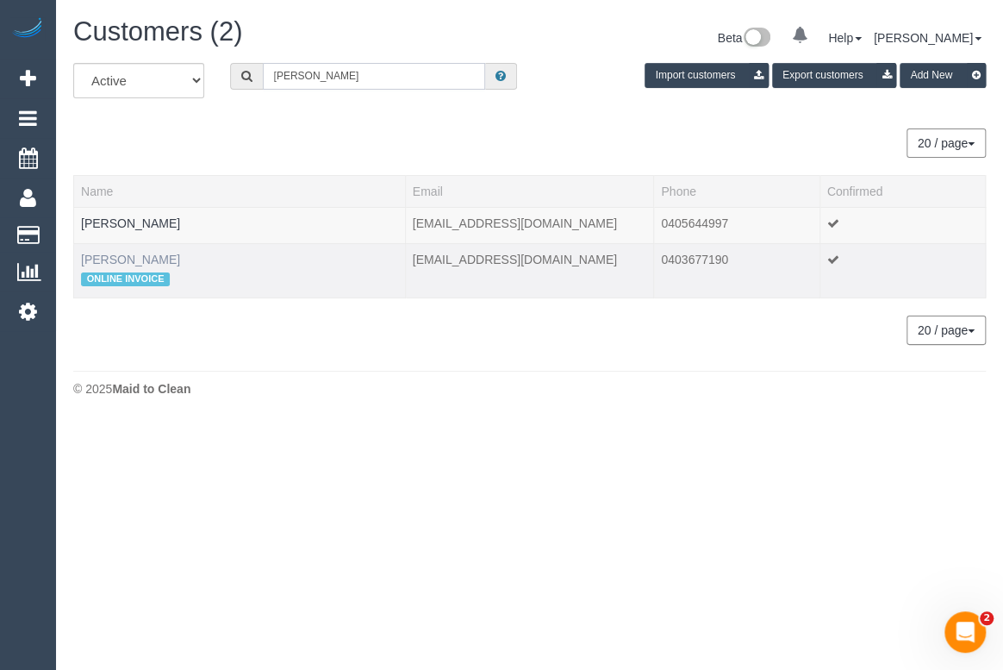
type input "[PERSON_NAME]"
click at [141, 257] on link "[PERSON_NAME]" at bounding box center [130, 259] width 99 height 14
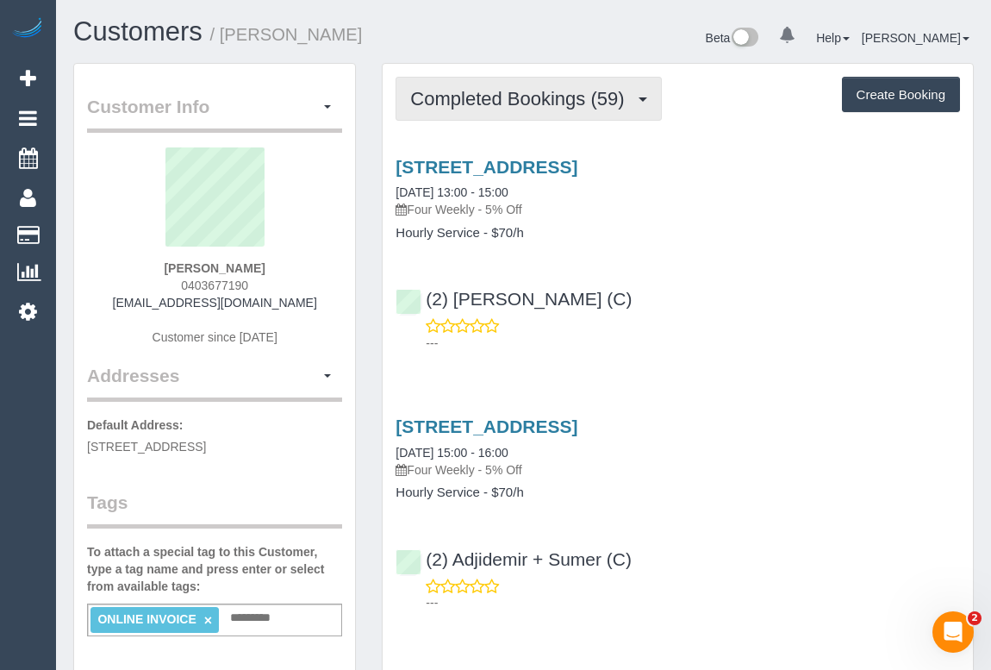
click at [497, 94] on span "Completed Bookings (59)" at bounding box center [521, 99] width 222 height 22
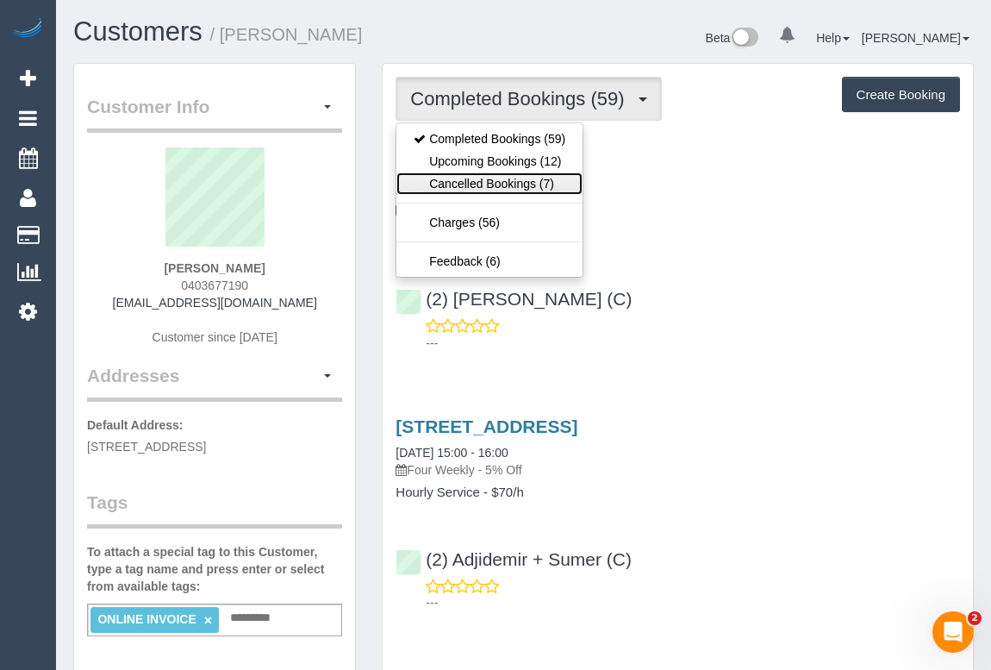
click at [475, 186] on link "Cancelled Bookings (7)" at bounding box center [489, 183] width 186 height 22
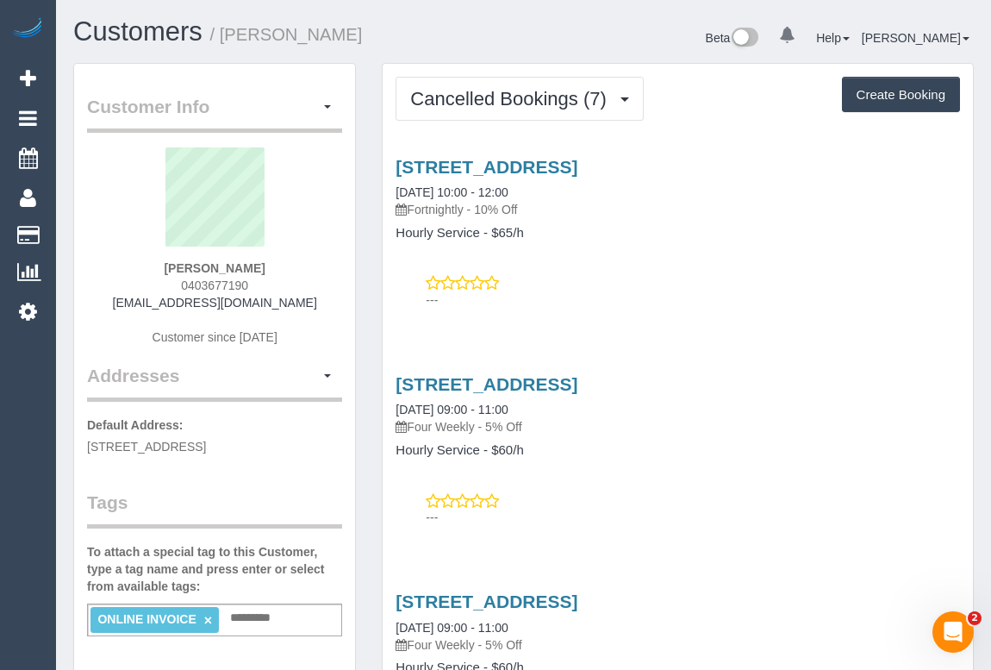
drag, startPoint x: 667, startPoint y: 302, endPoint x: 650, endPoint y: 326, distance: 29.6
click at [667, 302] on p "---" at bounding box center [693, 299] width 534 height 17
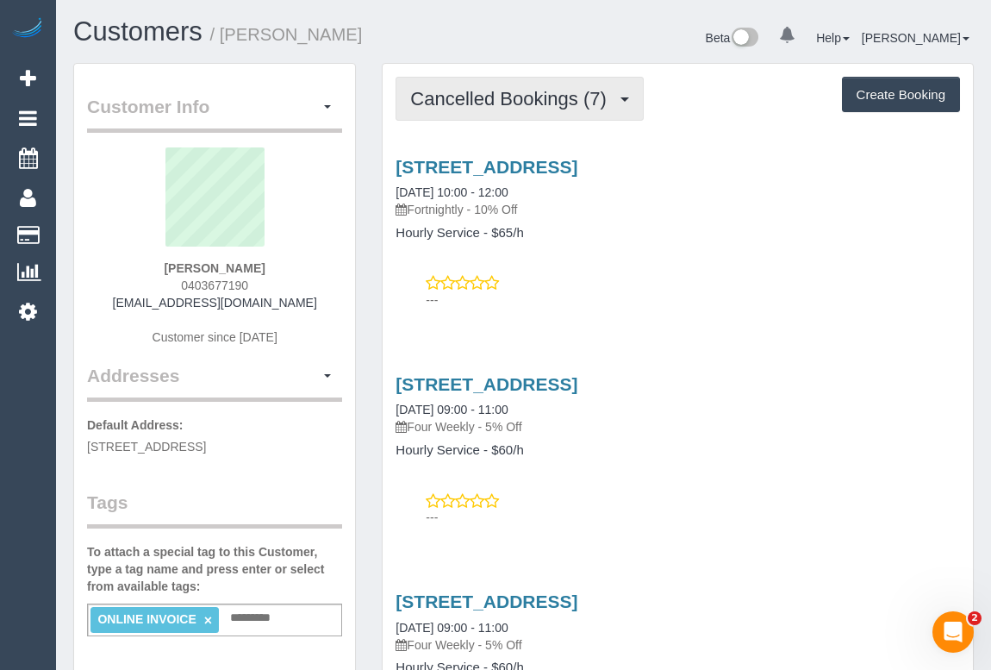
click at [494, 90] on span "Cancelled Bookings (7)" at bounding box center [512, 99] width 204 height 22
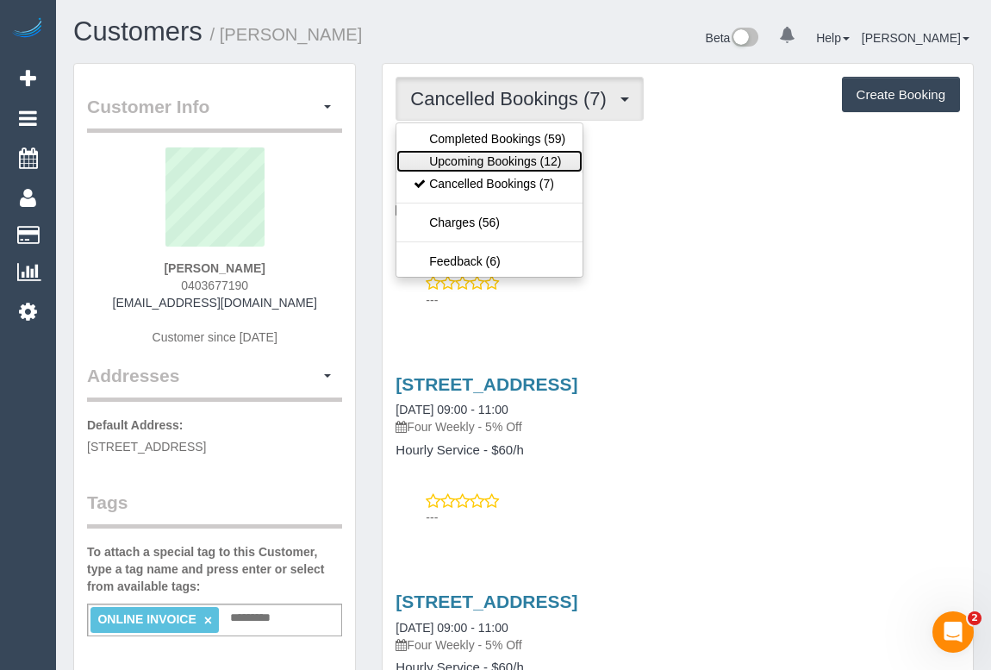
click at [492, 157] on link "Upcoming Bookings (12)" at bounding box center [489, 161] width 186 height 22
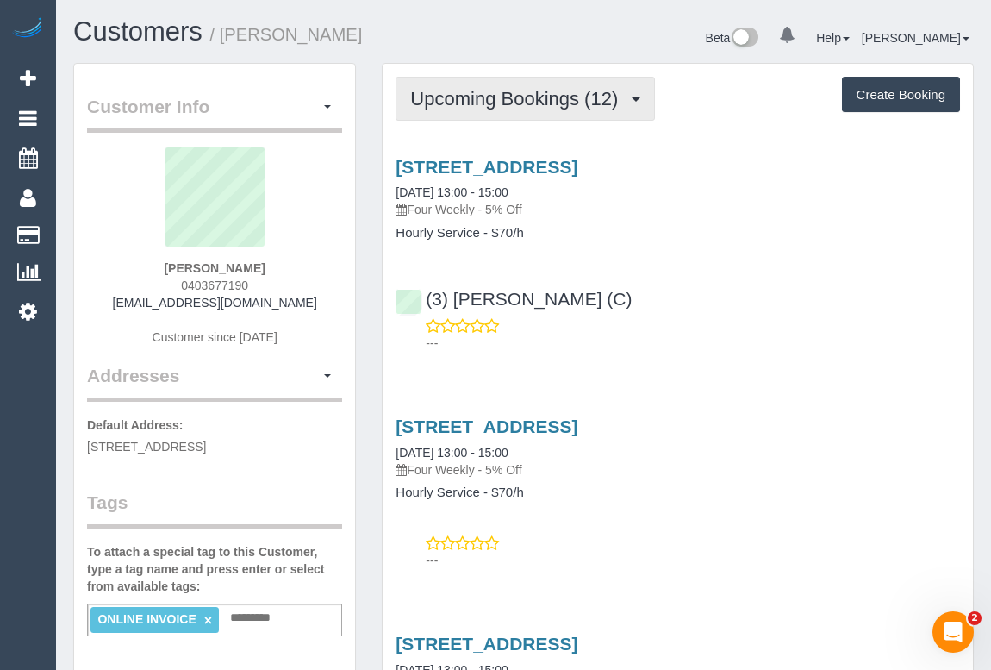
click at [491, 109] on button "Upcoming Bookings (12)" at bounding box center [525, 99] width 259 height 44
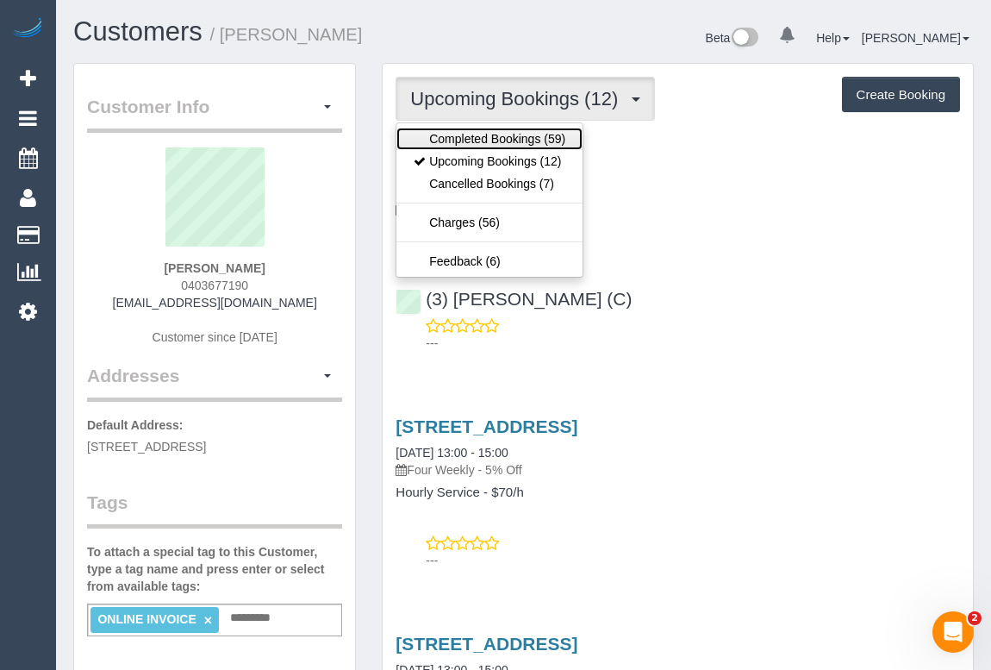
click at [487, 143] on link "Completed Bookings (59)" at bounding box center [489, 139] width 186 height 22
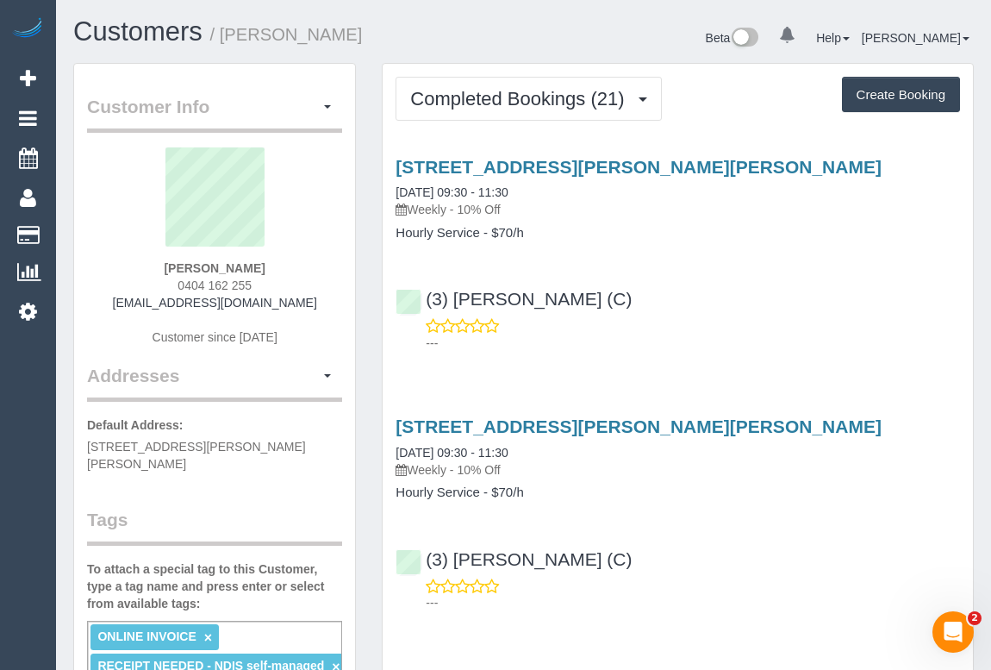
click at [707, 250] on div "[STREET_ADDRESS][PERSON_NAME][PERSON_NAME] [DATE] 09:30 - 11:30 Weekly - 10% Of…" at bounding box center [678, 250] width 590 height 217
drag, startPoint x: 164, startPoint y: 266, endPoint x: 275, endPoint y: 267, distance: 111.2
click at [275, 267] on div "[PERSON_NAME] 0404 162 255 [EMAIL_ADDRESS][DOMAIN_NAME] Customer since [DATE]" at bounding box center [214, 254] width 255 height 215
copy strong "[PERSON_NAME]"
drag, startPoint x: 416, startPoint y: 206, endPoint x: 452, endPoint y: 209, distance: 36.4
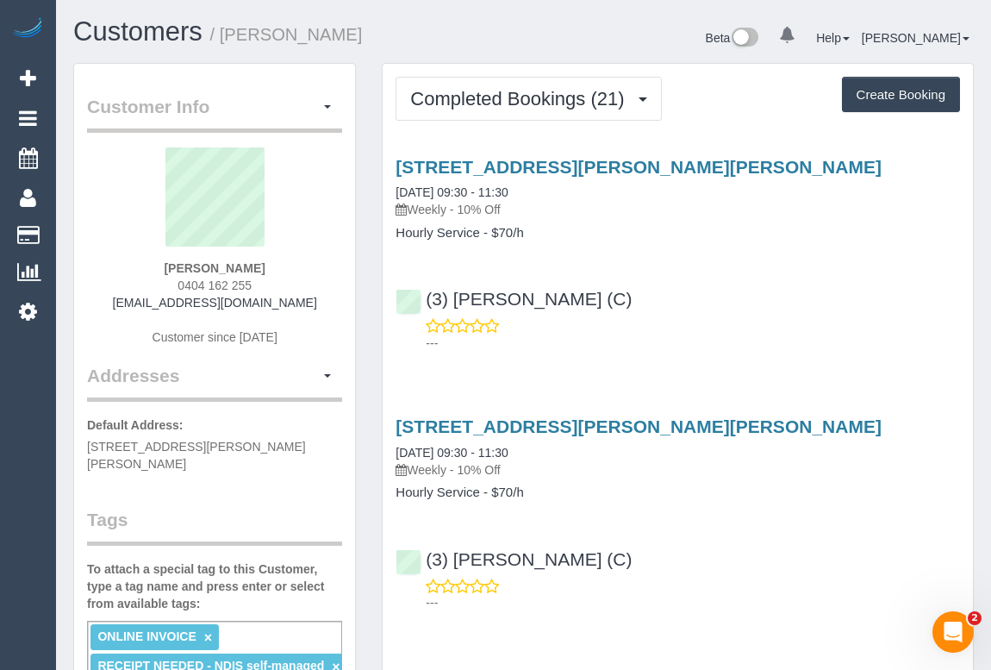
click at [452, 209] on p "Weekly - 10% Off" at bounding box center [678, 209] width 564 height 17
copy p "Weekly"
drag, startPoint x: 394, startPoint y: 230, endPoint x: 477, endPoint y: 230, distance: 83.6
click at [477, 230] on div "[STREET_ADDRESS][PERSON_NAME][PERSON_NAME] [DATE] 09:30 - 11:30 Weekly - 10% Of…" at bounding box center [678, 199] width 590 height 84
copy h4 "Hourly Service"
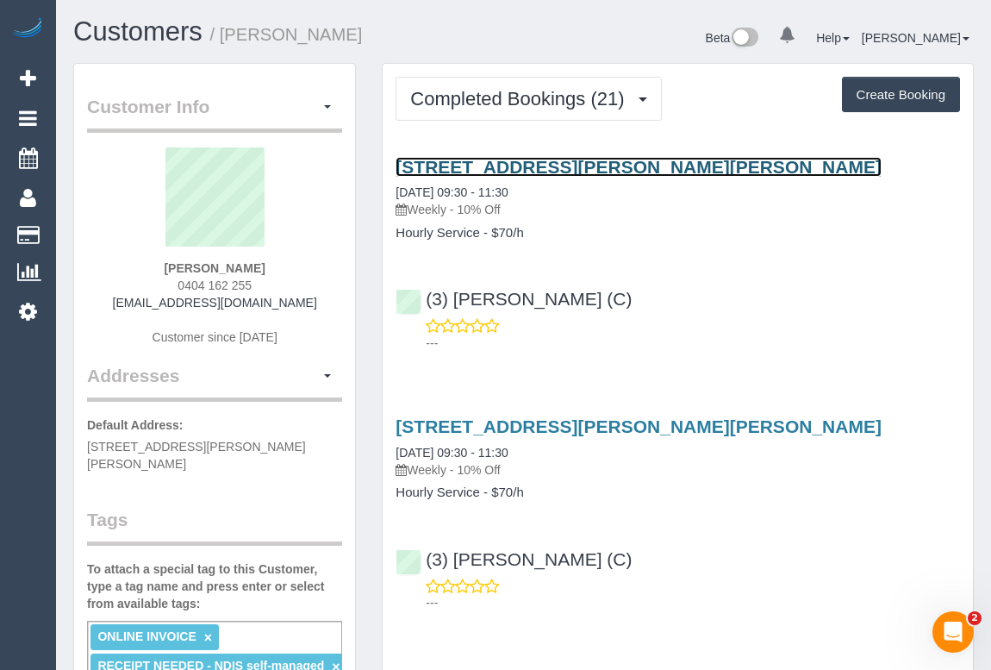
click at [568, 165] on link "[STREET_ADDRESS][PERSON_NAME][PERSON_NAME]" at bounding box center [639, 167] width 486 height 20
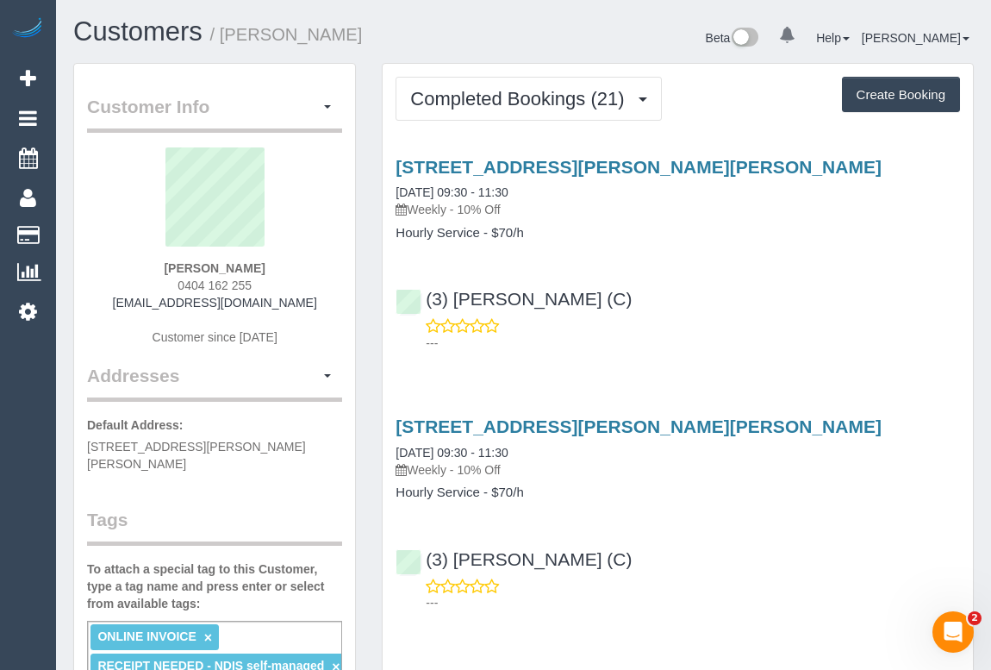
click at [392, 230] on div "38/69 Palmer St, Richmond, VIC 3121 20/08/2025 09:30 - 11:30 Weekly - 10% Off H…" at bounding box center [678, 199] width 590 height 84
drag, startPoint x: 392, startPoint y: 232, endPoint x: 462, endPoint y: 235, distance: 69.9
click at [462, 235] on div "38/69 Palmer St, Richmond, VIC 3121 20/08/2025 09:30 - 11:30 Weekly - 10% Off H…" at bounding box center [678, 199] width 590 height 84
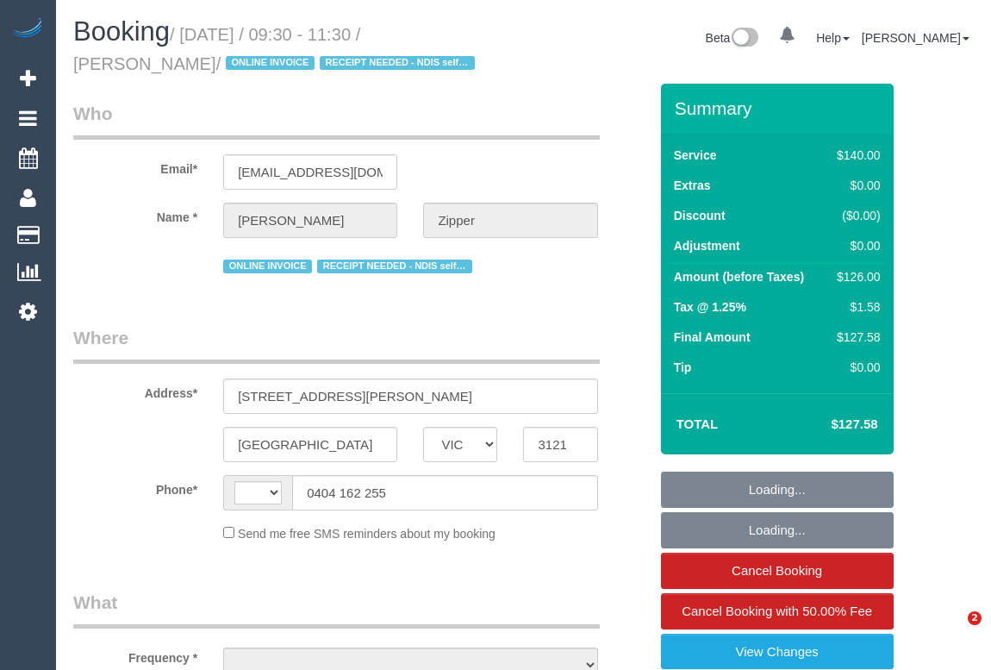
select select "VIC"
select select "string:stripe-pm_1QjXpd2GScqysDRVtfQZkUN0"
select select "number:28"
select select "number:14"
select select "number:19"
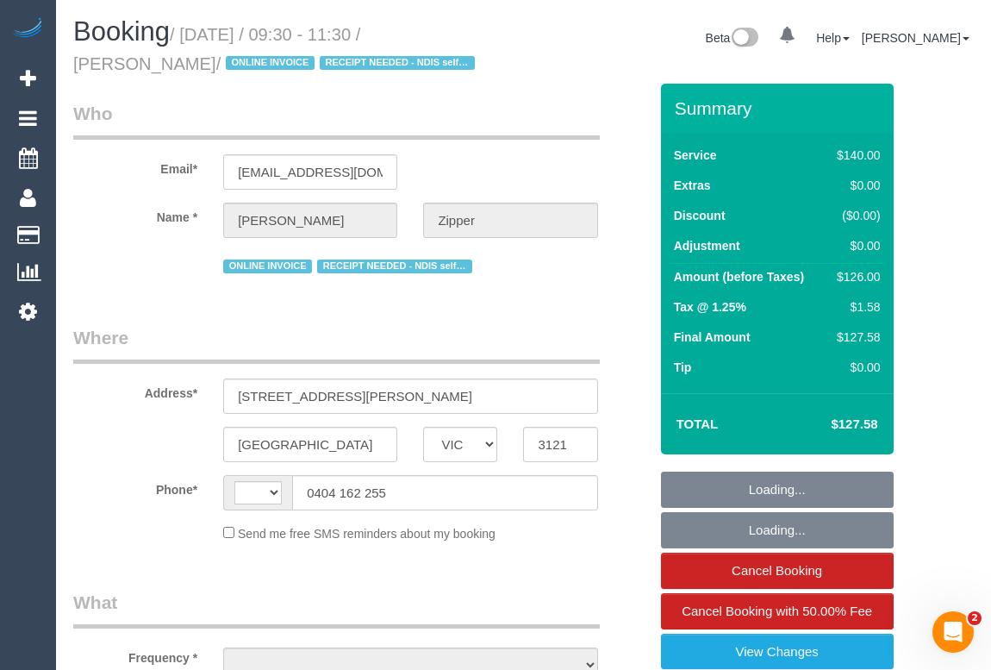
select select "number:36"
select select "number:33"
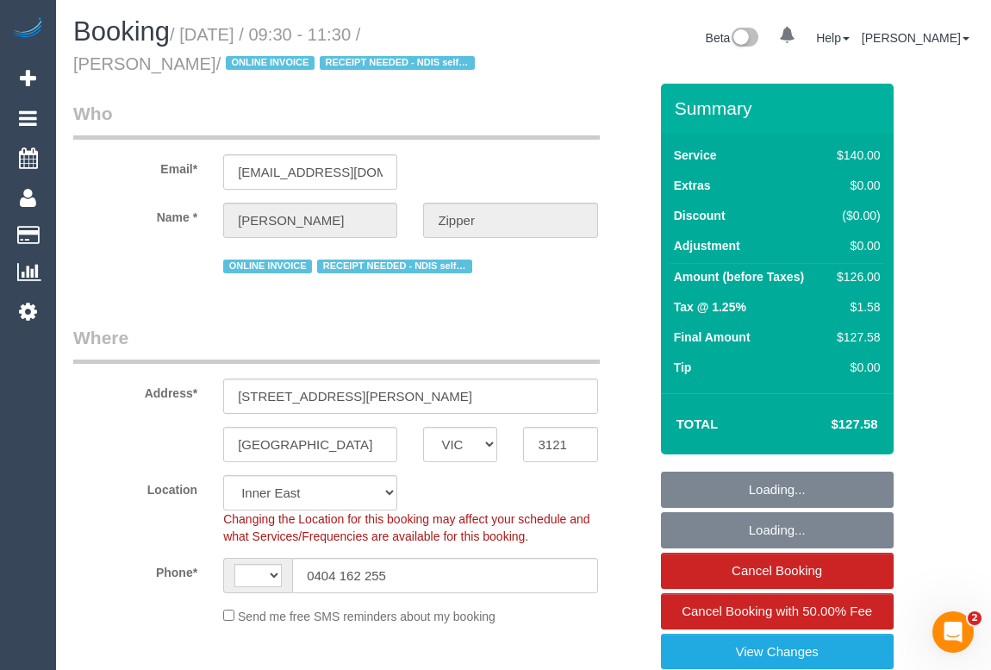
select select "string:AU"
select select "object:1330"
drag, startPoint x: 301, startPoint y: 38, endPoint x: 311, endPoint y: 33, distance: 11.6
click at [311, 33] on small "/ August 20, 2025 / 09:30 - 11:30 / Belinda Zipper / ONLINE INVOICE RECEIPT NEE…" at bounding box center [276, 49] width 407 height 48
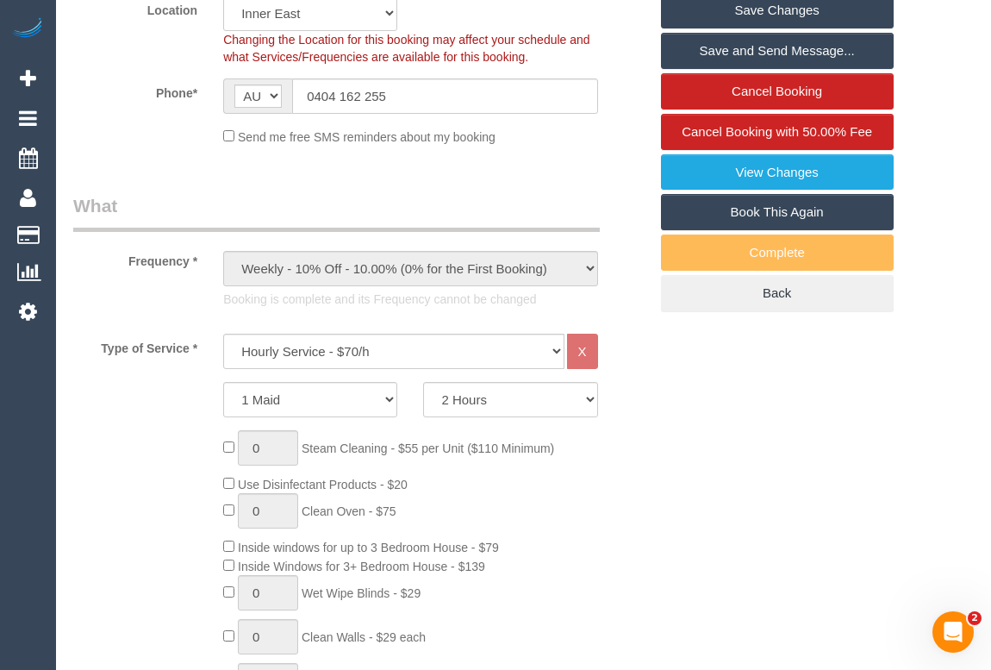
scroll to position [548, 0]
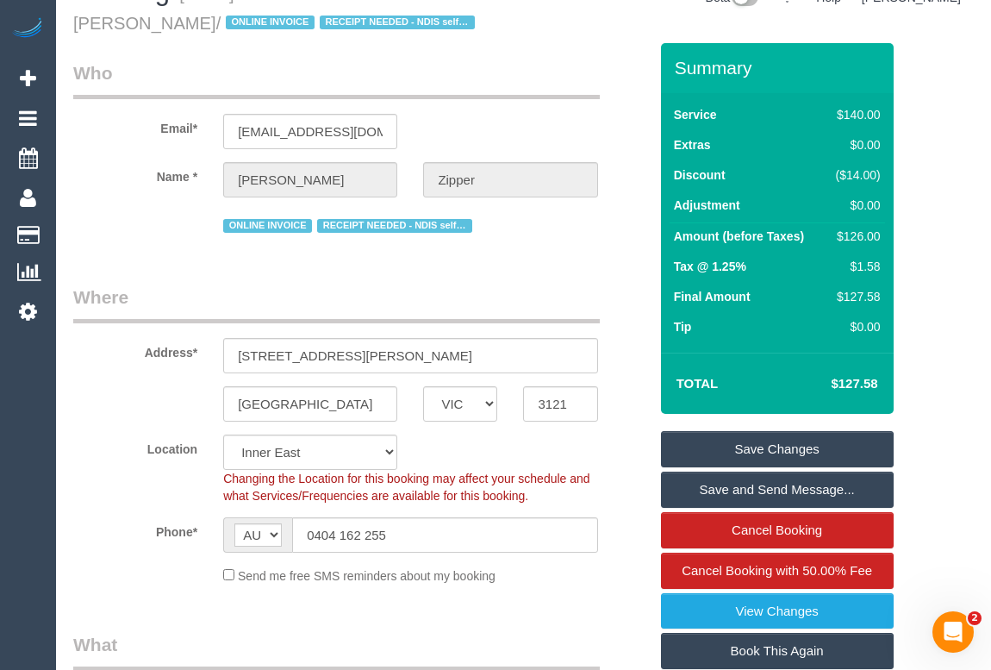
scroll to position [0, 0]
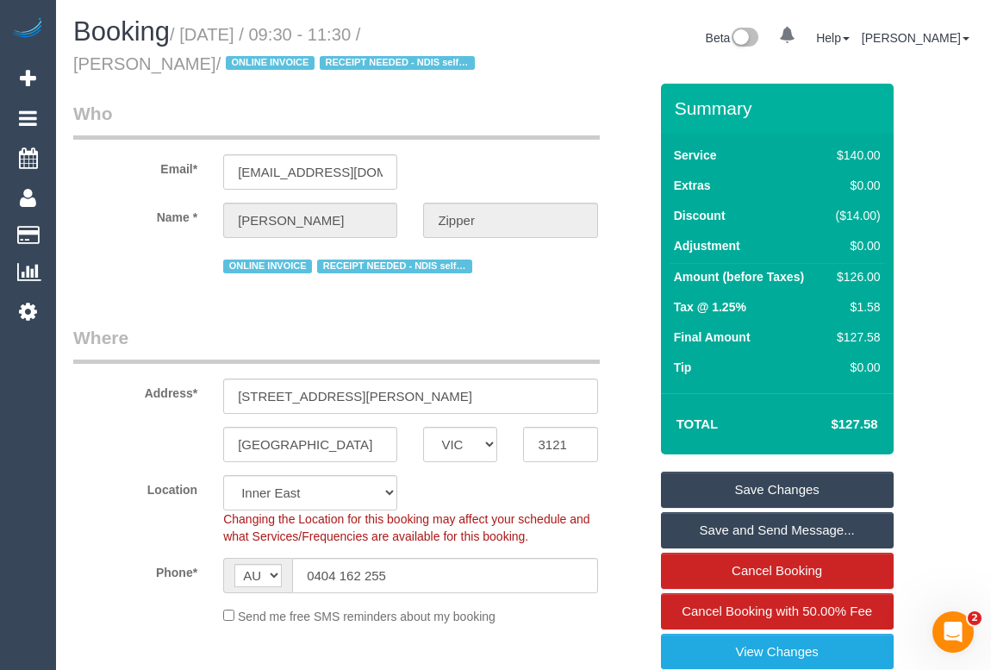
click at [580, 24] on div "Beta 0 Your Notifications You have 0 alerts Help Help Docs Take a Tour Contact …" at bounding box center [756, 40] width 464 height 46
click at [517, 146] on div "Email* belindazipper@gmail.com" at bounding box center [360, 145] width 601 height 89
click at [526, 107] on legend "Who" at bounding box center [336, 120] width 526 height 39
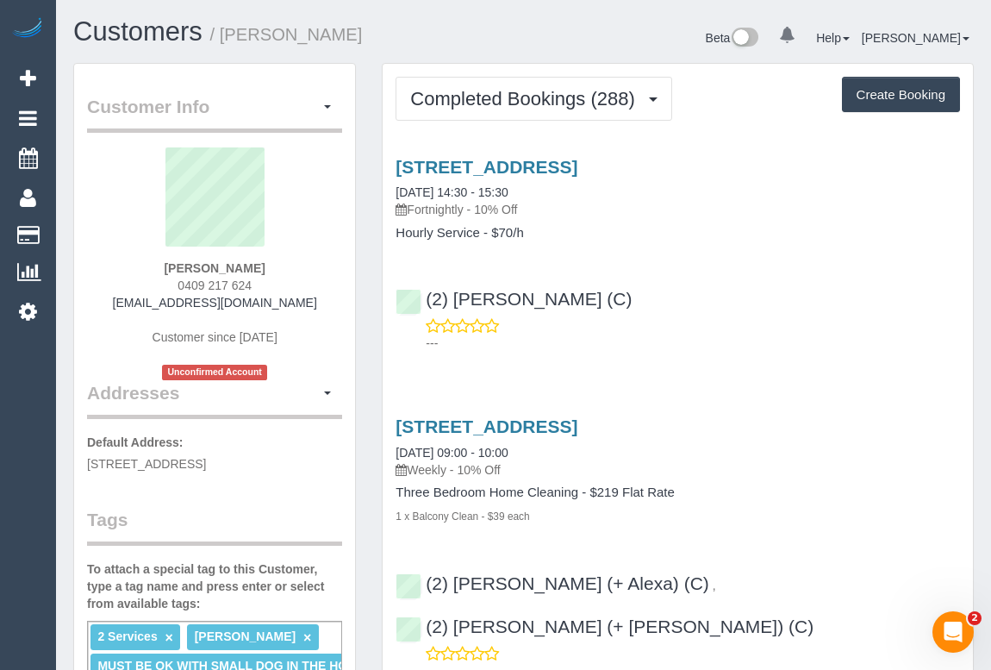
click at [467, 46] on h1 "Customers / [PERSON_NAME]" at bounding box center [292, 31] width 438 height 29
click at [450, 47] on div "Customers / [PERSON_NAME]" at bounding box center [292, 35] width 464 height 37
drag, startPoint x: 819, startPoint y: 225, endPoint x: 810, endPoint y: 265, distance: 41.4
click at [819, 226] on h4 "Hourly Service - $70/h" at bounding box center [678, 233] width 564 height 15
click at [395, 40] on h1 "Customers / [PERSON_NAME]" at bounding box center [292, 31] width 438 height 29
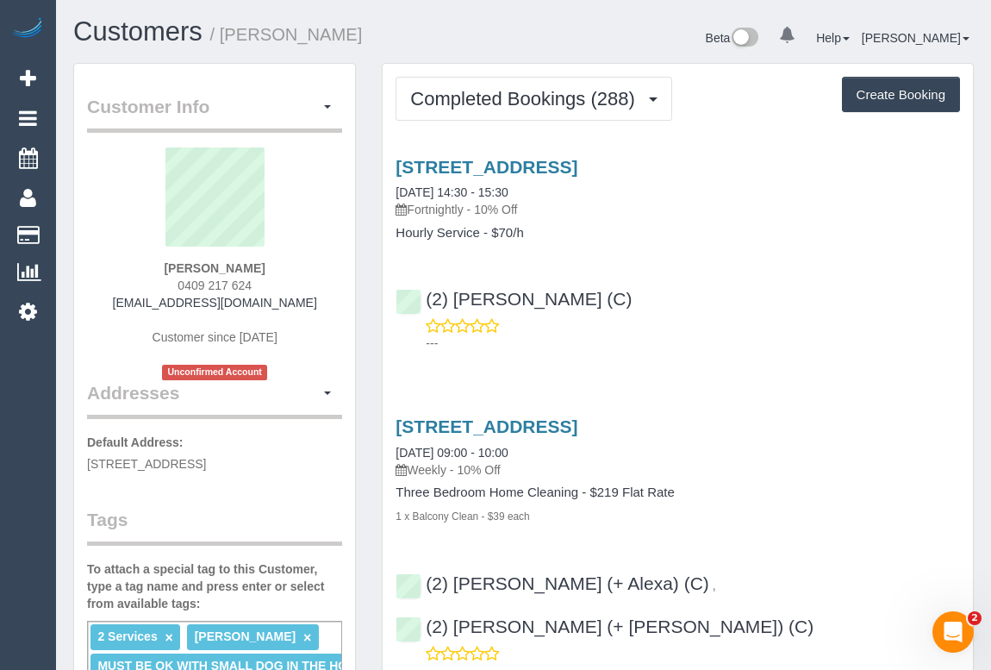
click at [770, 339] on p "---" at bounding box center [693, 342] width 534 height 17
drag, startPoint x: 160, startPoint y: 269, endPoint x: 267, endPoint y: 267, distance: 106.9
click at [267, 267] on div "[PERSON_NAME] 0409 217 624 [EMAIL_ADDRESS][DOMAIN_NAME] Customer since [DATE] U…" at bounding box center [214, 263] width 255 height 233
copy strong "[PERSON_NAME]"
click at [412, 210] on p "Fortnightly - 10% Off" at bounding box center [678, 209] width 564 height 17
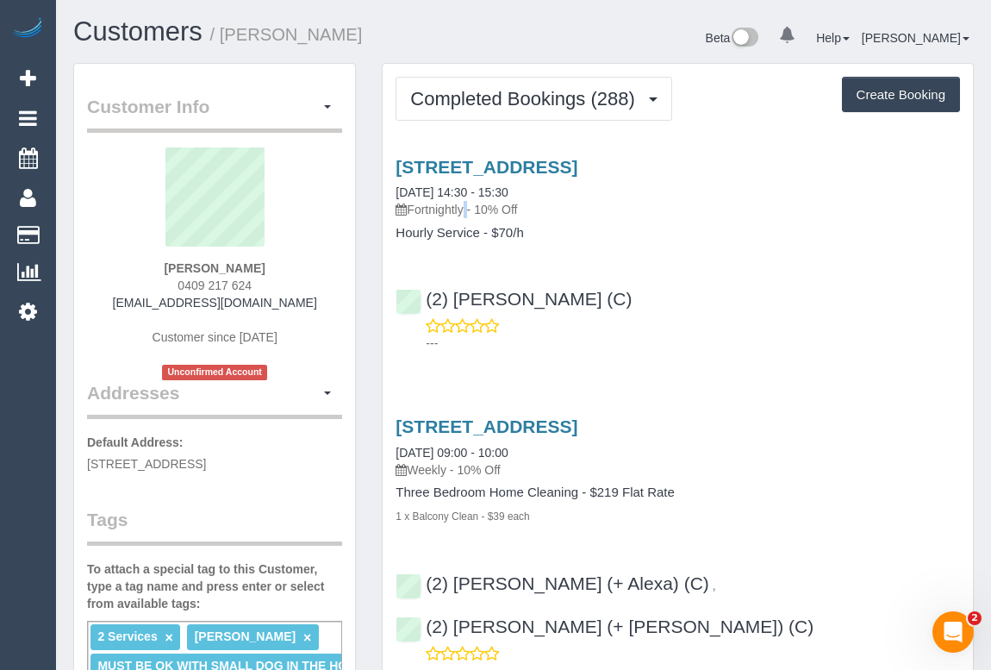
drag, startPoint x: 470, startPoint y: 208, endPoint x: 413, endPoint y: 209, distance: 56.9
click at [413, 209] on p "Fortnightly - 10% Off" at bounding box center [678, 209] width 564 height 17
copy p "Fortnightly"
drag, startPoint x: 396, startPoint y: 231, endPoint x: 478, endPoint y: 234, distance: 82.8
click at [478, 234] on h4 "Hourly Service - $70/h" at bounding box center [678, 233] width 564 height 15
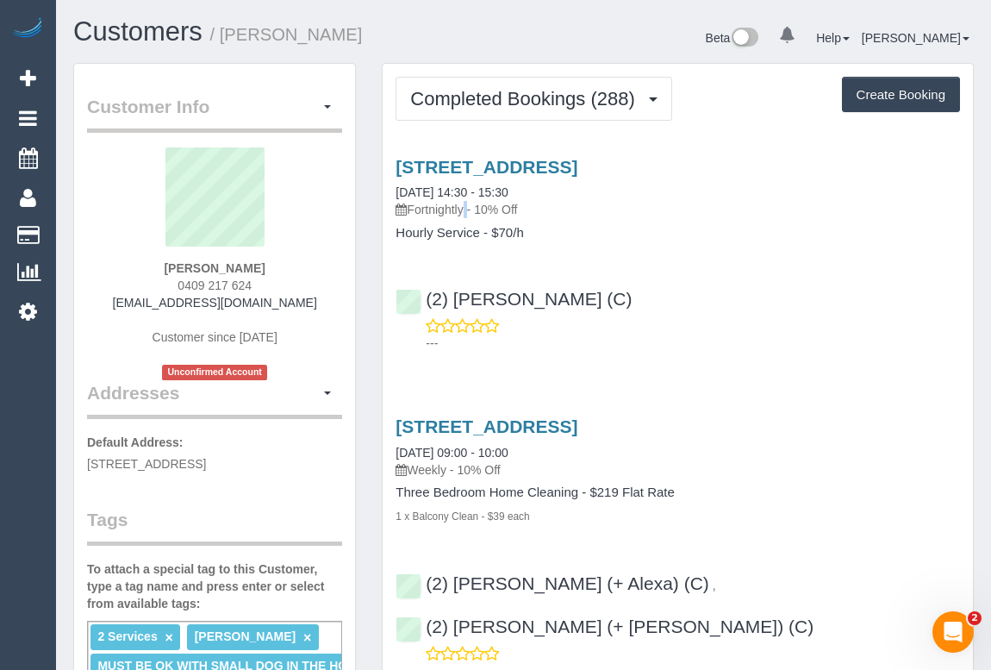
copy h4 "Hourly Service"
click at [474, 161] on link "[STREET_ADDRESS]" at bounding box center [487, 167] width 182 height 20
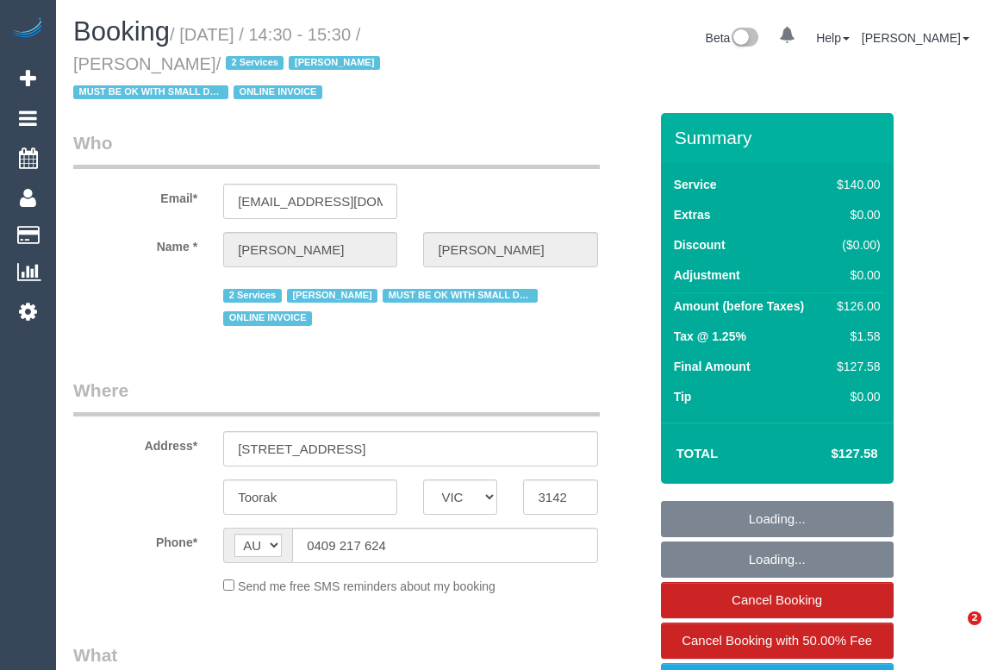
select select "VIC"
select select "number:28"
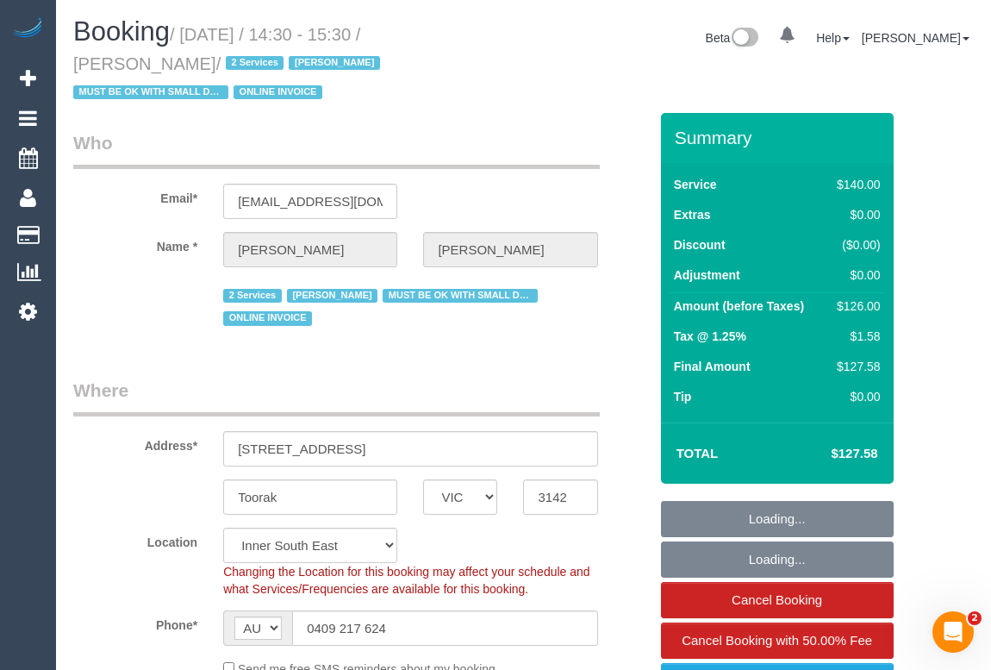
select select "object:706"
select select "string:stripe-pm_1GlBW02GScqysDRVAEPax4fb"
select select "object:1295"
drag, startPoint x: 185, startPoint y: 34, endPoint x: 308, endPoint y: 31, distance: 123.3
click at [308, 31] on small "/ August 20, 2025 / 14:30 - 15:30 / Ian Watts / 2 Services Ian Watts MUST BE OK…" at bounding box center [229, 64] width 312 height 78
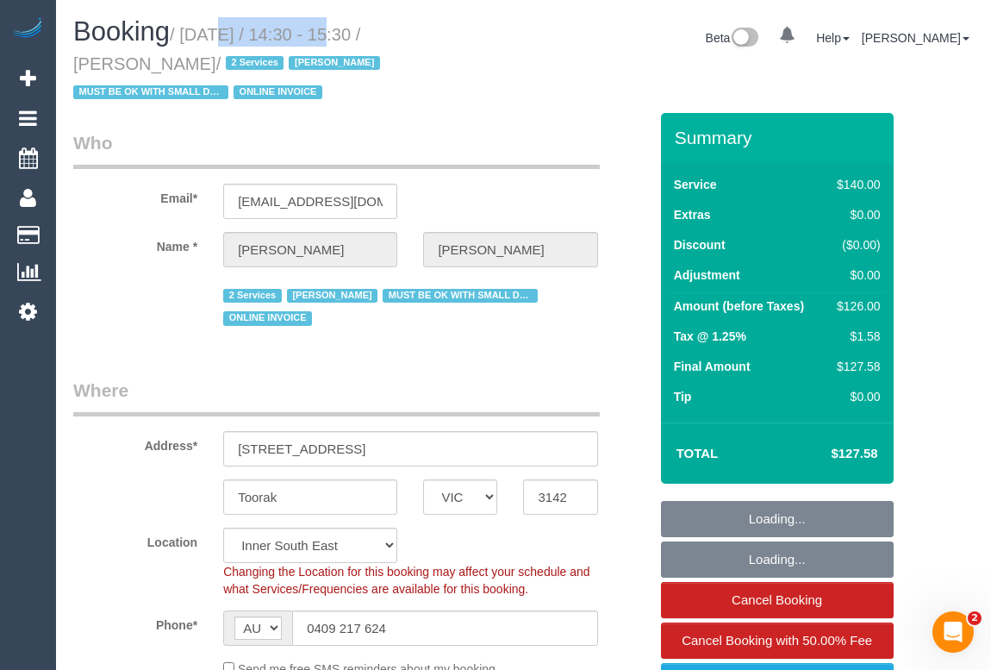
copy small "August 20, 2025"
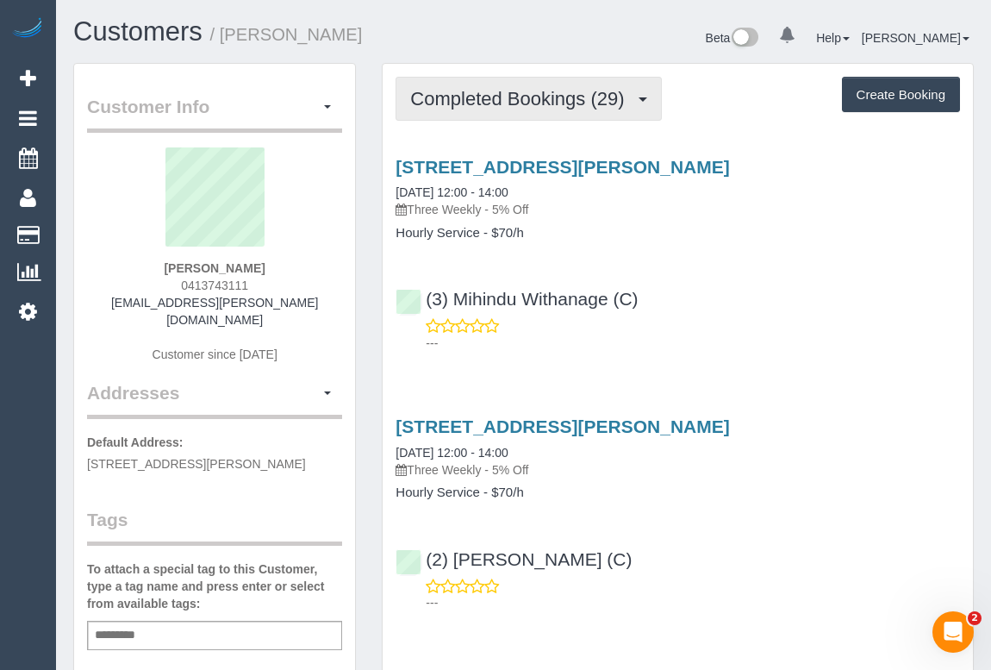
click at [529, 91] on span "Completed Bookings (29)" at bounding box center [521, 99] width 222 height 22
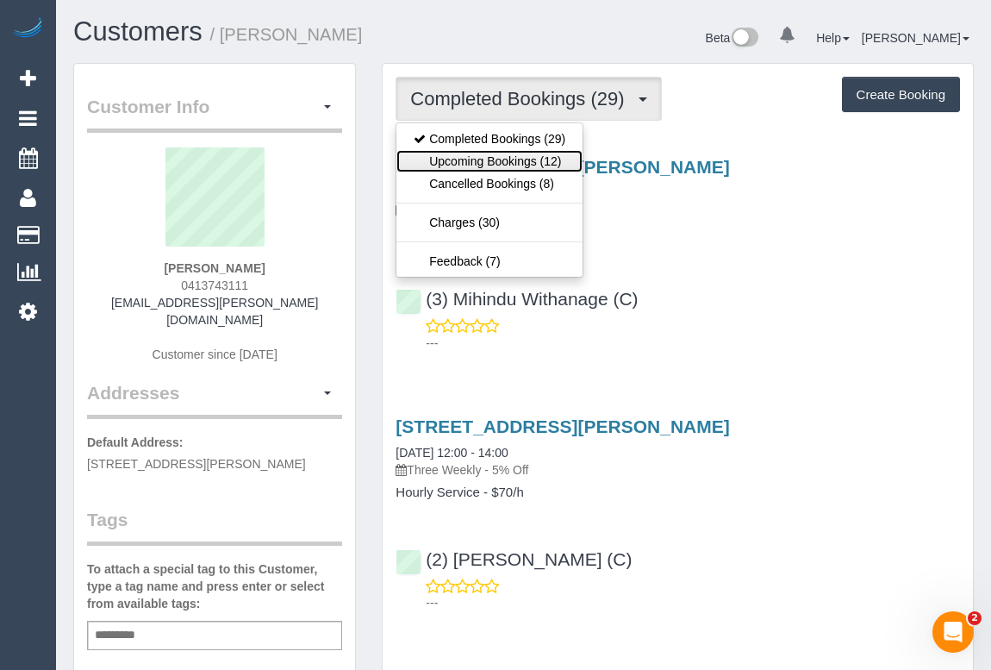
click at [526, 158] on link "Upcoming Bookings (12)" at bounding box center [489, 161] width 186 height 22
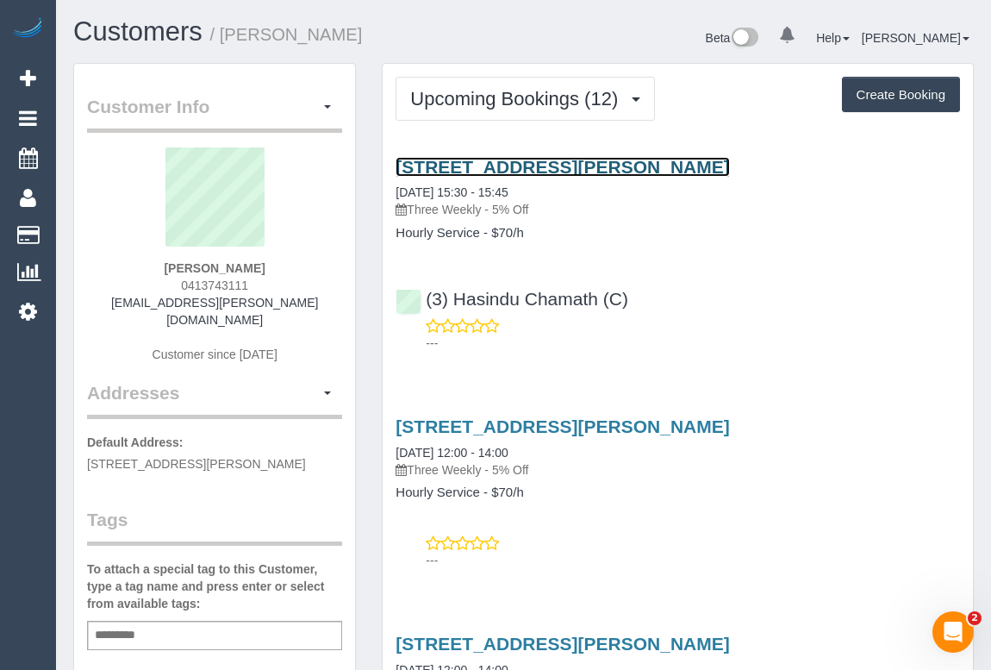
click at [563, 171] on link "15 Sapphire Street, Preston, VIC 3072" at bounding box center [562, 167] width 333 height 20
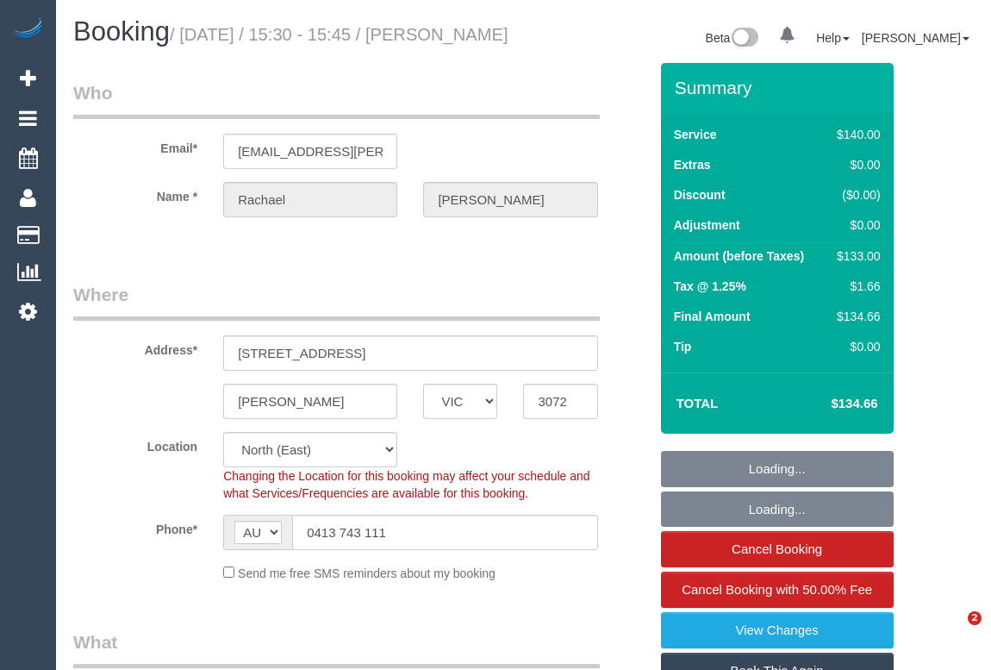
select select "VIC"
select select "string:stripe-pm_1NiSM42GScqysDRV2Pq4K9fJ"
select select "number:27"
select select "number:14"
select select "number:19"
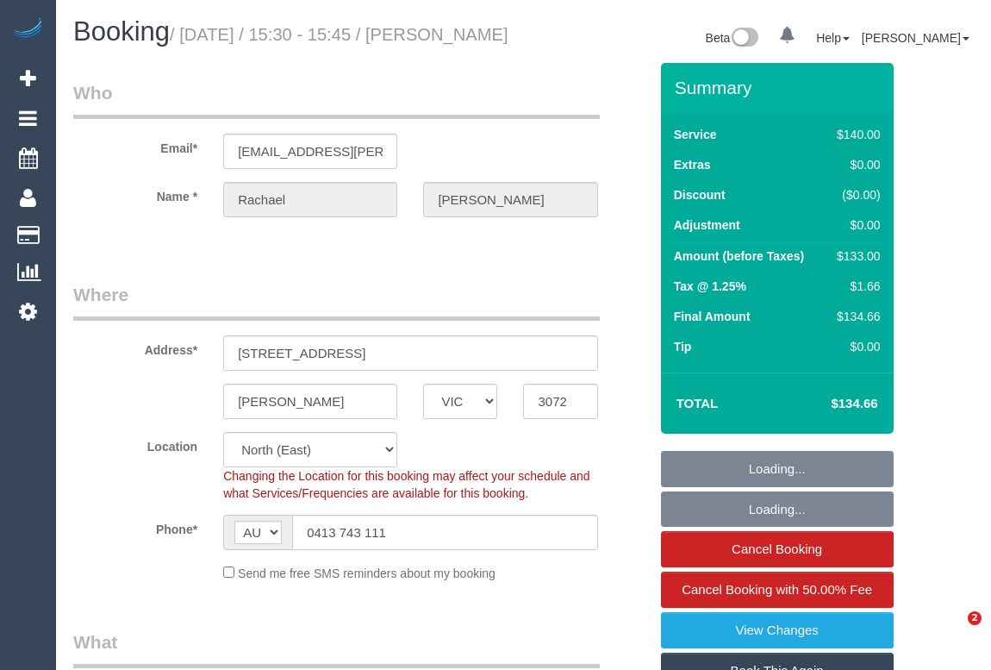
select select "number:24"
select select "number:33"
select select "number:11"
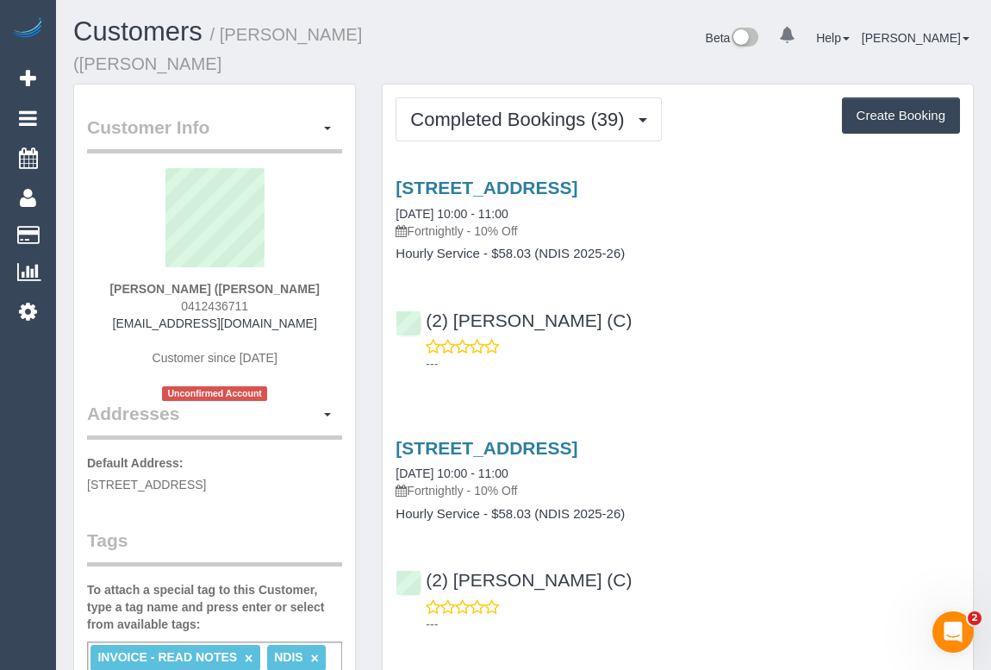
drag, startPoint x: 172, startPoint y: 284, endPoint x: 262, endPoint y: 282, distance: 89.7
click at [262, 282] on div "[PERSON_NAME] ([PERSON_NAME] 0412436711 [EMAIL_ADDRESS][DOMAIN_NAME] Customer s…" at bounding box center [214, 284] width 255 height 233
copy span "0412436711"
click at [713, 615] on p "---" at bounding box center [693, 623] width 534 height 17
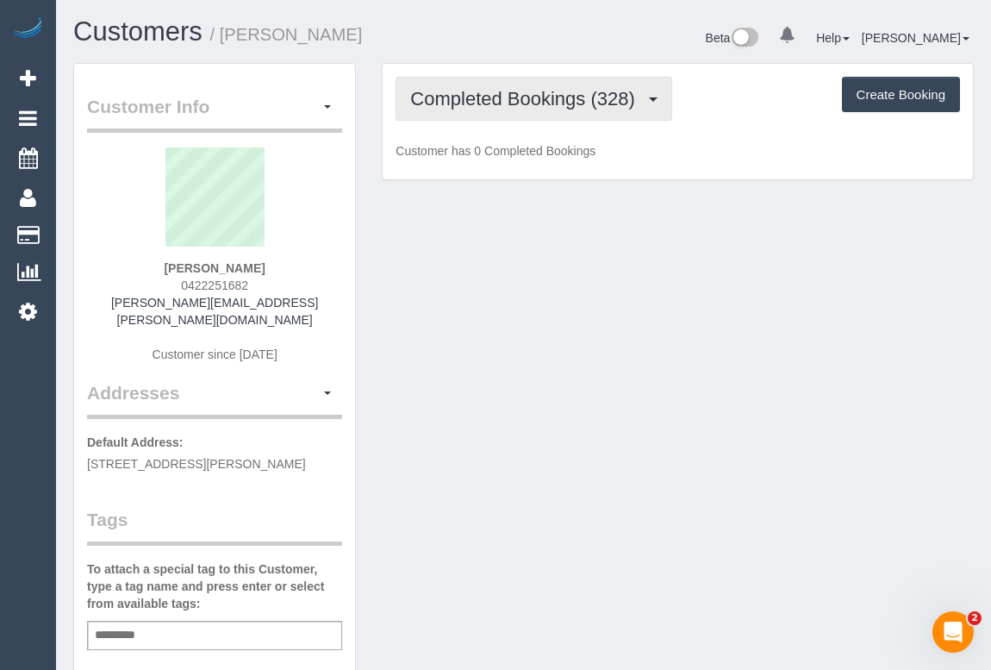
click at [545, 102] on span "Completed Bookings (328)" at bounding box center [526, 99] width 233 height 22
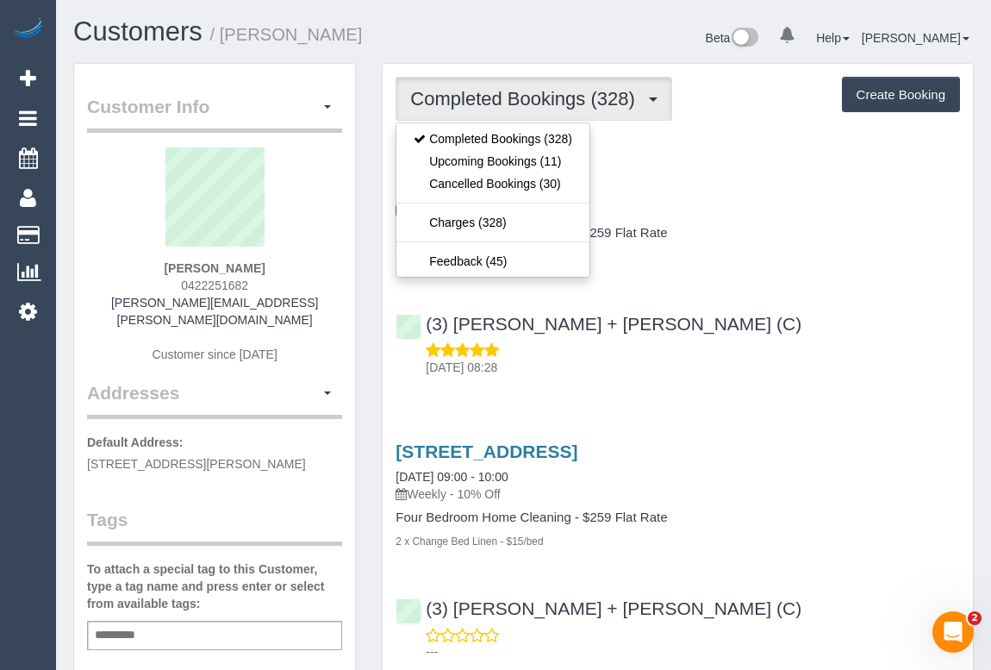
click at [717, 296] on div "[STREET_ADDRESS] [DATE] 09:00 - 10:00 Weekly - 10% Off Four Bedroom Home Cleani…" at bounding box center [678, 262] width 590 height 241
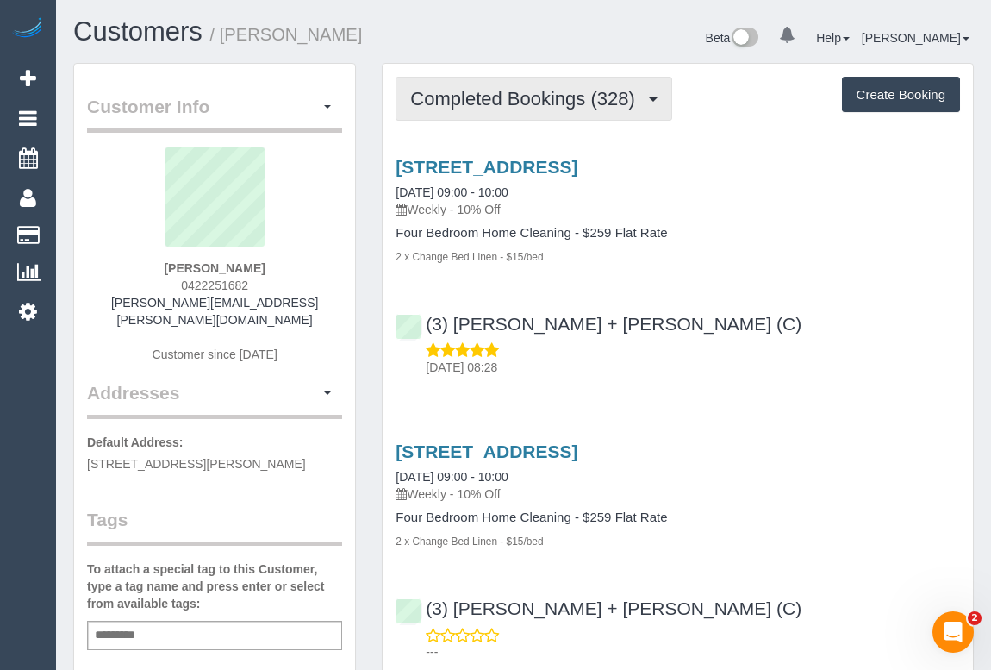
click at [526, 115] on button "Completed Bookings (328)" at bounding box center [534, 99] width 277 height 44
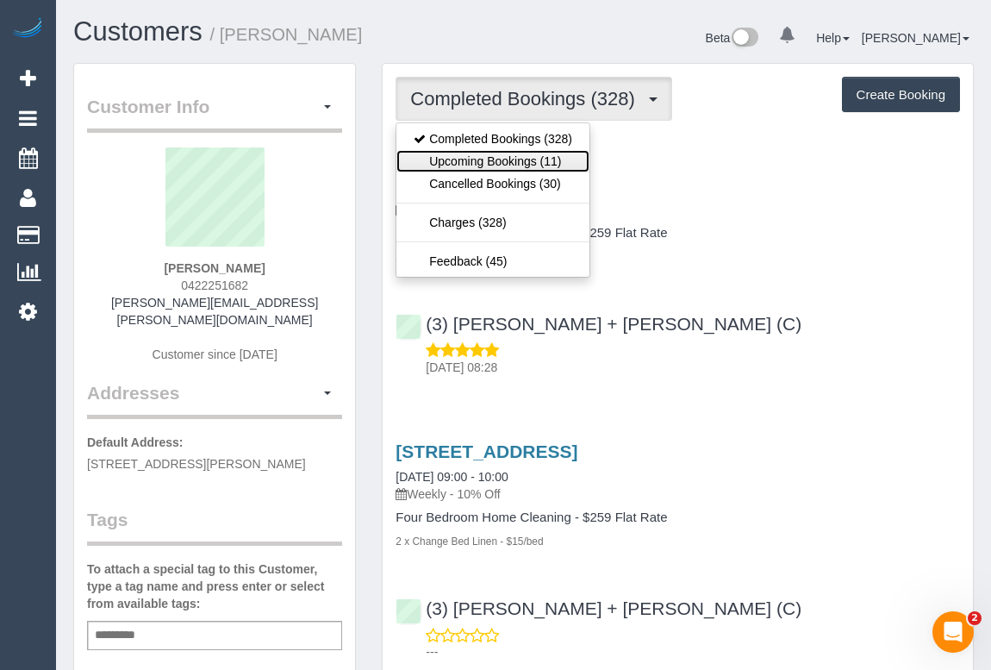
click at [501, 166] on link "Upcoming Bookings (11)" at bounding box center [492, 161] width 193 height 22
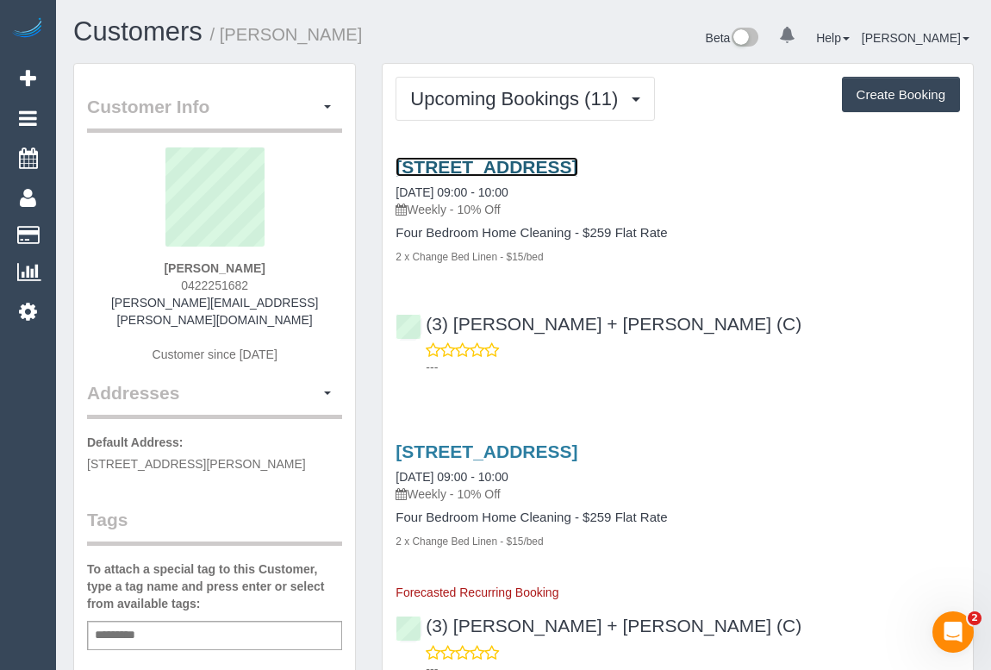
click at [539, 166] on link "[STREET_ADDRESS]" at bounding box center [487, 167] width 182 height 20
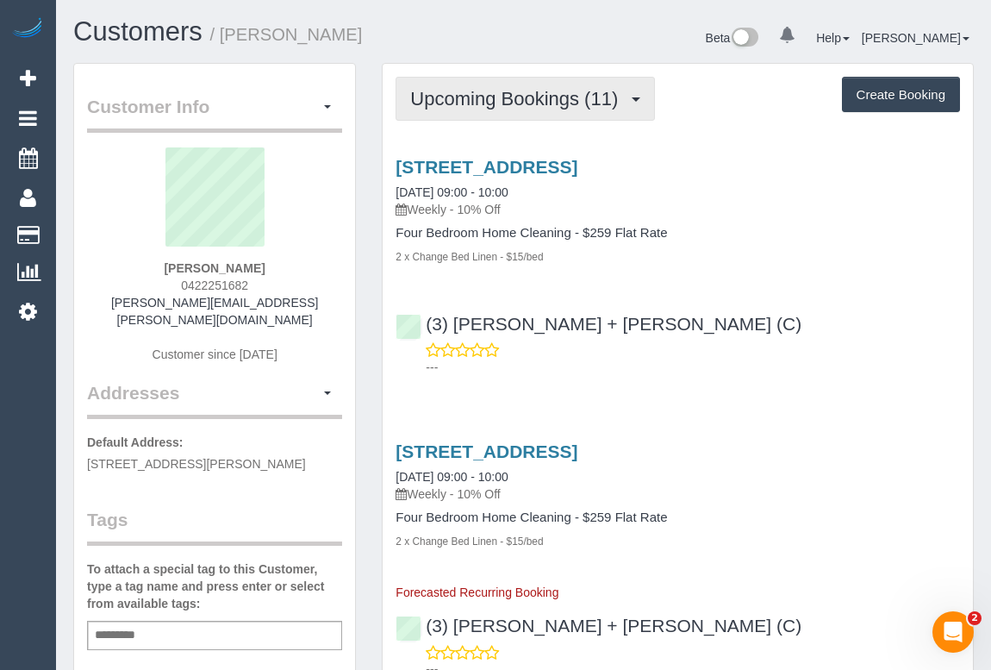
click at [526, 103] on span "Upcoming Bookings (11)" at bounding box center [518, 99] width 216 height 22
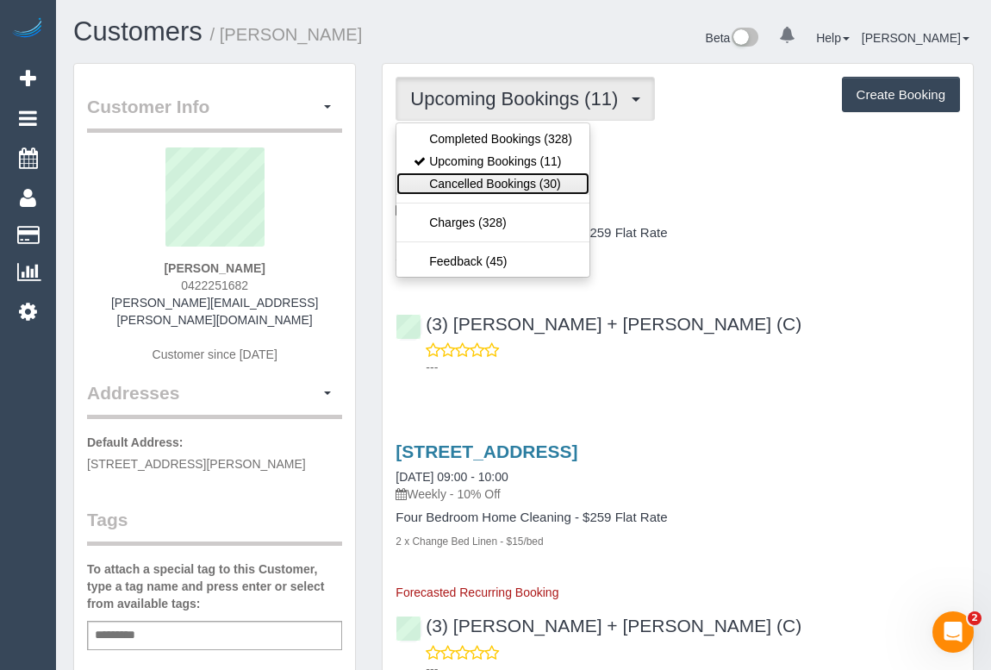
click at [488, 182] on link "Cancelled Bookings (30)" at bounding box center [492, 183] width 193 height 22
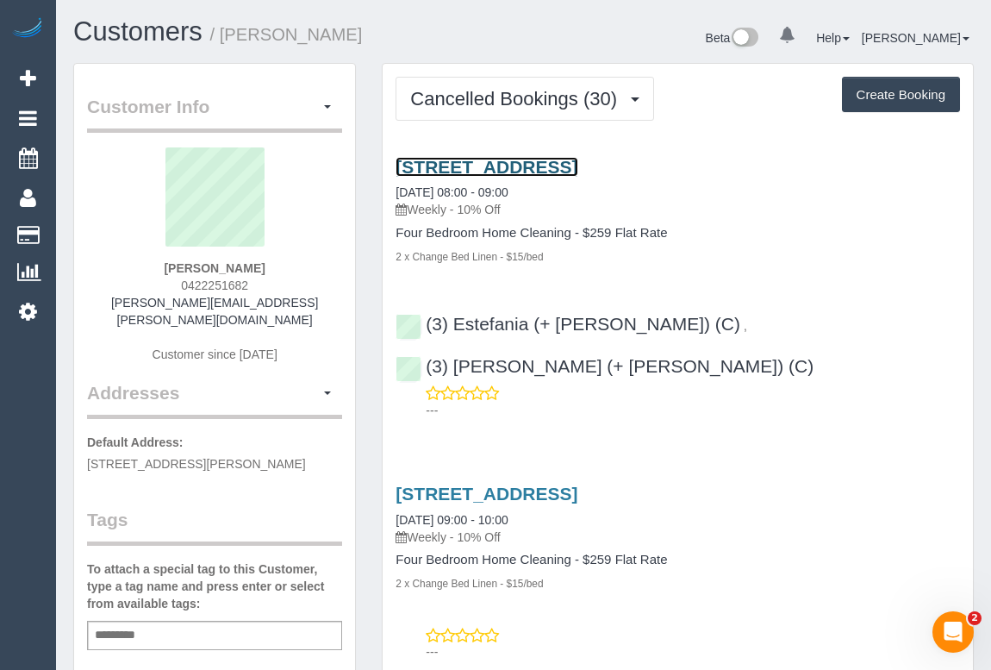
click at [525, 159] on link "[STREET_ADDRESS]" at bounding box center [487, 167] width 182 height 20
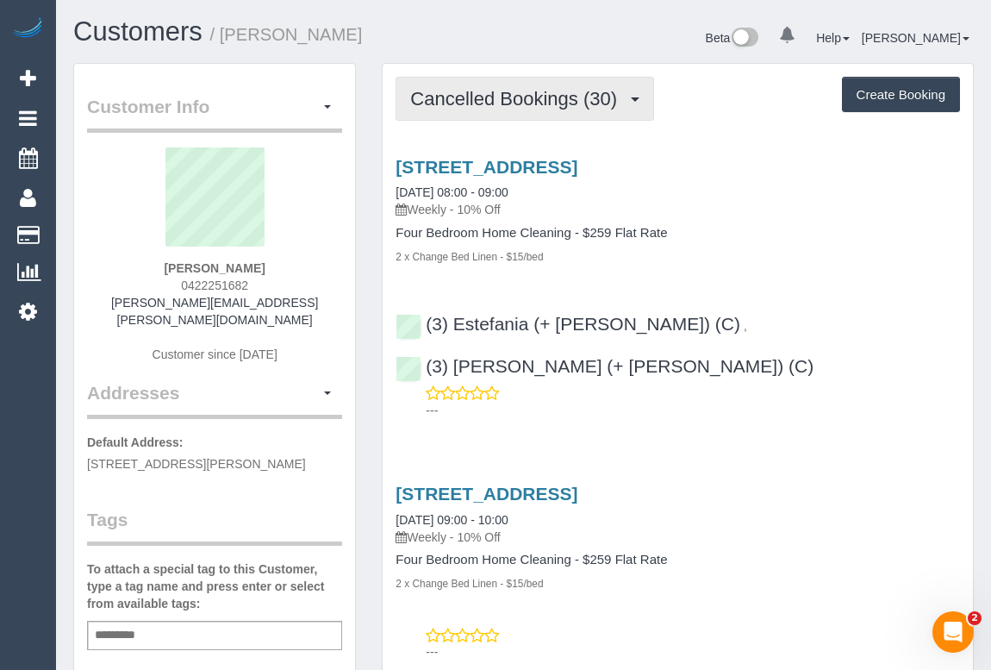
click at [578, 105] on span "Cancelled Bookings (30)" at bounding box center [517, 99] width 215 height 22
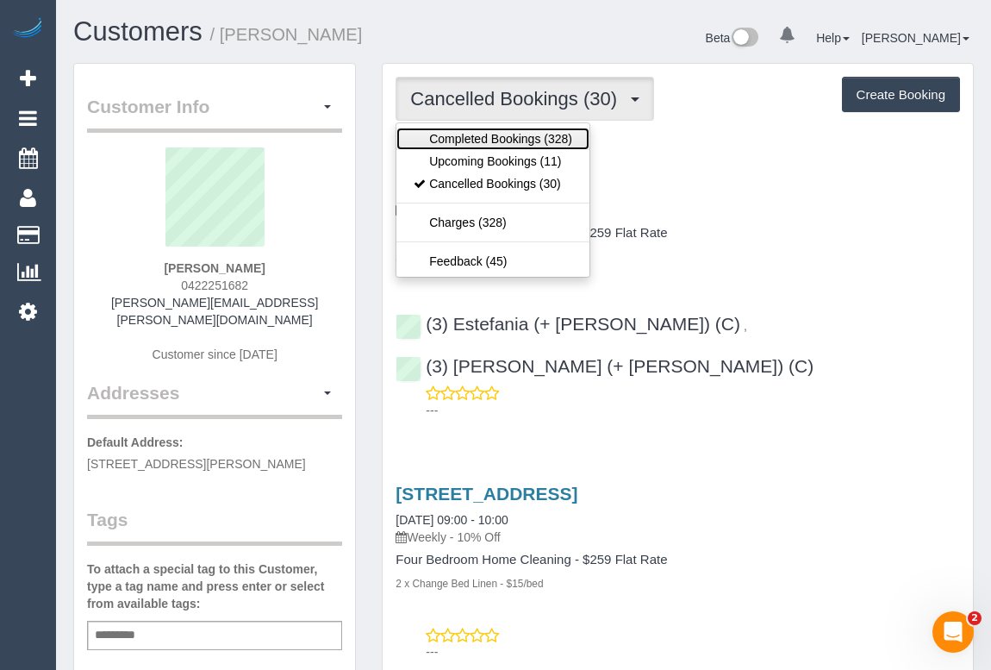
click at [566, 141] on link "Completed Bookings (328)" at bounding box center [492, 139] width 193 height 22
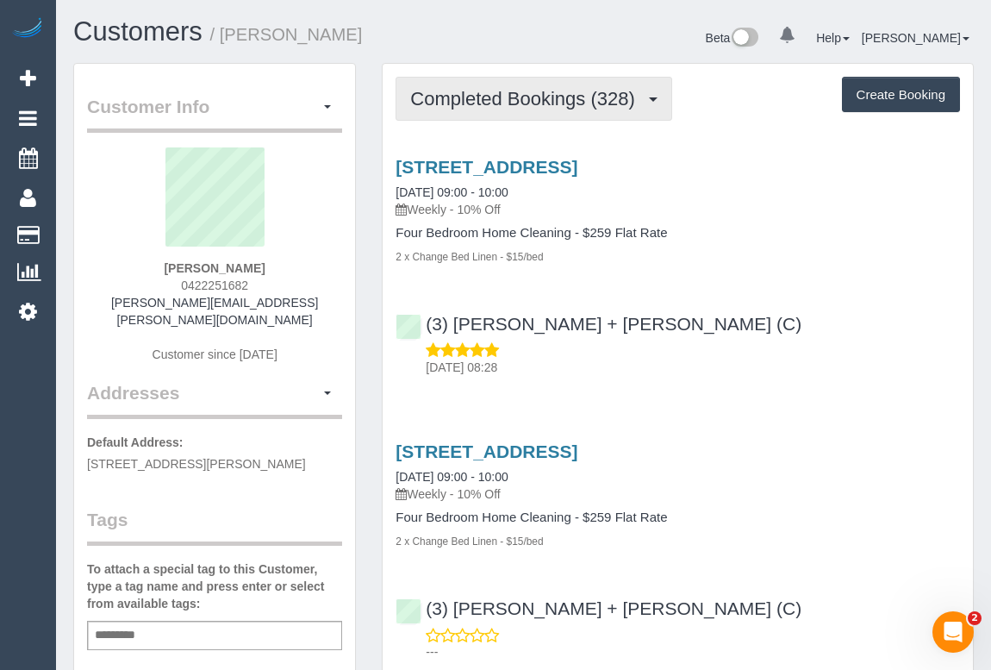
click at [517, 94] on span "Completed Bookings (328)" at bounding box center [526, 99] width 233 height 22
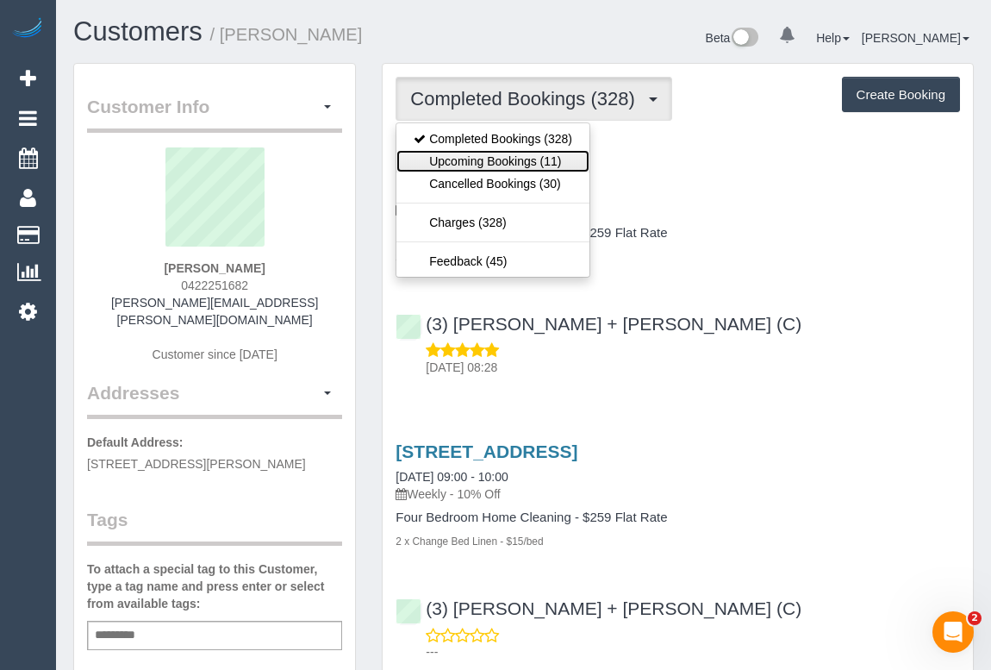
click at [508, 162] on link "Upcoming Bookings (11)" at bounding box center [492, 161] width 193 height 22
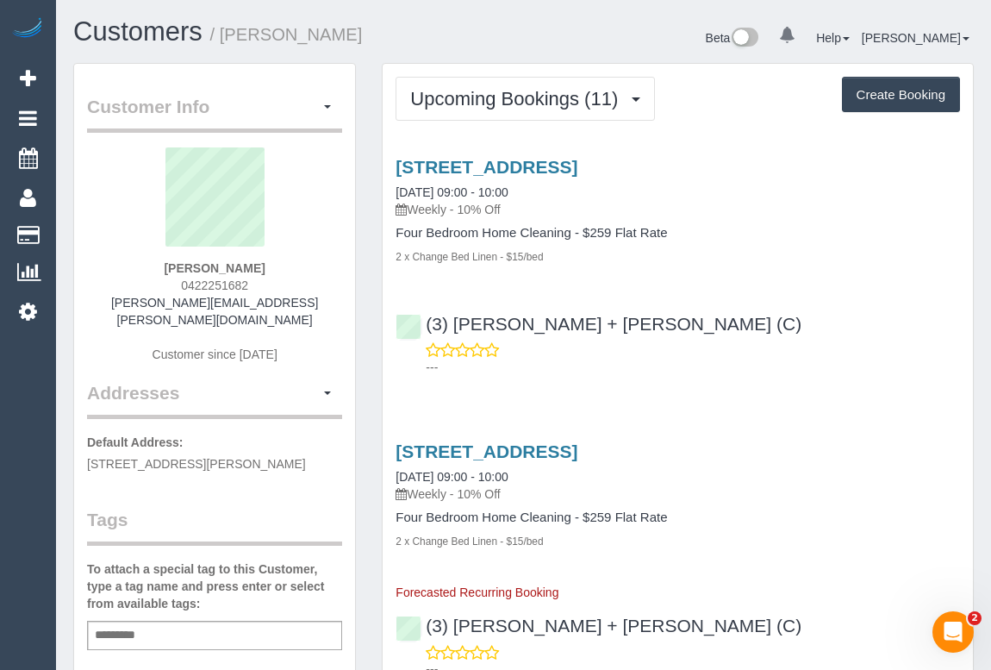
click at [761, 319] on div "(3) Denis + Kaira (C) ---" at bounding box center [678, 338] width 590 height 78
click at [724, 311] on div "(3) Denis + Kaira (C) ---" at bounding box center [678, 338] width 590 height 78
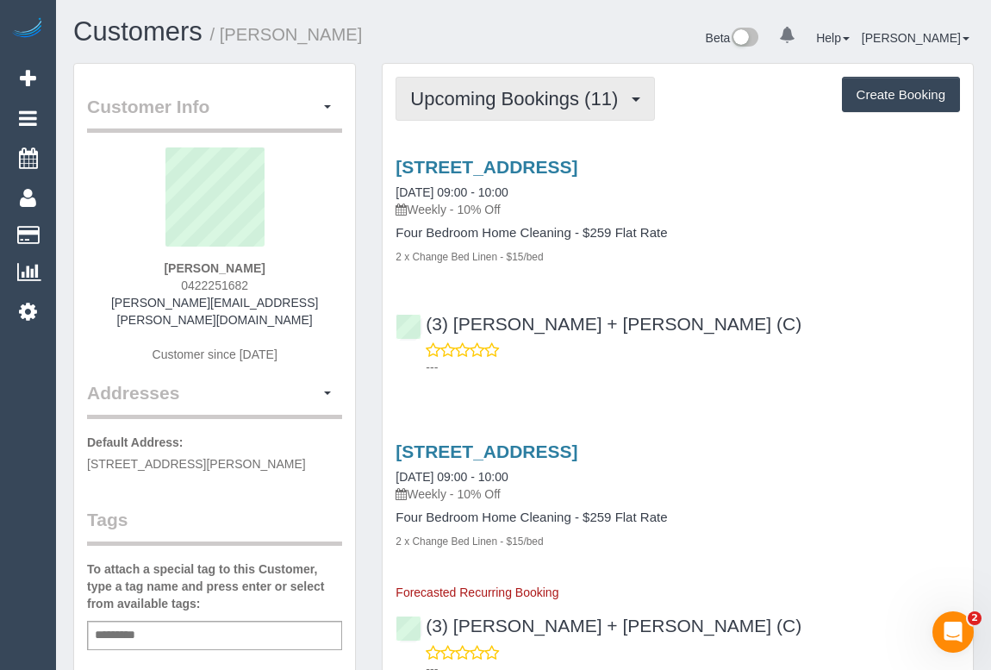
click at [505, 99] on span "Upcoming Bookings (11)" at bounding box center [518, 99] width 216 height 22
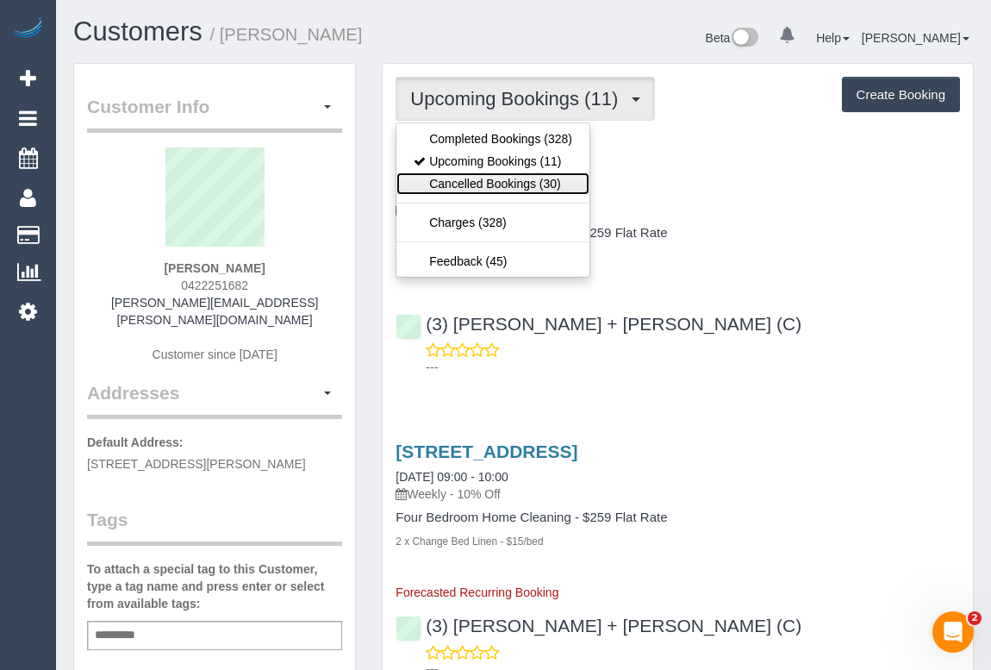
click at [471, 181] on link "Cancelled Bookings (30)" at bounding box center [492, 183] width 193 height 22
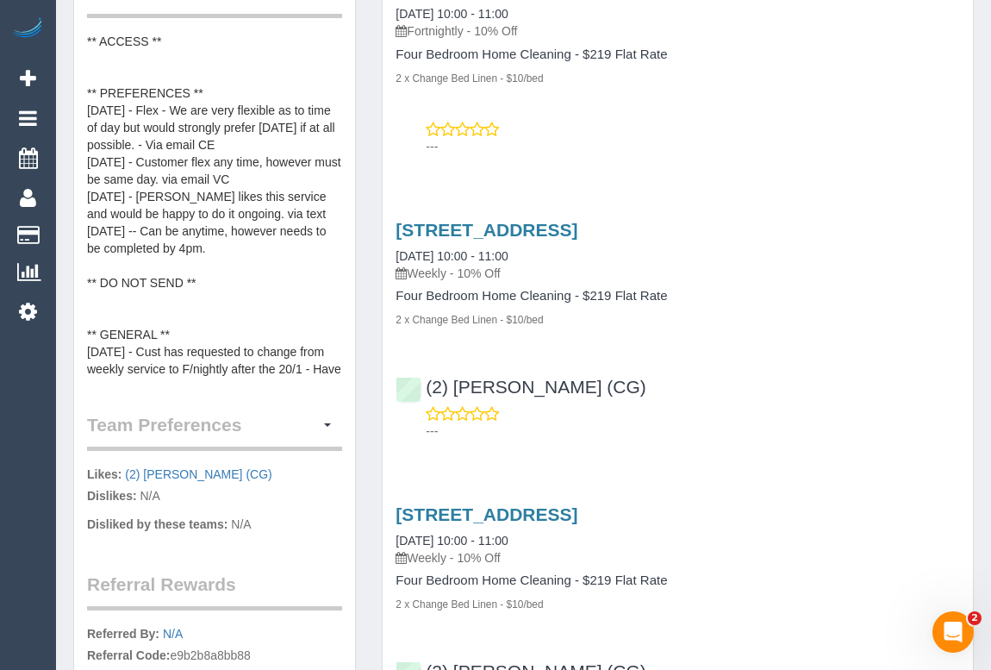
click at [900, 408] on div "---" at bounding box center [678, 422] width 564 height 34
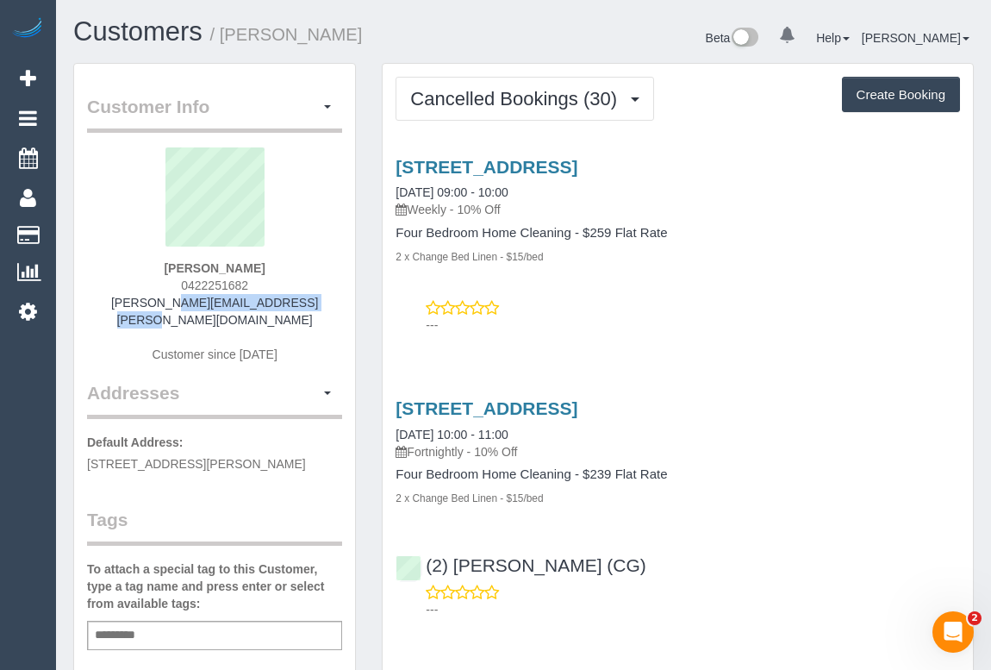
drag, startPoint x: 118, startPoint y: 307, endPoint x: 298, endPoint y: 303, distance: 180.1
click at [298, 303] on div "Adrienne Stone 0422251682 adrienne.stone@icloud.com Customer since 2016" at bounding box center [214, 263] width 255 height 233
copy link "adrienne.stone@icloud.com"
drag, startPoint x: 905, startPoint y: 409, endPoint x: 913, endPoint y: 408, distance: 8.8
click at [906, 408] on h3 "25 Gray Street, Brunswick, VIC 3056" at bounding box center [678, 408] width 564 height 20
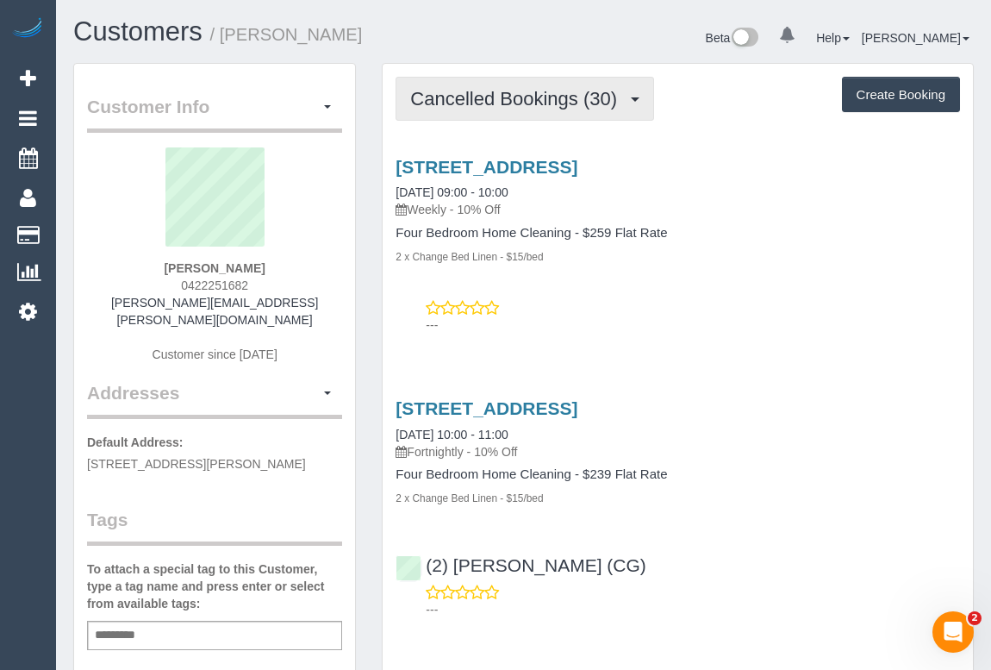
click at [484, 88] on span "Cancelled Bookings (30)" at bounding box center [517, 99] width 215 height 22
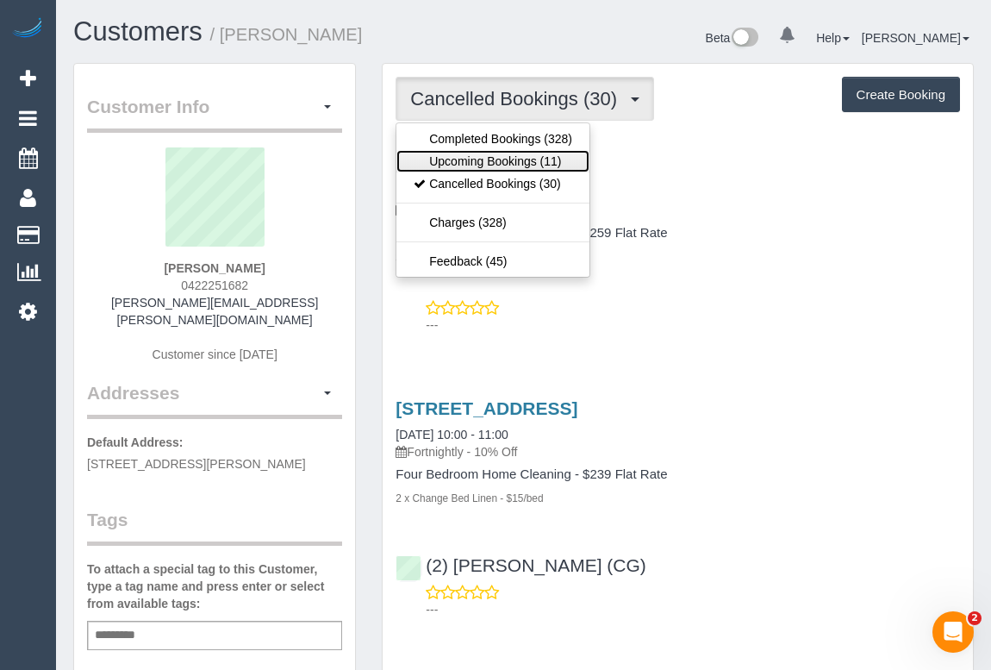
click at [473, 157] on link "Upcoming Bookings (11)" at bounding box center [492, 161] width 193 height 22
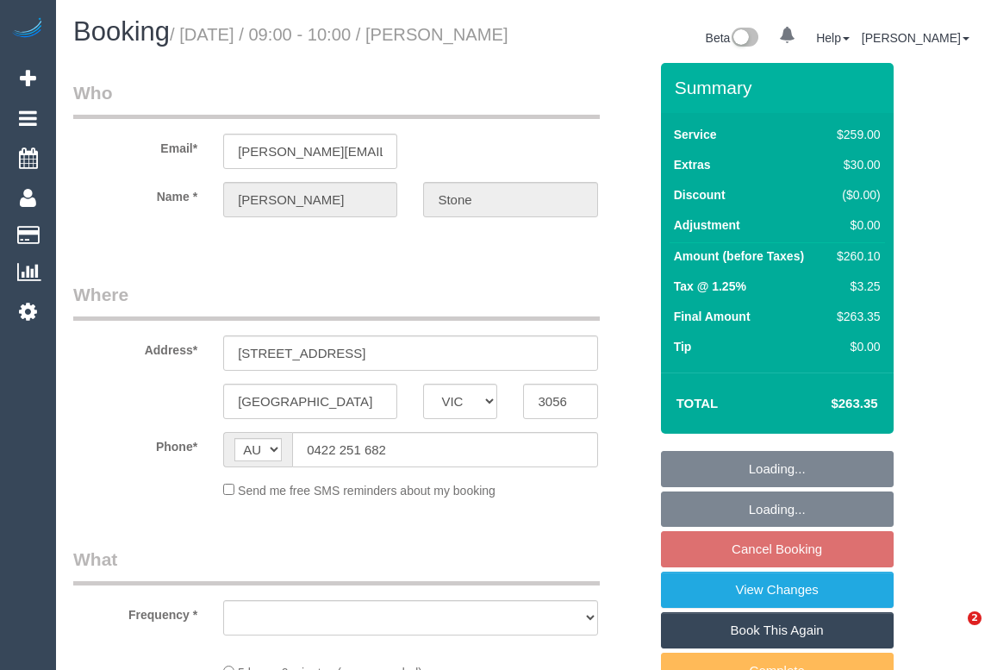
select select "VIC"
select select "object:528"
select select "string:stripe-pm_1Hlk622GScqysDRVC207KO6v"
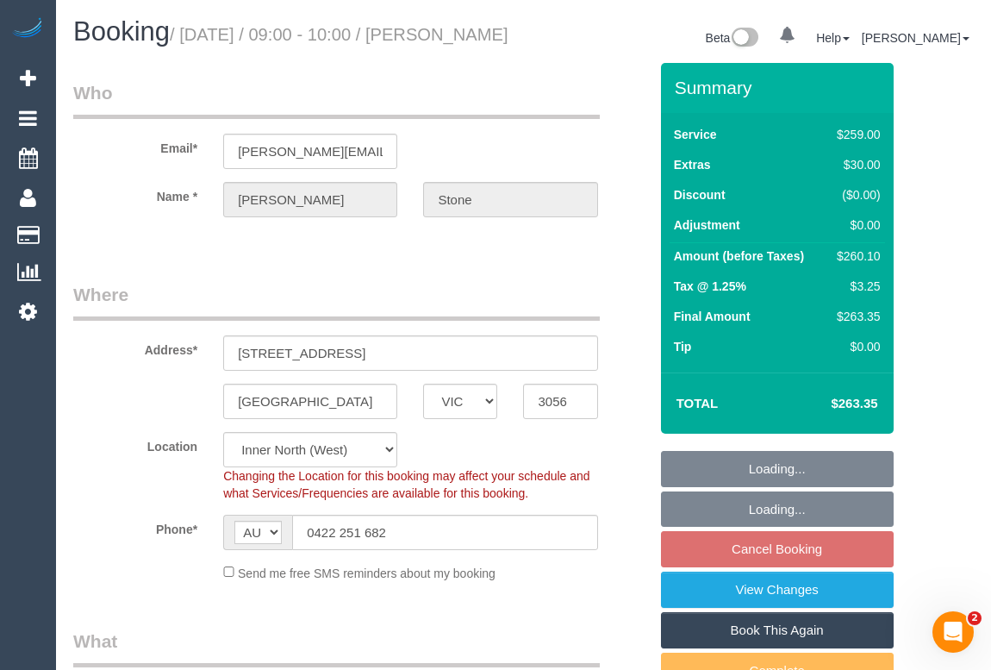
select select "object:535"
select select "number:32"
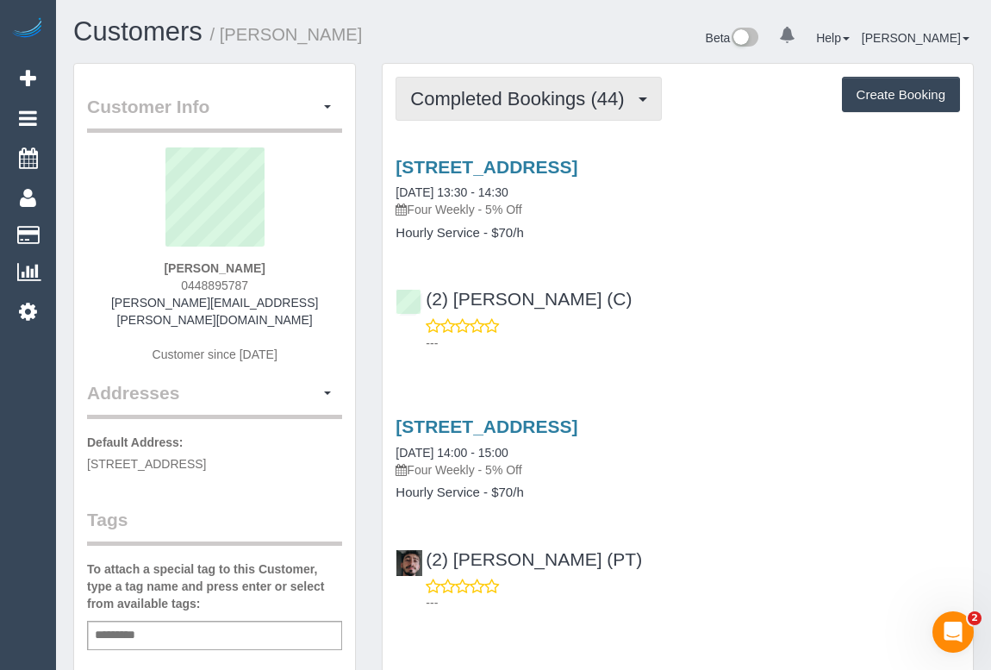
click at [515, 95] on span "Completed Bookings (44)" at bounding box center [521, 99] width 222 height 22
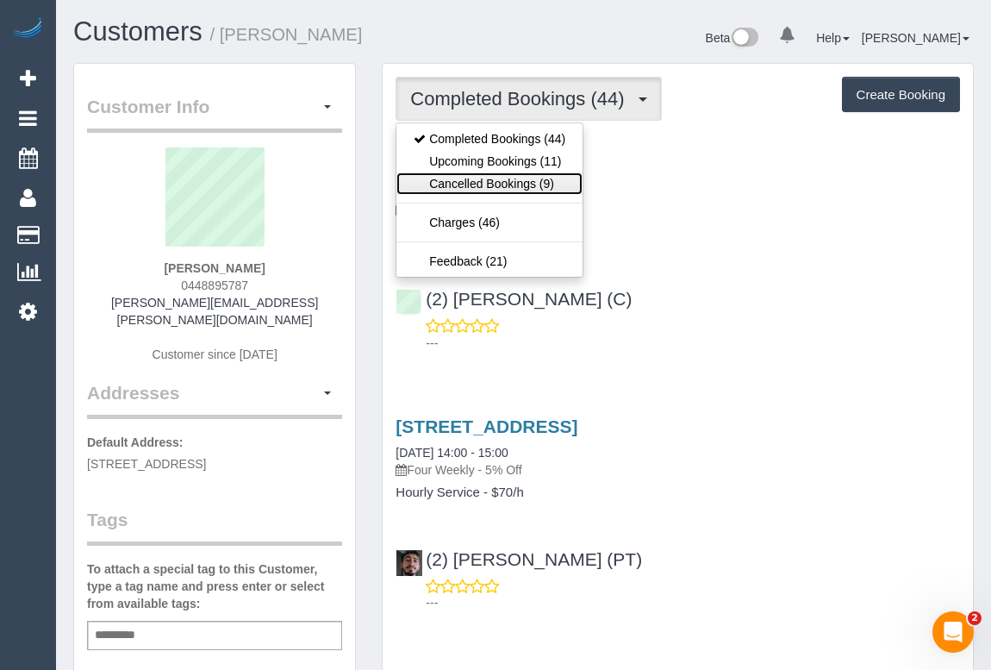
click at [494, 186] on link "Cancelled Bookings (9)" at bounding box center [489, 183] width 186 height 22
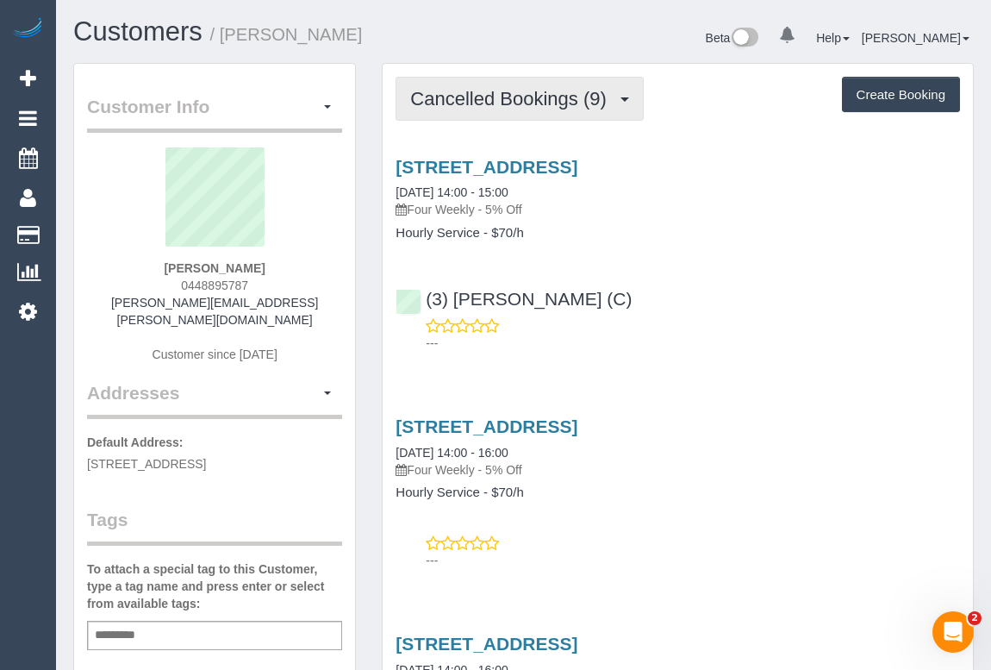
click at [527, 104] on span "Cancelled Bookings (9)" at bounding box center [512, 99] width 204 height 22
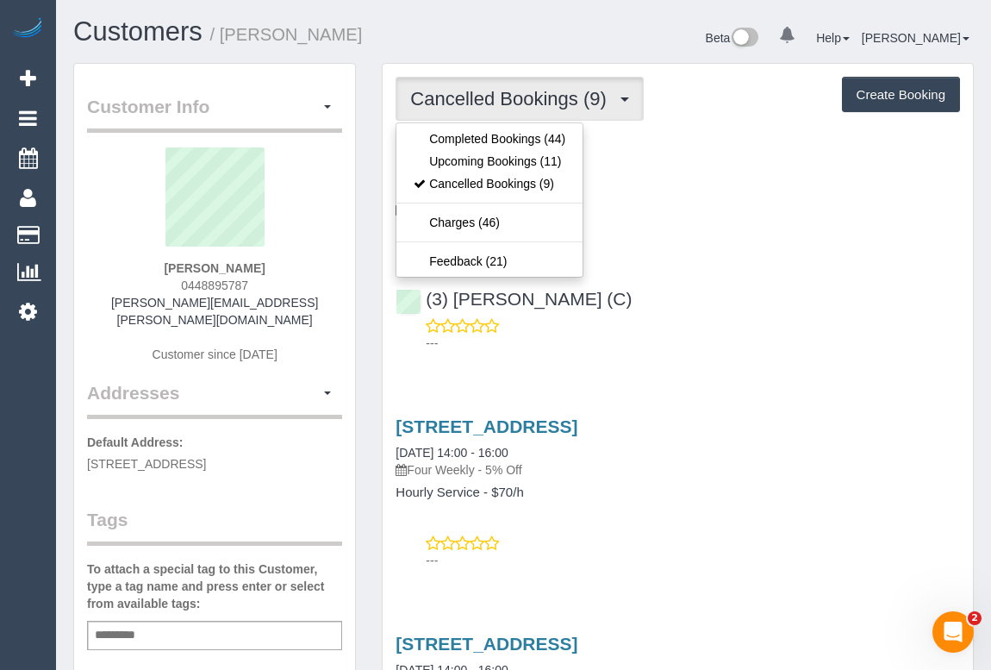
click at [744, 259] on div "11/119 Wellington Street, St Kilda, VIC 3182 21/08/2025 14:00 - 15:00 Four Week…" at bounding box center [678, 250] width 590 height 217
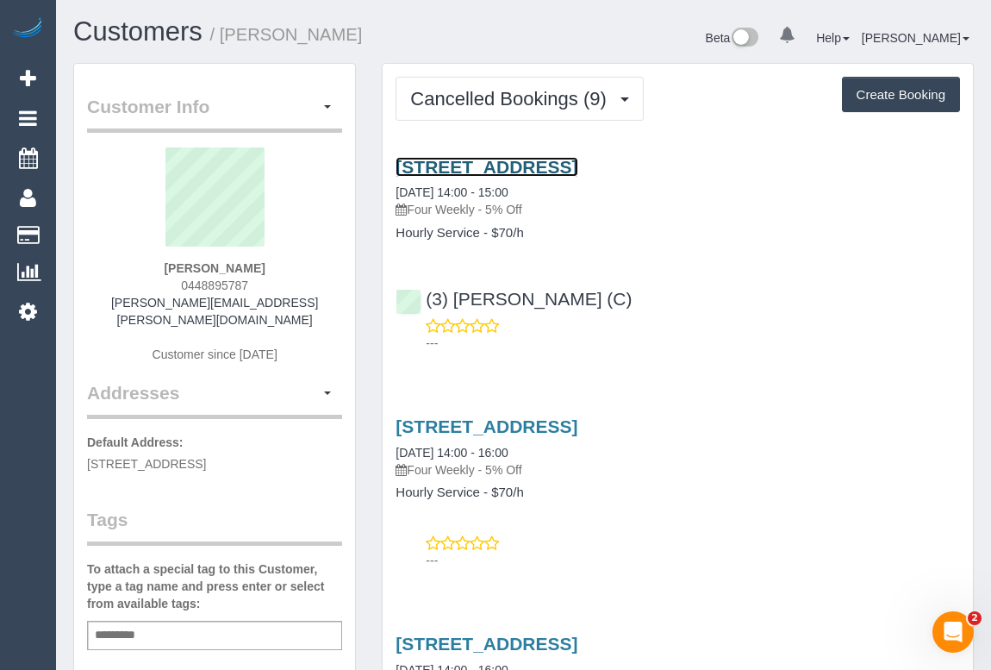
click at [577, 167] on link "11/119 Wellington Street, St Kilda, VIC 3182" at bounding box center [487, 167] width 182 height 20
click at [513, 46] on div "Customers / Alyson Hunt" at bounding box center [292, 35] width 464 height 37
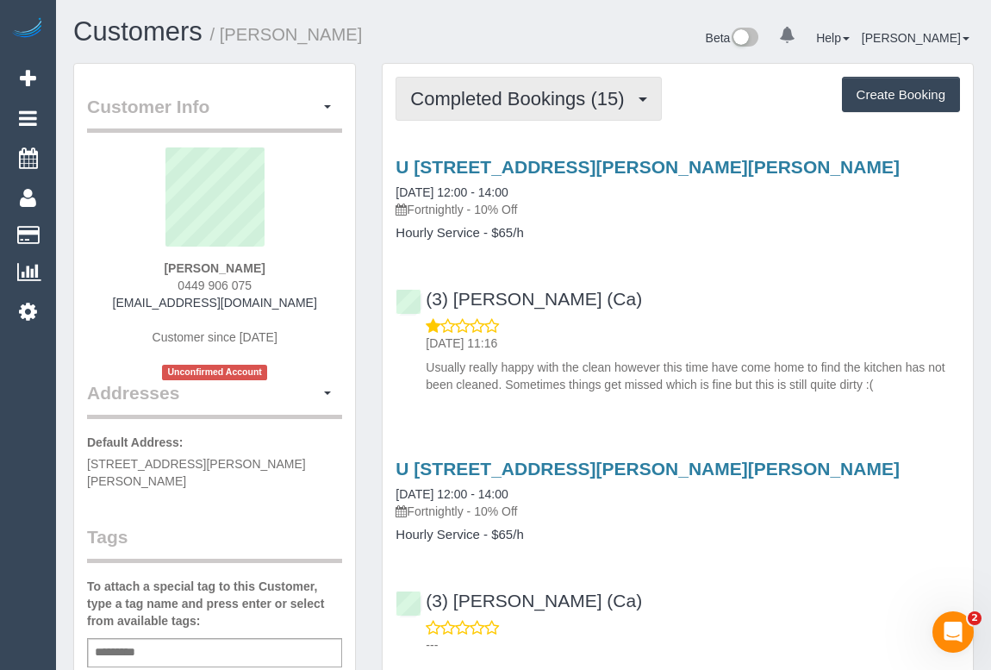
click at [545, 103] on span "Completed Bookings (15)" at bounding box center [521, 99] width 222 height 22
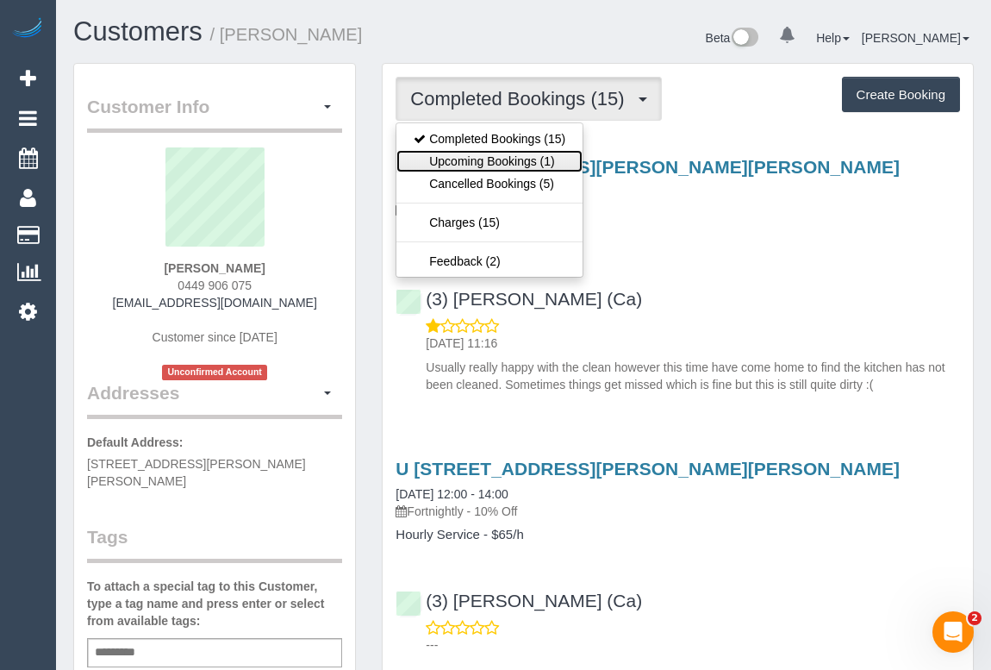
click at [508, 153] on link "Upcoming Bookings (1)" at bounding box center [489, 161] width 186 height 22
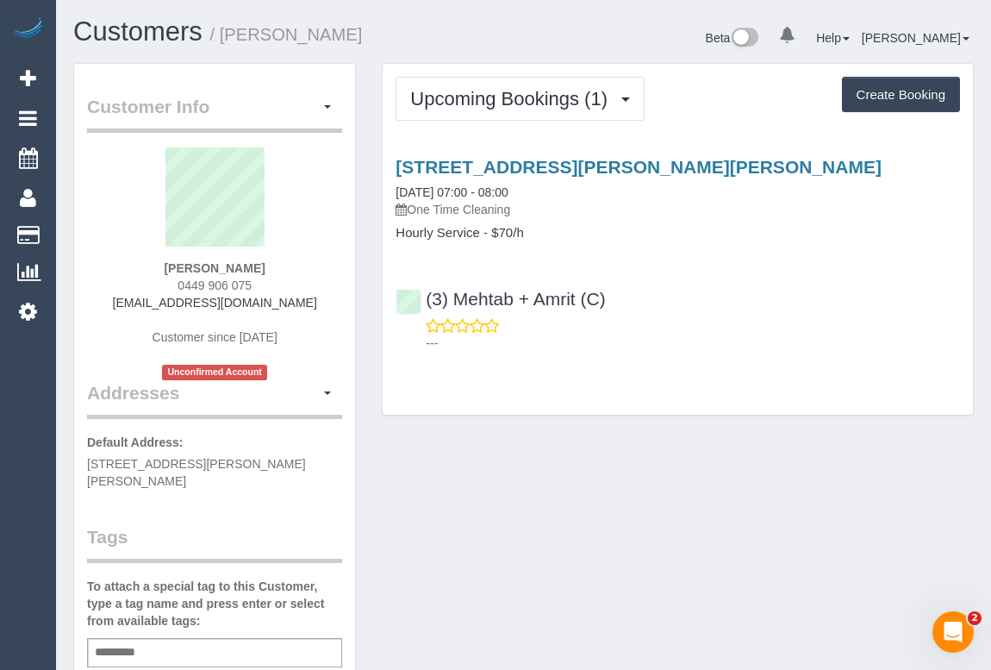
drag, startPoint x: 148, startPoint y: 263, endPoint x: 305, endPoint y: 262, distance: 156.8
click at [305, 262] on div "Rebecca de Hennin 0449 906 075 jamesaviaz@gmail.com Customer since 2022 Unconfi…" at bounding box center [214, 263] width 255 height 233
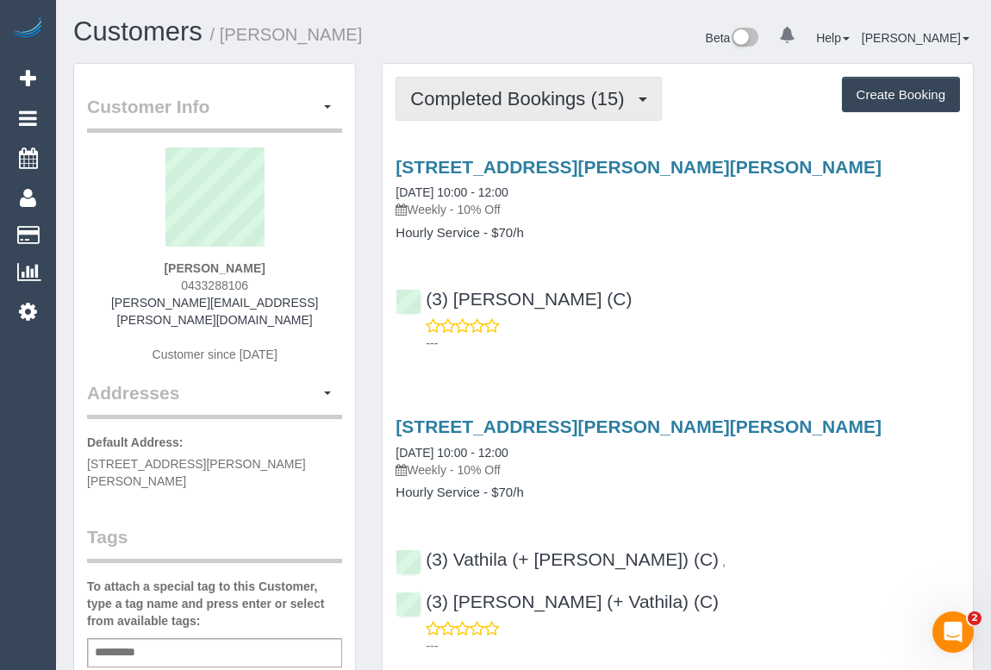
click at [556, 105] on span "Completed Bookings (15)" at bounding box center [521, 99] width 222 height 22
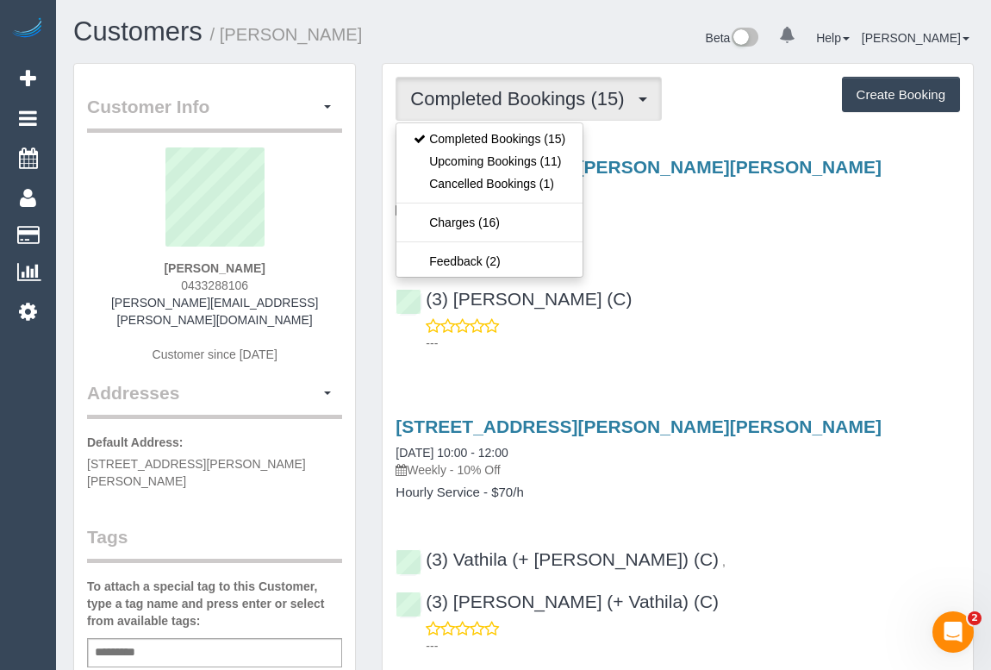
drag, startPoint x: 711, startPoint y: 215, endPoint x: 642, endPoint y: 197, distance: 71.3
click at [708, 215] on p "Weekly - 10% Off" at bounding box center [678, 209] width 564 height 17
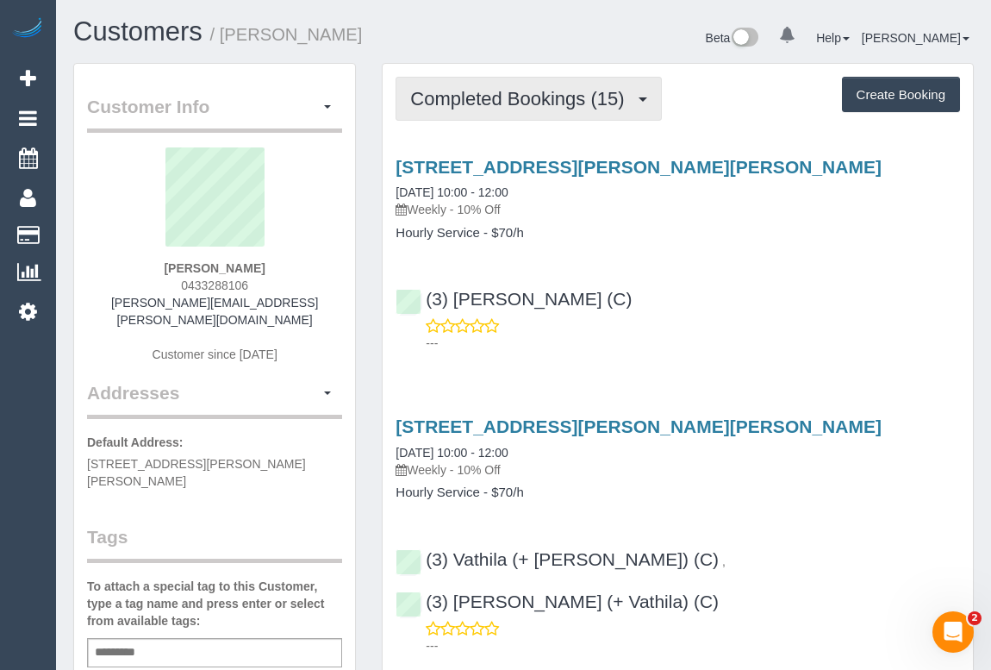
click at [495, 97] on span "Completed Bookings (15)" at bounding box center [521, 99] width 222 height 22
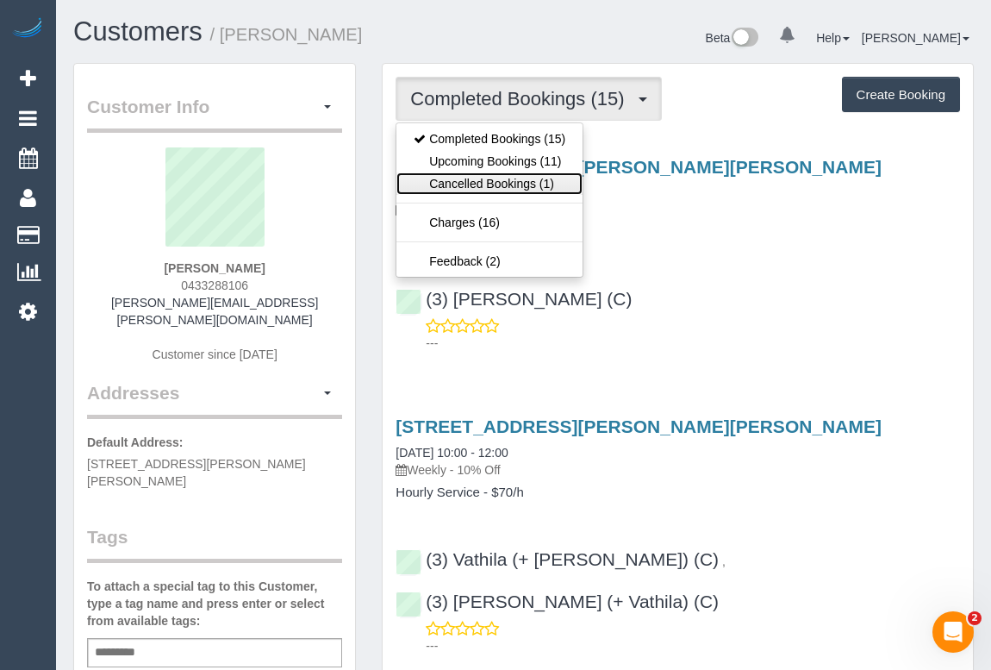
click at [475, 172] on link "Cancelled Bookings (1)" at bounding box center [489, 183] width 186 height 22
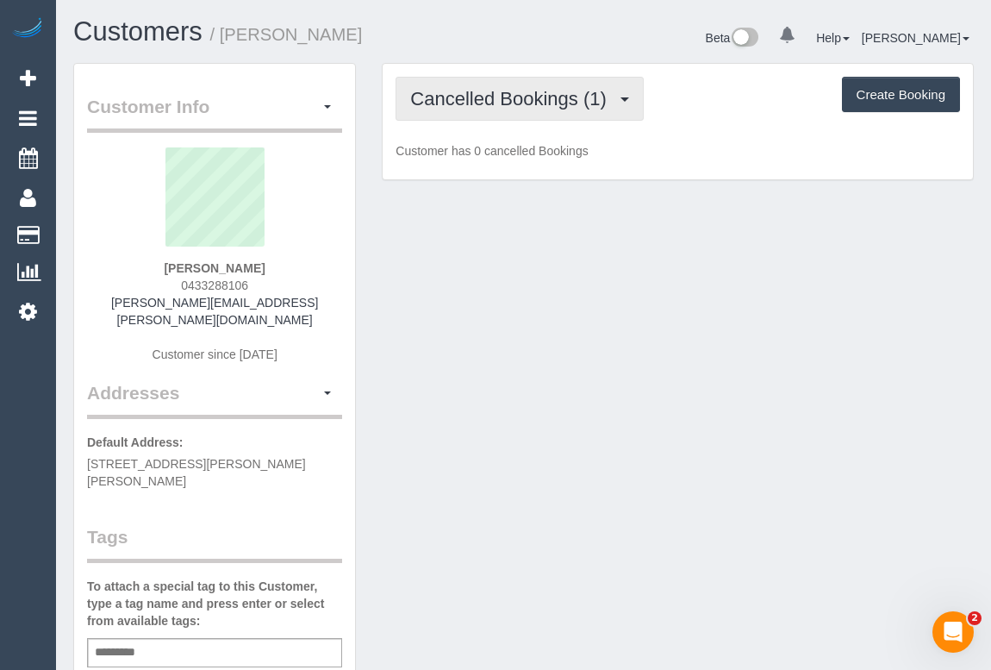
click at [487, 107] on span "Cancelled Bookings (1)" at bounding box center [512, 99] width 204 height 22
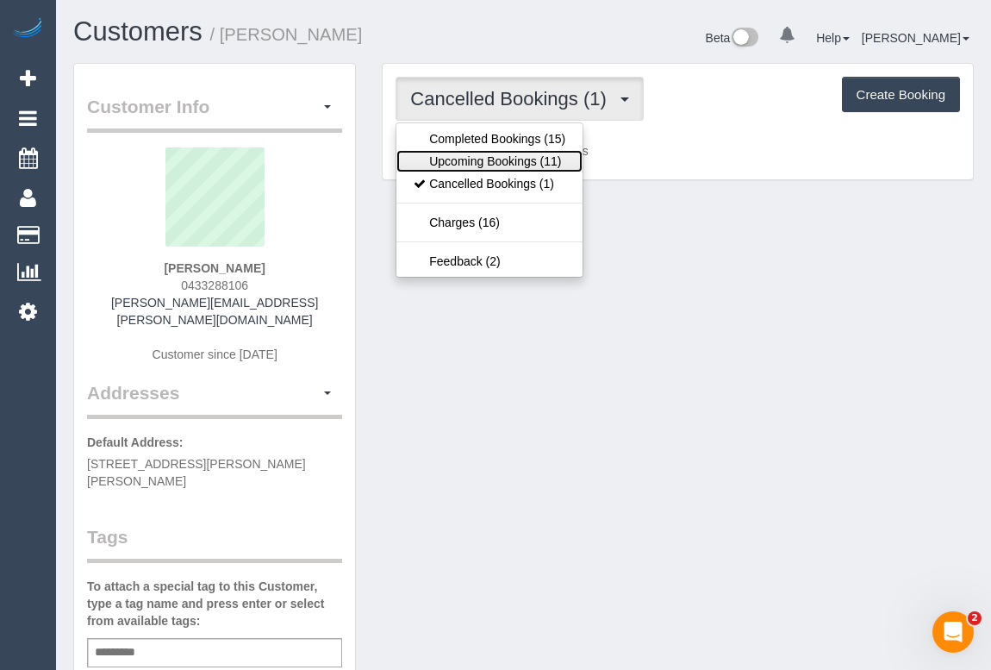
click at [483, 156] on link "Upcoming Bookings (11)" at bounding box center [489, 161] width 186 height 22
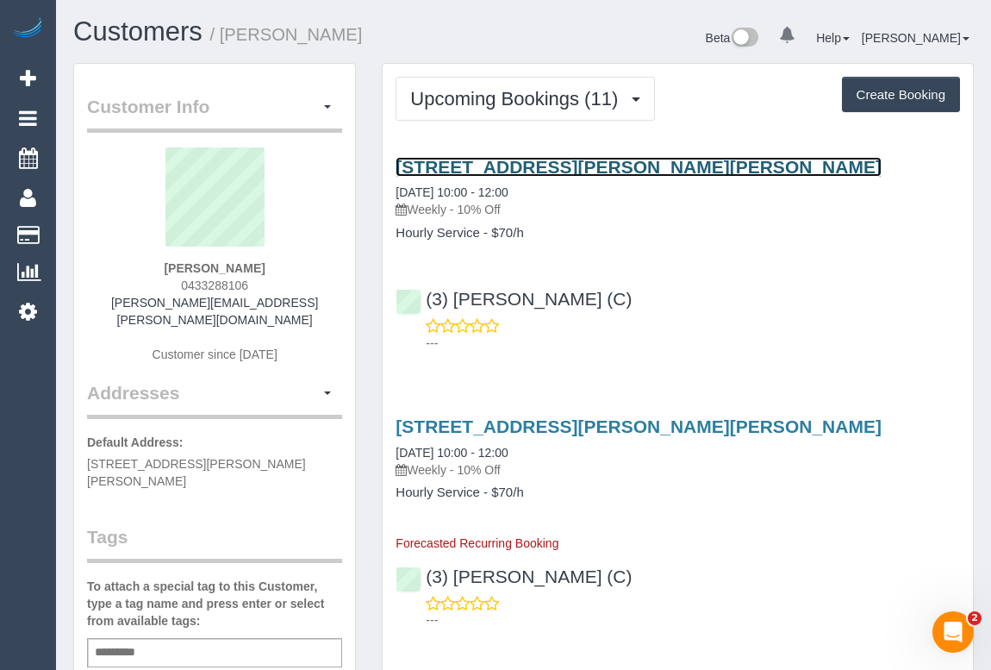
click at [578, 161] on link "Unit 6 1233 Glen Huntly Road, Carnegie, VIC 3163" at bounding box center [639, 167] width 486 height 20
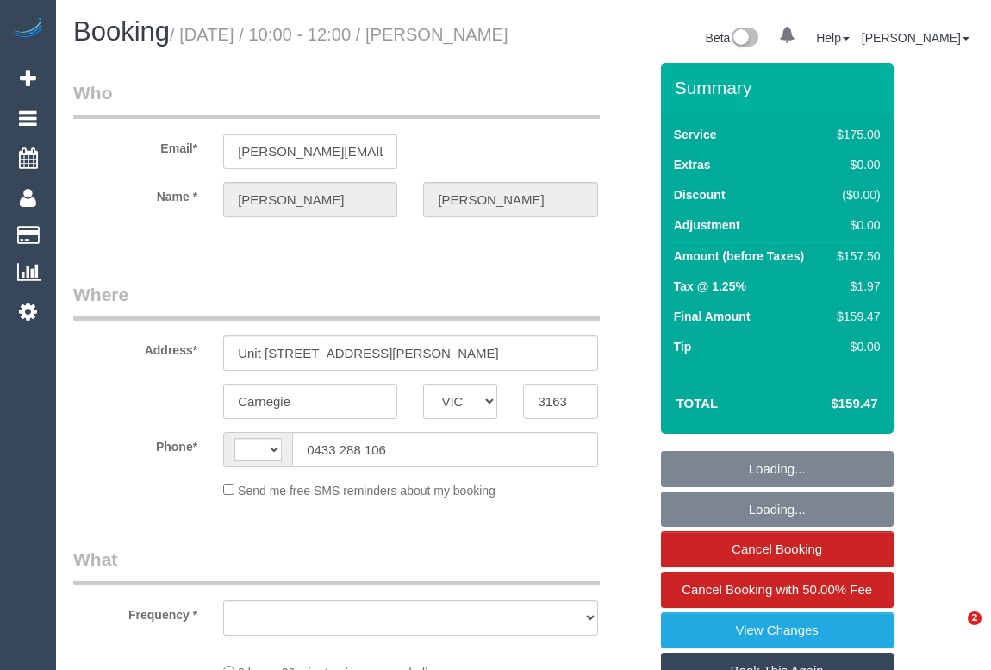
select select "VIC"
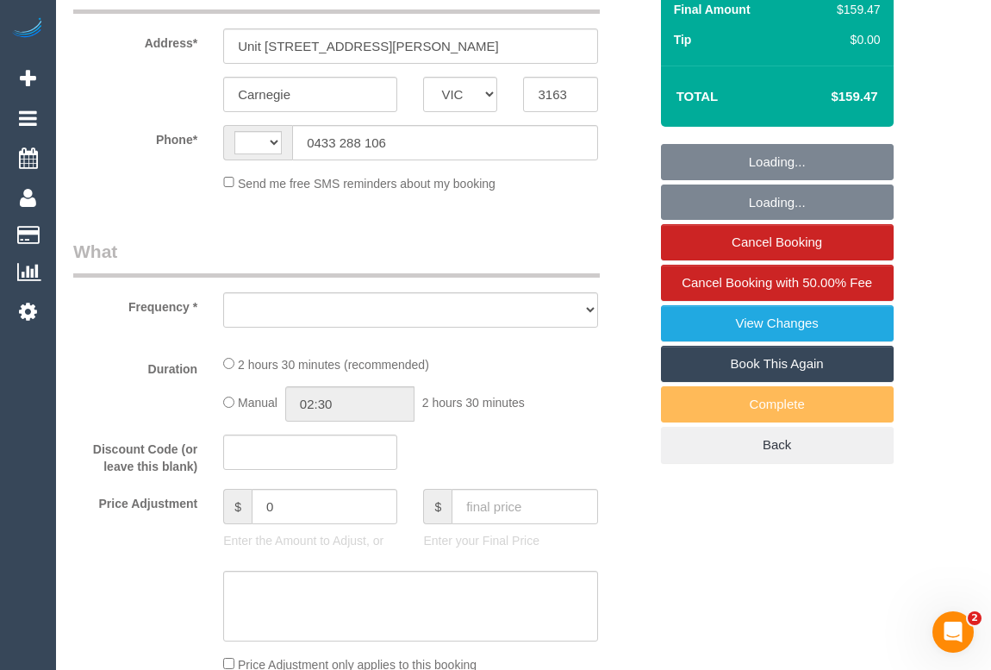
select select "string:stripe-pm_1RISRj2GScqysDRVdfWkrOql"
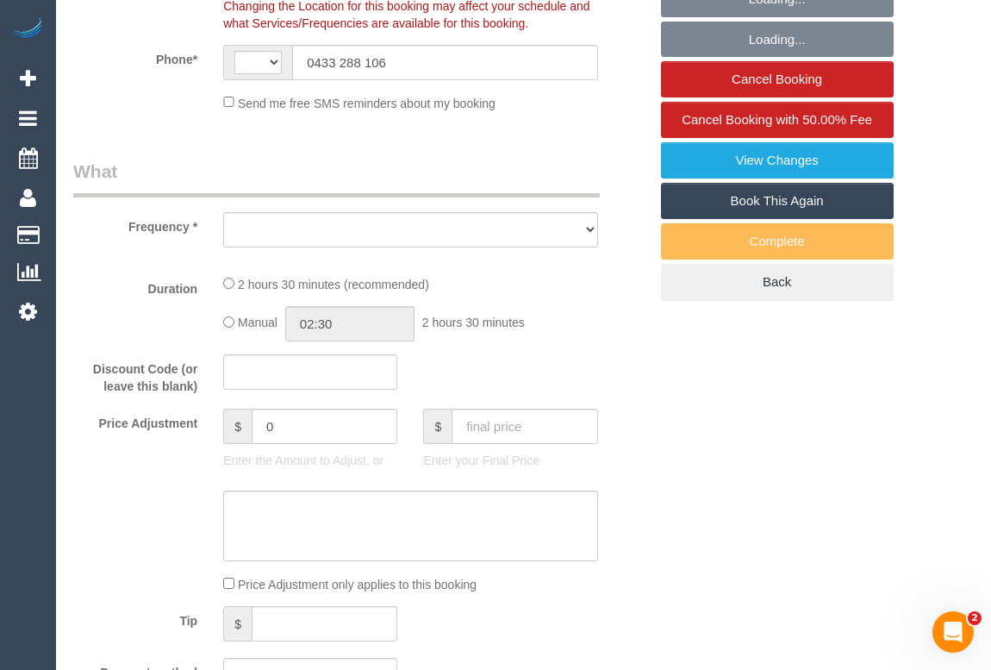
select select "number:29"
select select "number:15"
select select "number:19"
select select "number:24"
select select "number:33"
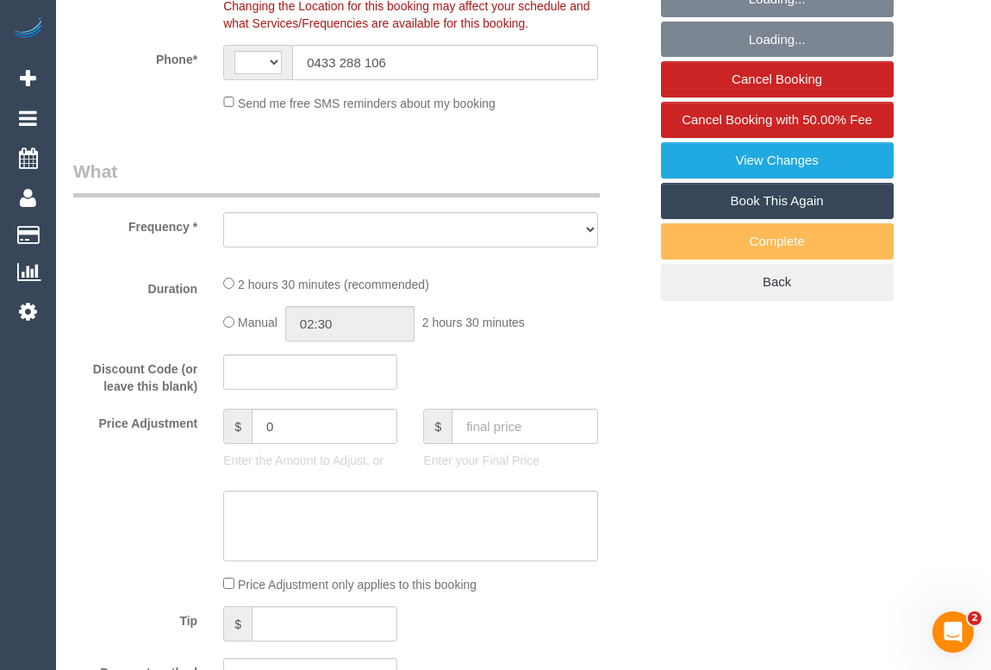
select select "number:11"
select select "string:AU"
select select "object:680"
select select "150"
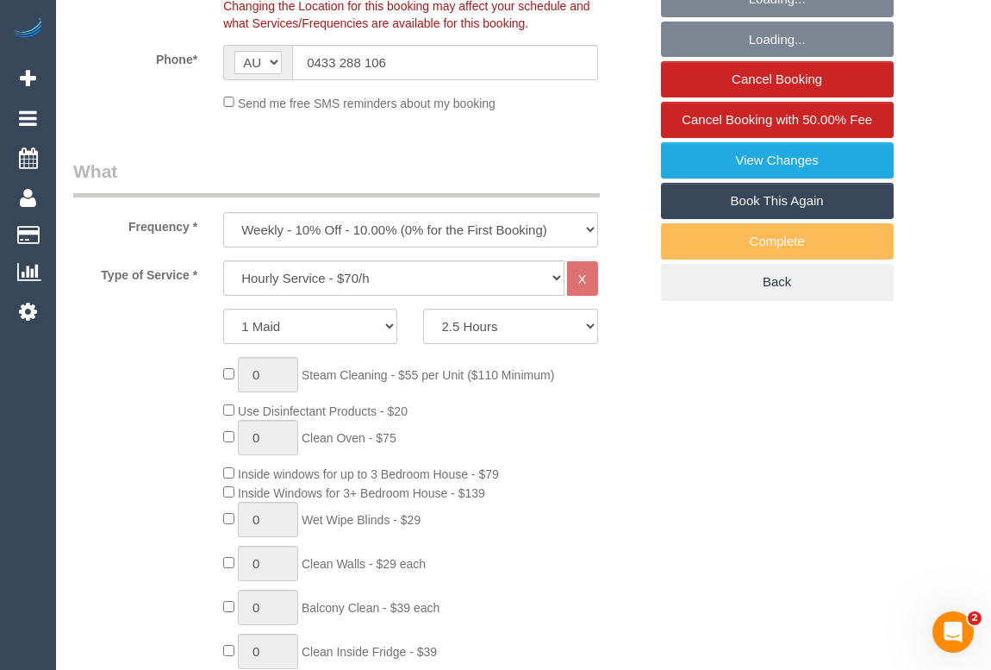
select select "object:1367"
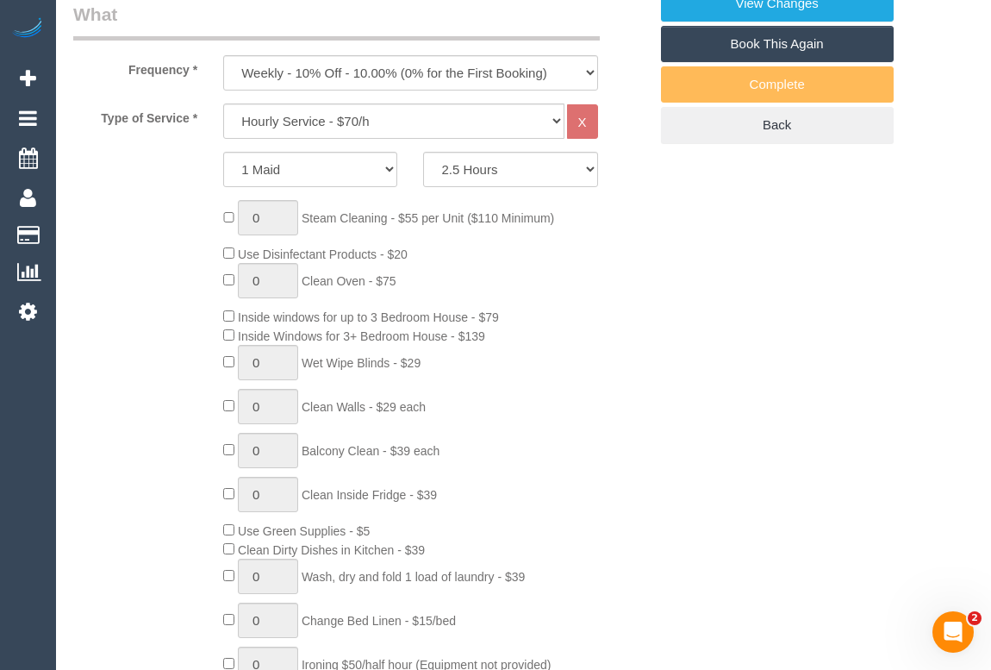
select select "spot1"
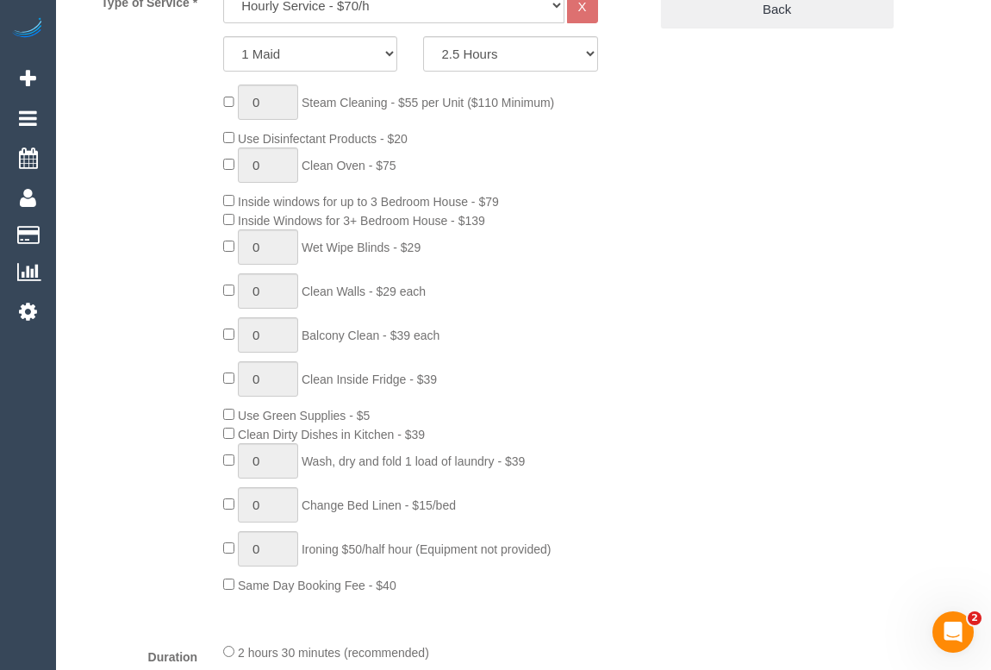
scroll to position [626, 0]
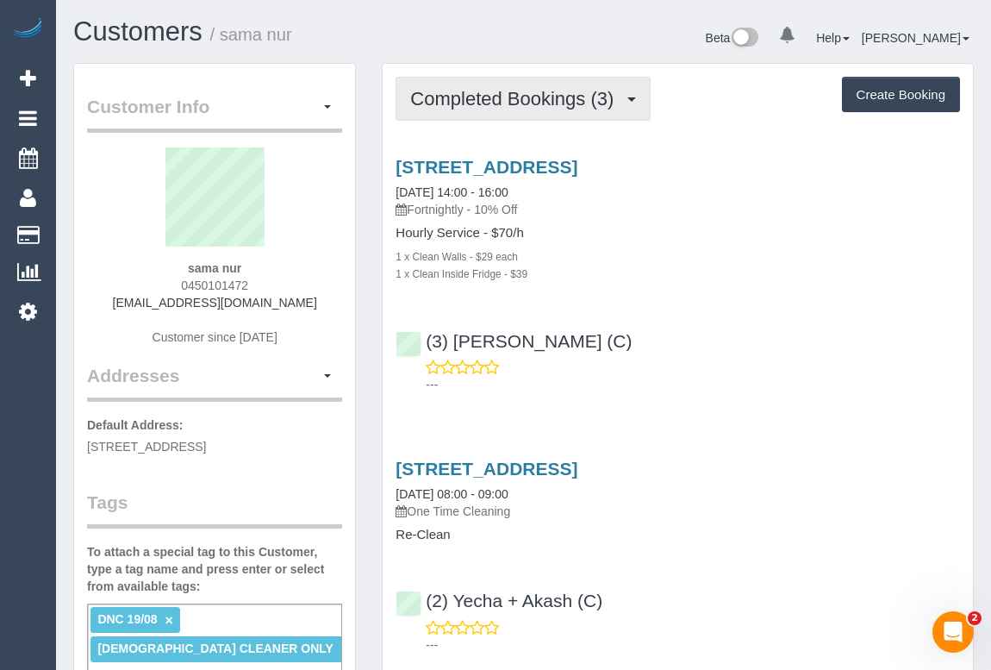
click at [535, 109] on button "Completed Bookings (3)" at bounding box center [523, 99] width 255 height 44
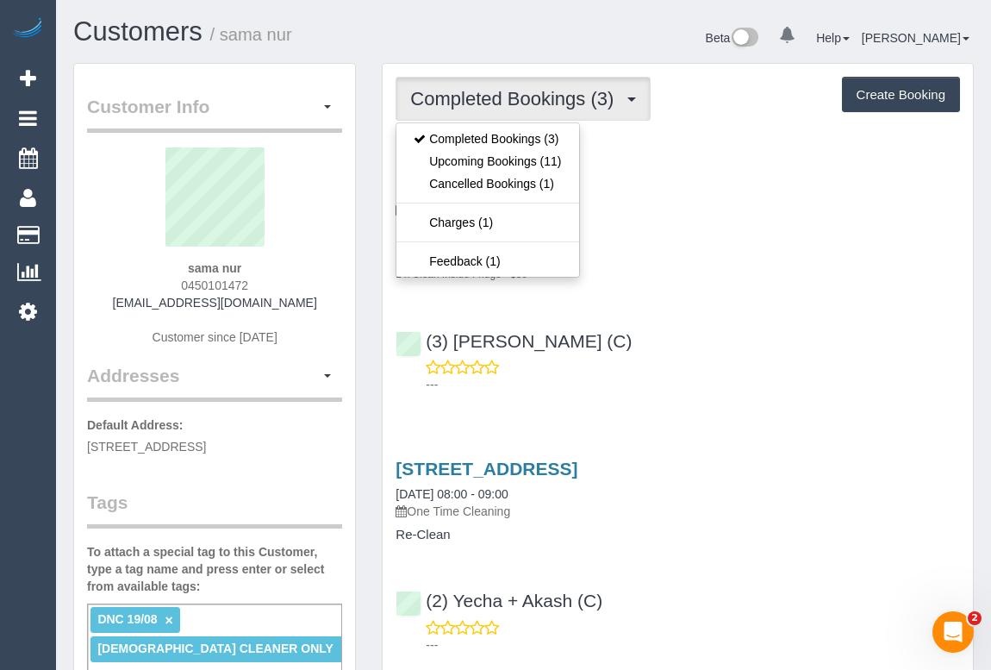
click at [742, 223] on div "[STREET_ADDRESS] [DATE] 14:00 - 16:00 Fortnightly - 10% Off Hourly Service - $7…" at bounding box center [678, 219] width 590 height 125
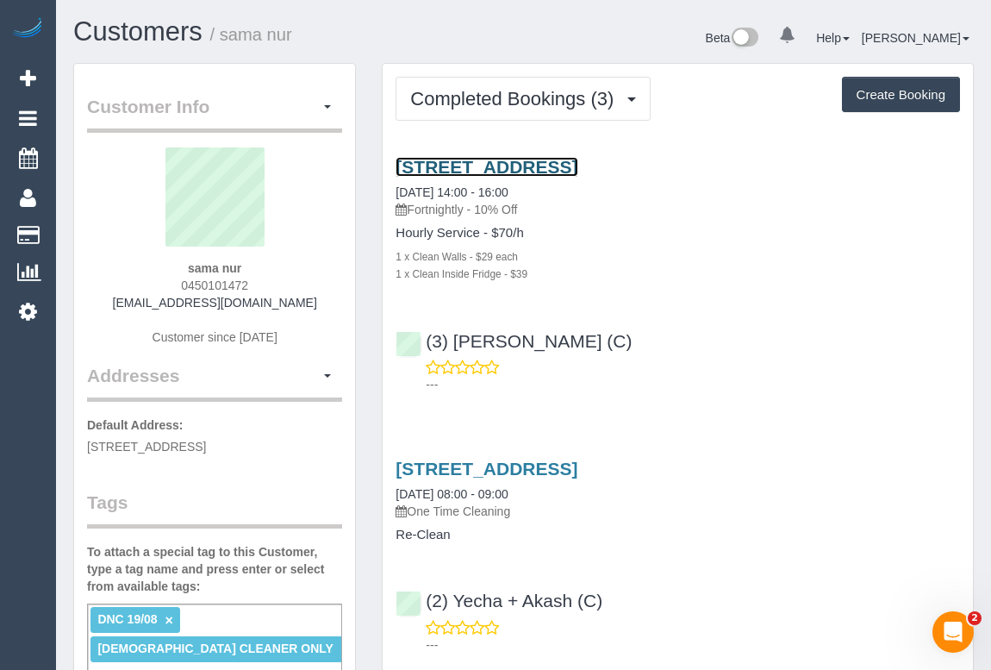
click at [559, 164] on link "[STREET_ADDRESS]" at bounding box center [487, 167] width 182 height 20
drag, startPoint x: 158, startPoint y: 268, endPoint x: 256, endPoint y: 265, distance: 98.3
click at [256, 265] on div "sama nur 0450101472 [EMAIL_ADDRESS][DOMAIN_NAME] Customer since [DATE]" at bounding box center [214, 254] width 255 height 215
copy strong "sama nur"
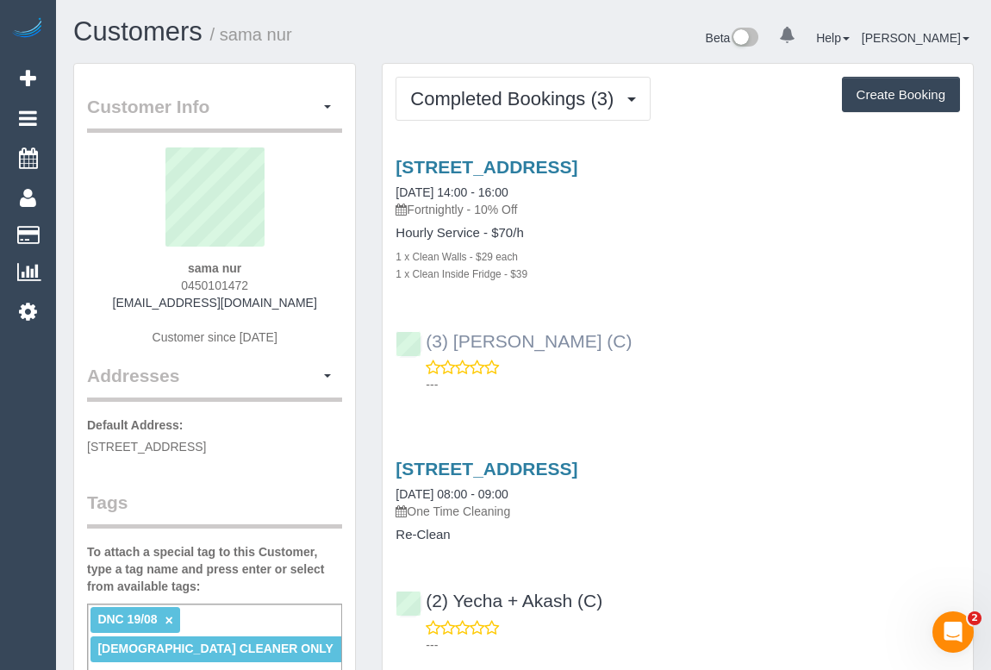
click at [416, 341] on div "(3) [PERSON_NAME] (C) ---" at bounding box center [678, 355] width 590 height 78
copy link "(3) [PERSON_NAME] (C)"
drag, startPoint x: 184, startPoint y: 264, endPoint x: 252, endPoint y: 264, distance: 68.1
click at [252, 264] on div "sama nur 0450101472 [EMAIL_ADDRESS][DOMAIN_NAME] Customer since [DATE]" at bounding box center [214, 254] width 255 height 215
copy strong "sama nur"
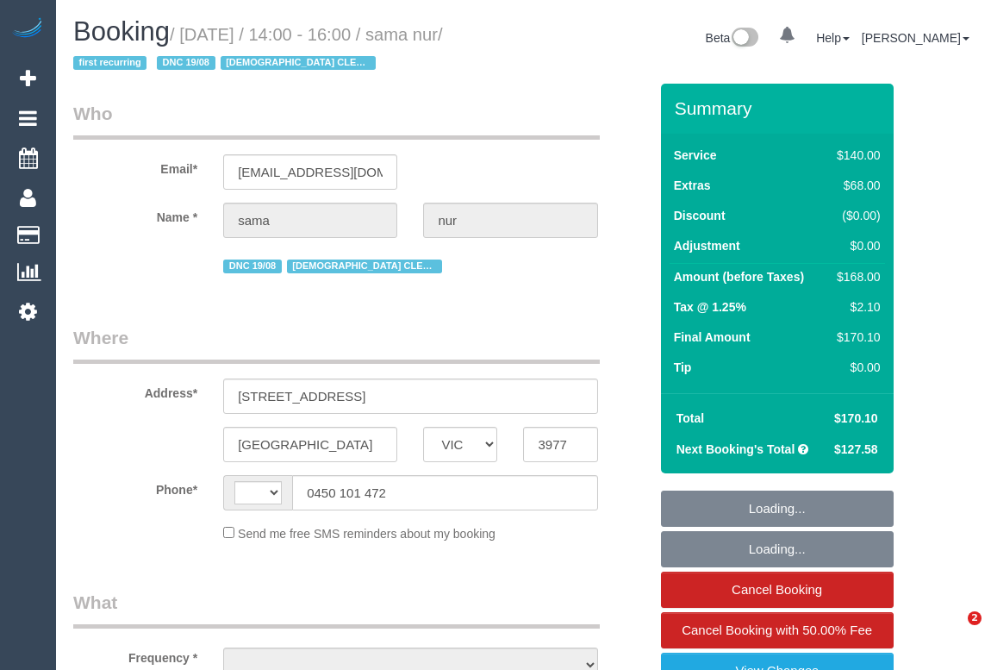
select select "VIC"
select select "string:AU"
select select "object:578"
select select "string:stripe-pm_1Rx6Md2GScqysDRVujNRVWDp"
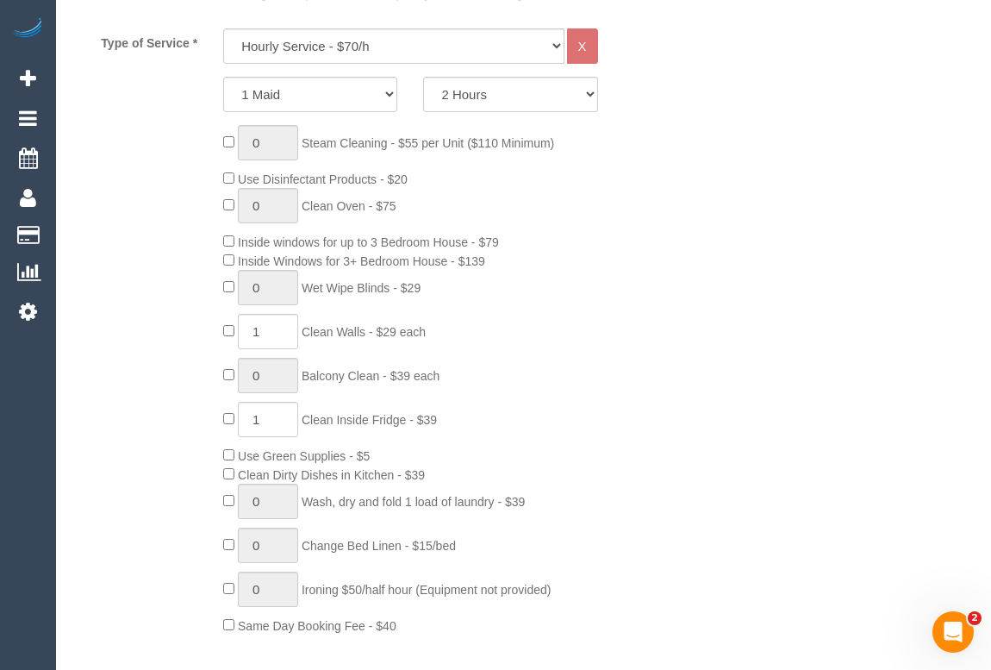
select select "object:751"
select select "number:28"
select select "number:14"
select select "number:19"
select select "number:25"
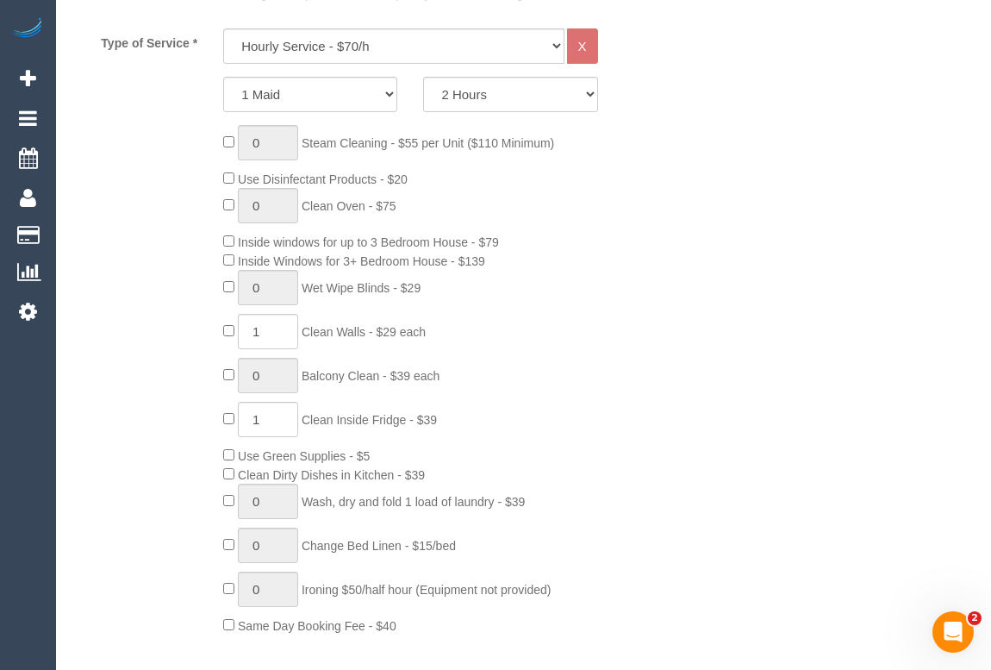
select select "number:35"
select select "number:12"
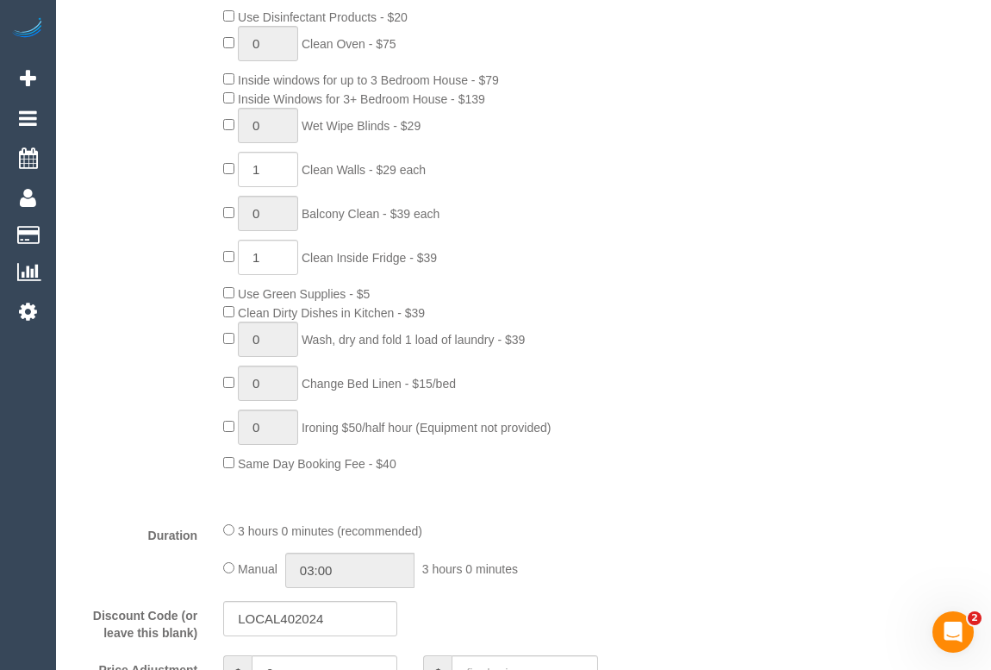
select select "spot1"
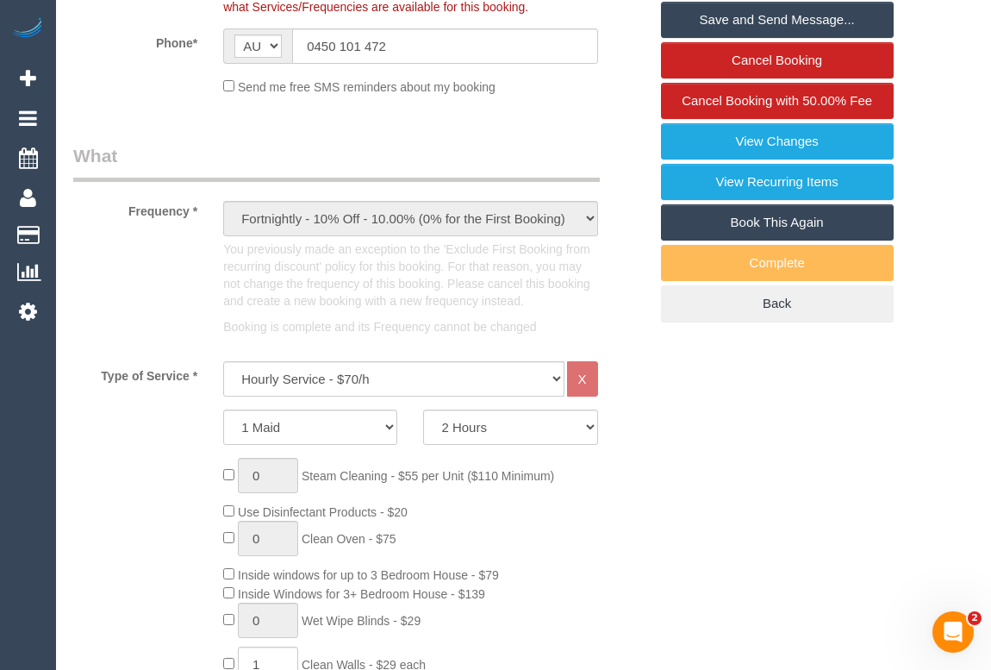
scroll to position [391, 0]
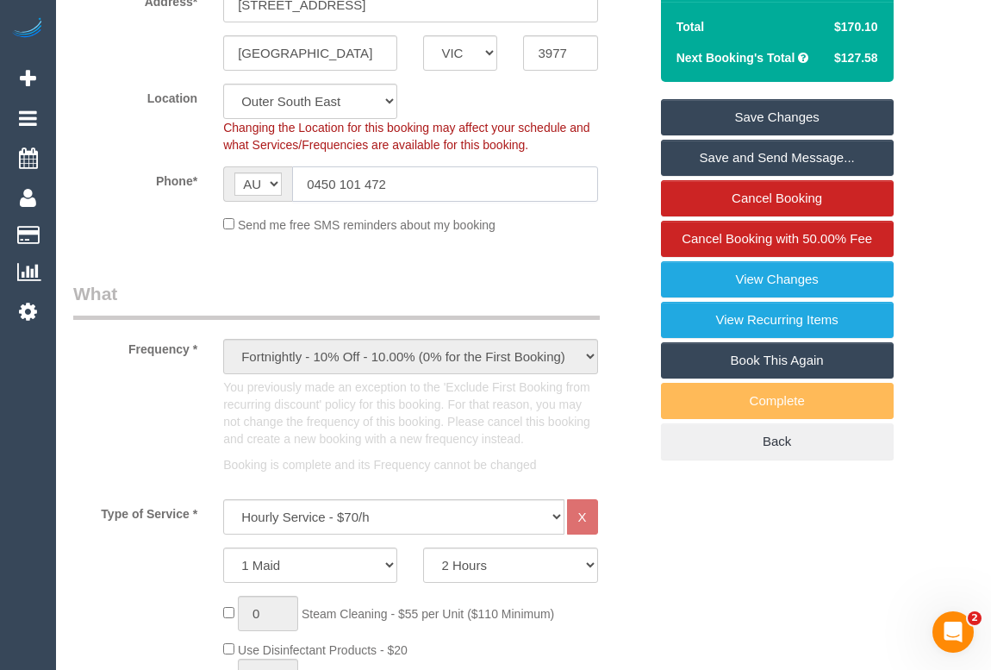
drag, startPoint x: 427, startPoint y: 180, endPoint x: 226, endPoint y: 211, distance: 203.2
click at [221, 197] on div "AF AL DZ AD AO AI AQ AG AR AM AW AU AT AZ BS BH BD BB BY BE BZ BJ BM BT BO BA B…" at bounding box center [410, 183] width 400 height 35
